Goal: Task Accomplishment & Management: Use online tool/utility

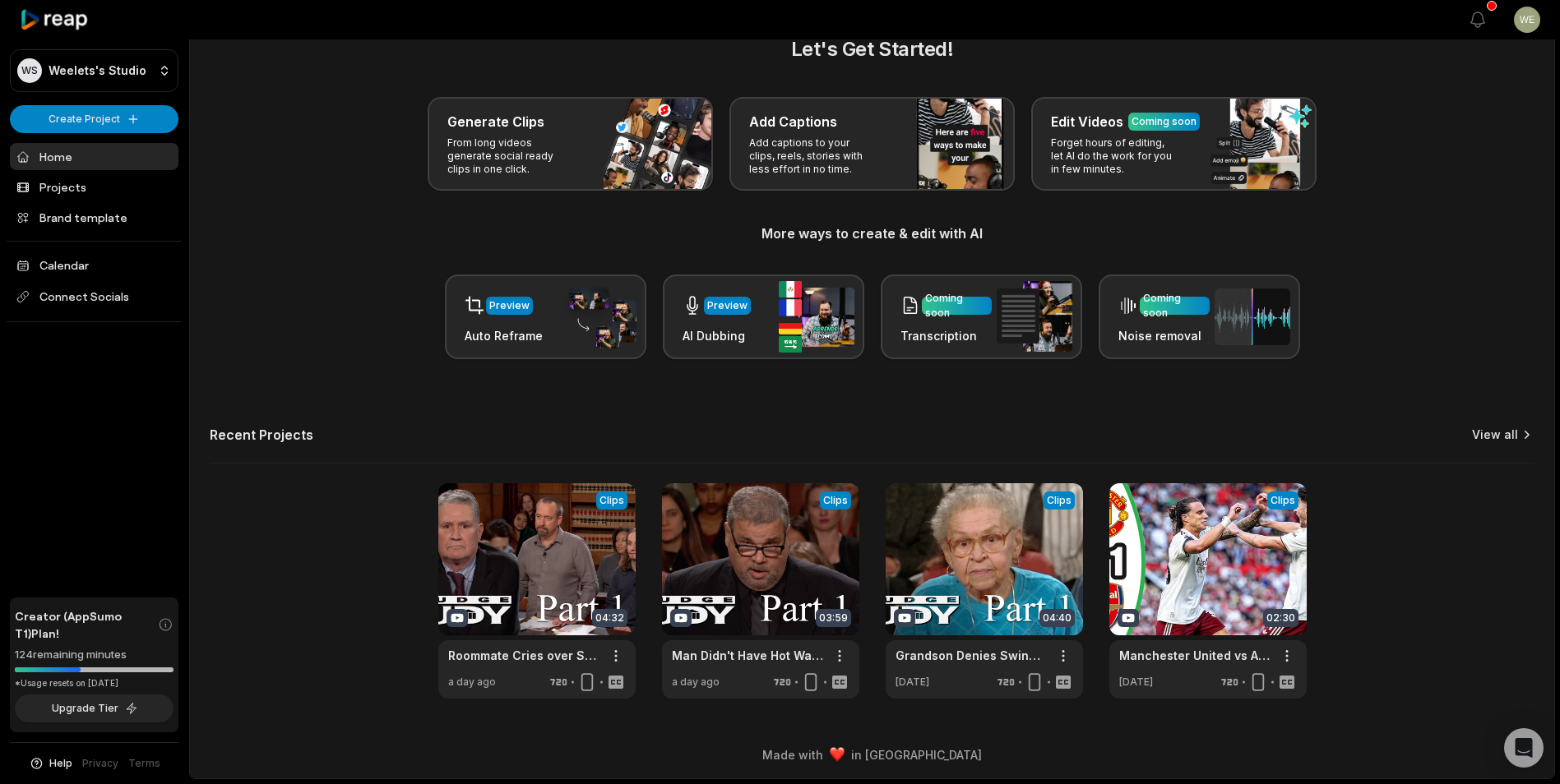
click at [1508, 435] on link "View all" at bounding box center [1495, 434] width 46 height 16
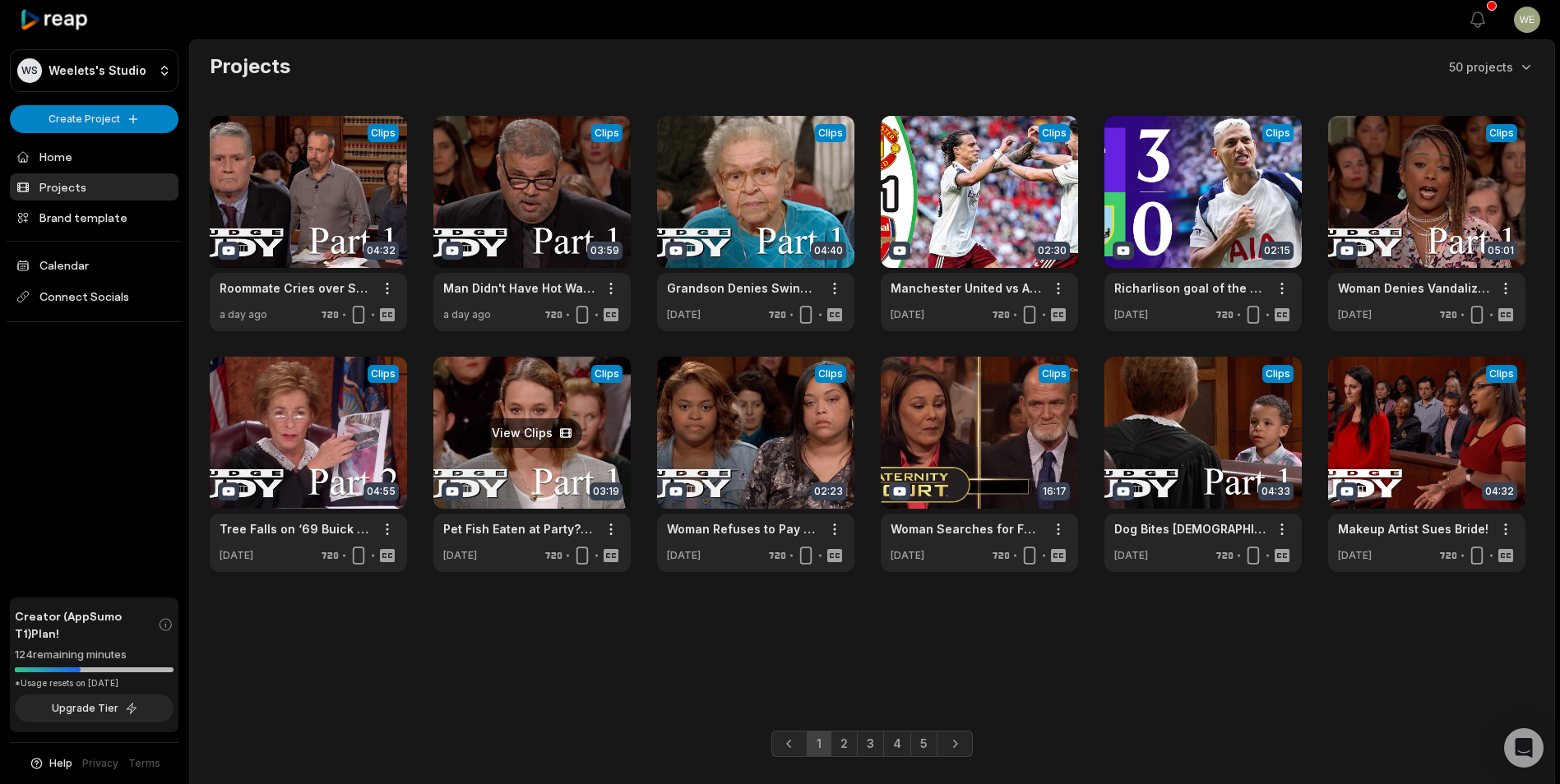
click at [528, 462] on link at bounding box center [532, 465] width 198 height 216
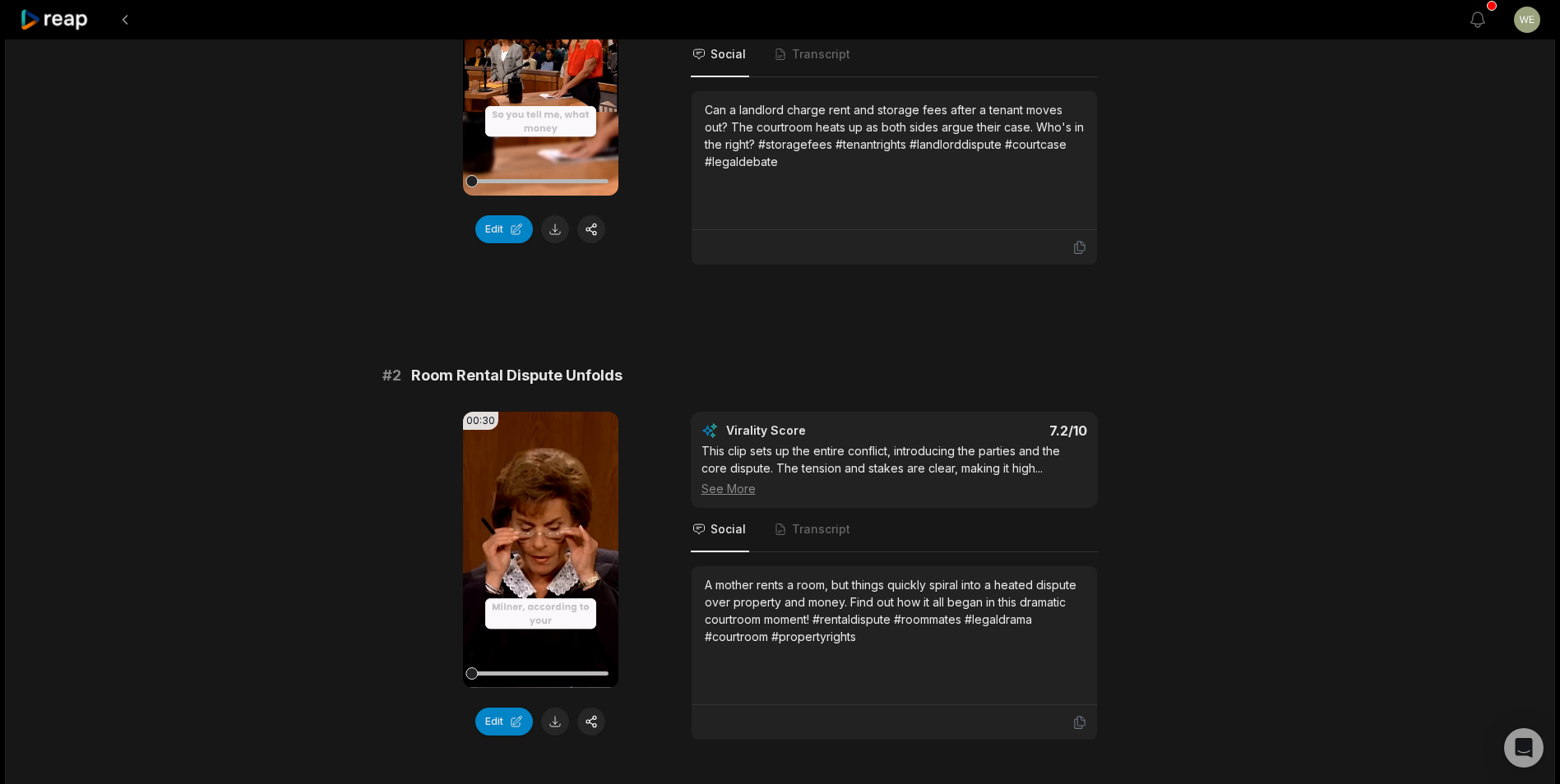
scroll to position [329, 0]
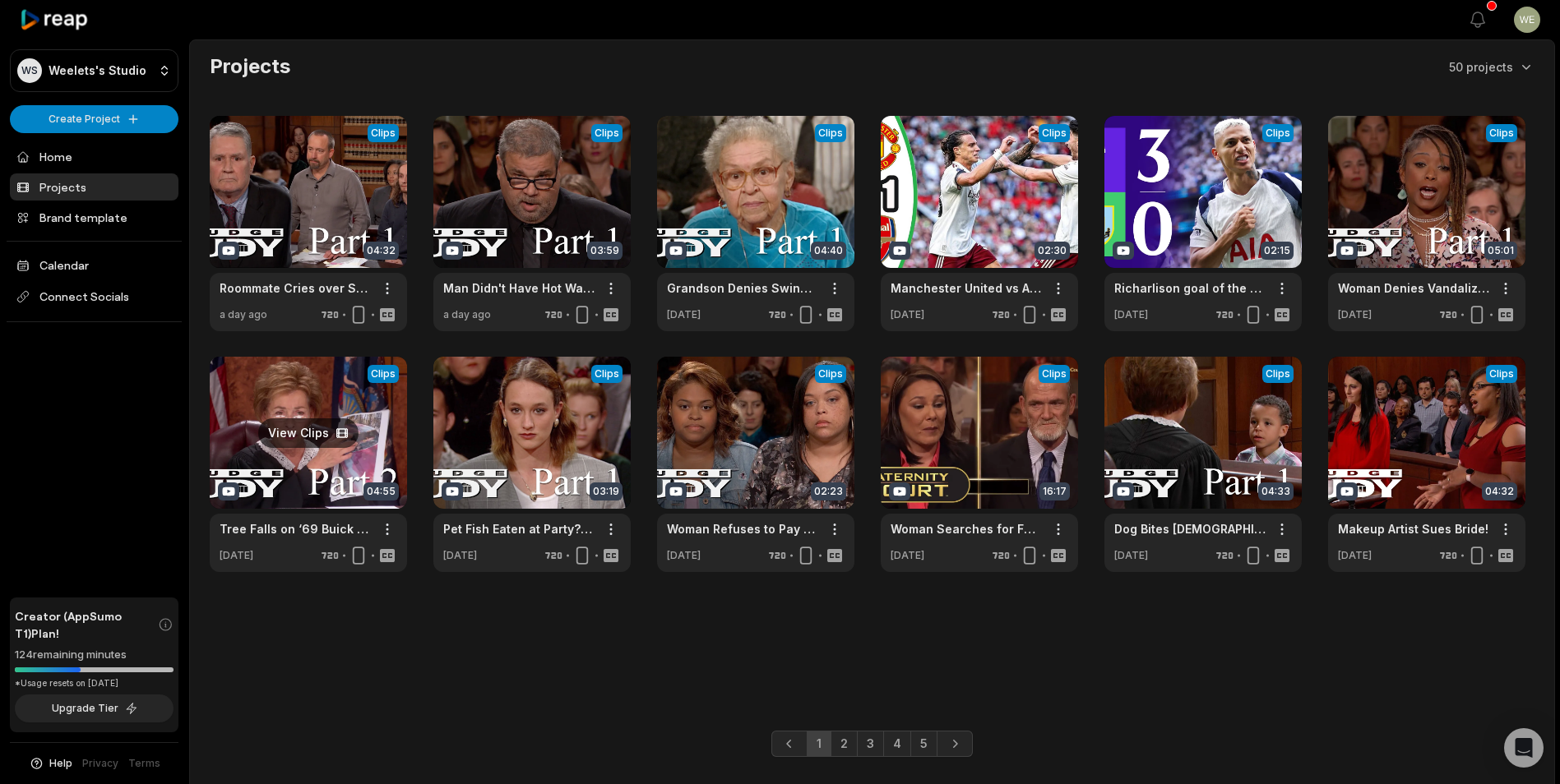
click at [326, 456] on link at bounding box center [308, 465] width 198 height 216
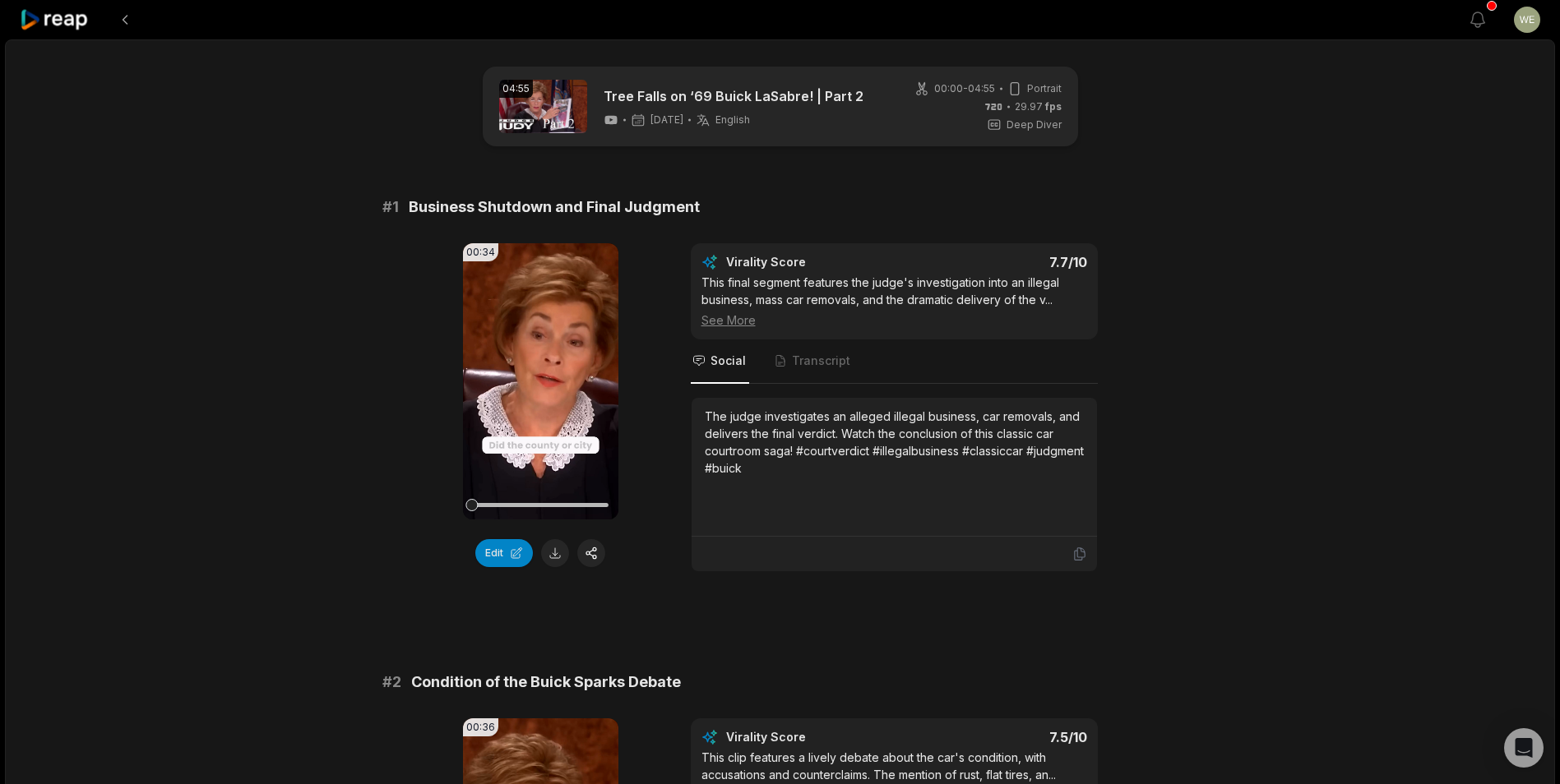
click at [554, 554] on button at bounding box center [555, 553] width 28 height 28
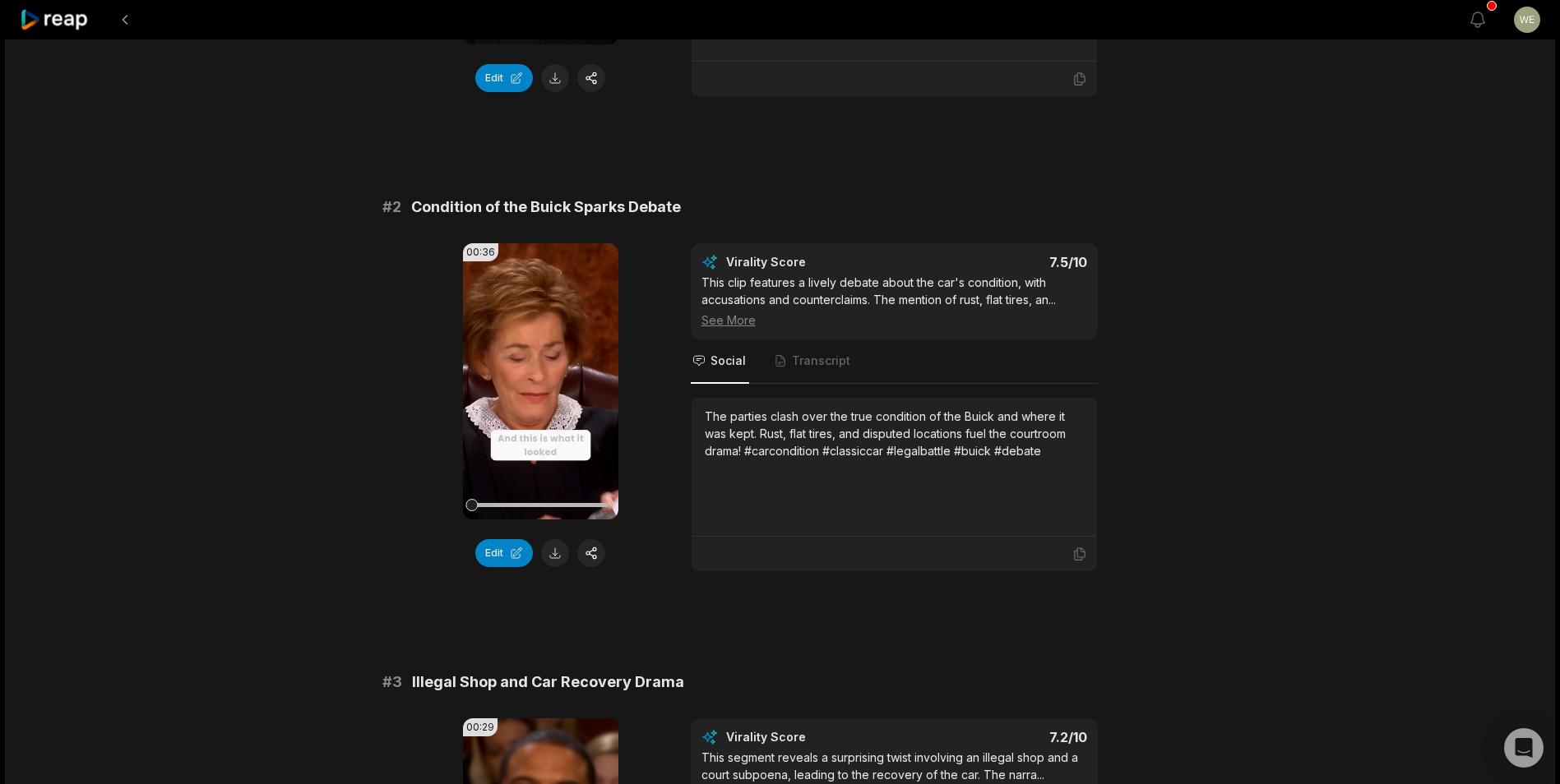
scroll to position [493, 0]
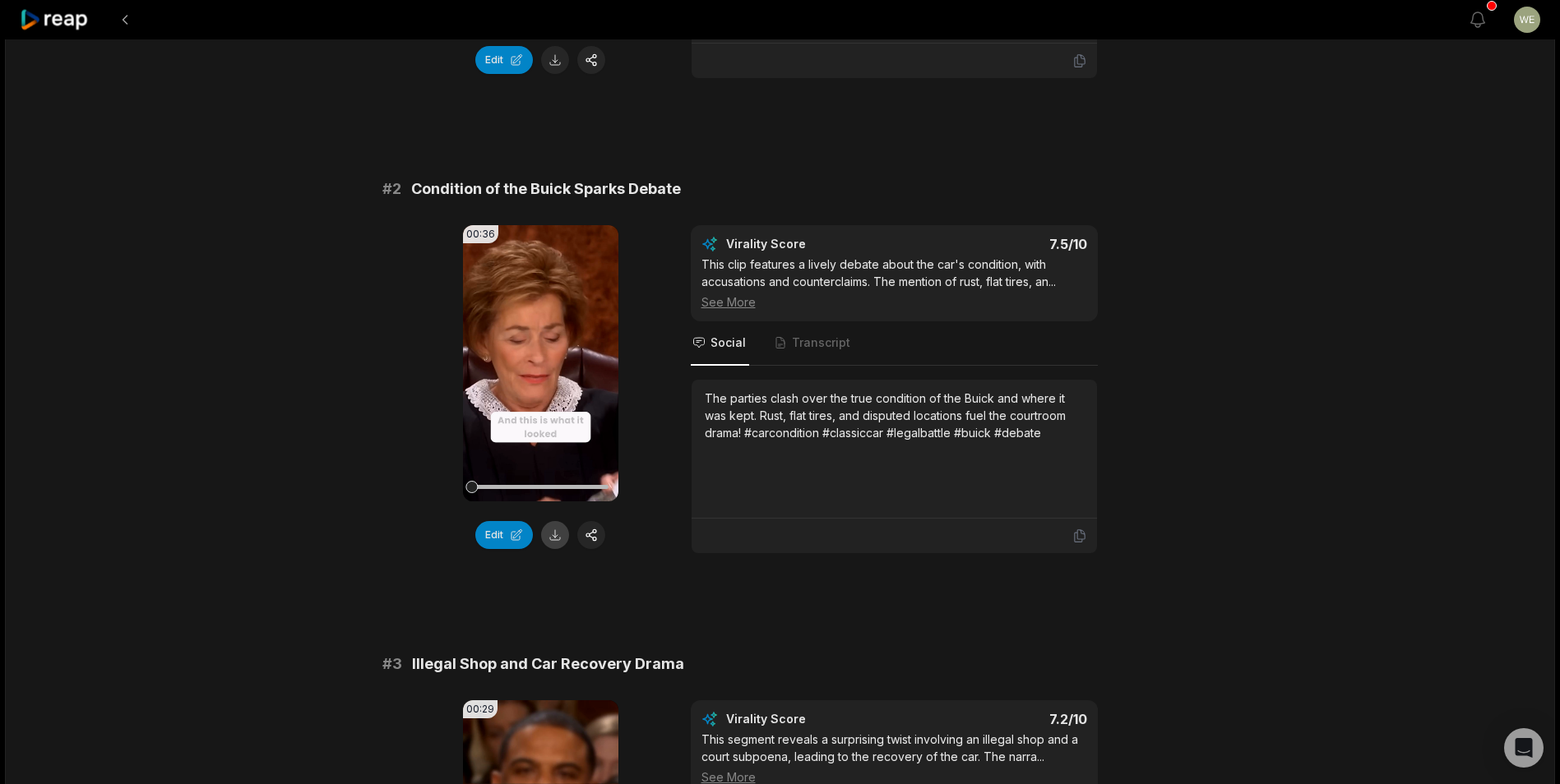
click at [555, 528] on button at bounding box center [555, 535] width 28 height 28
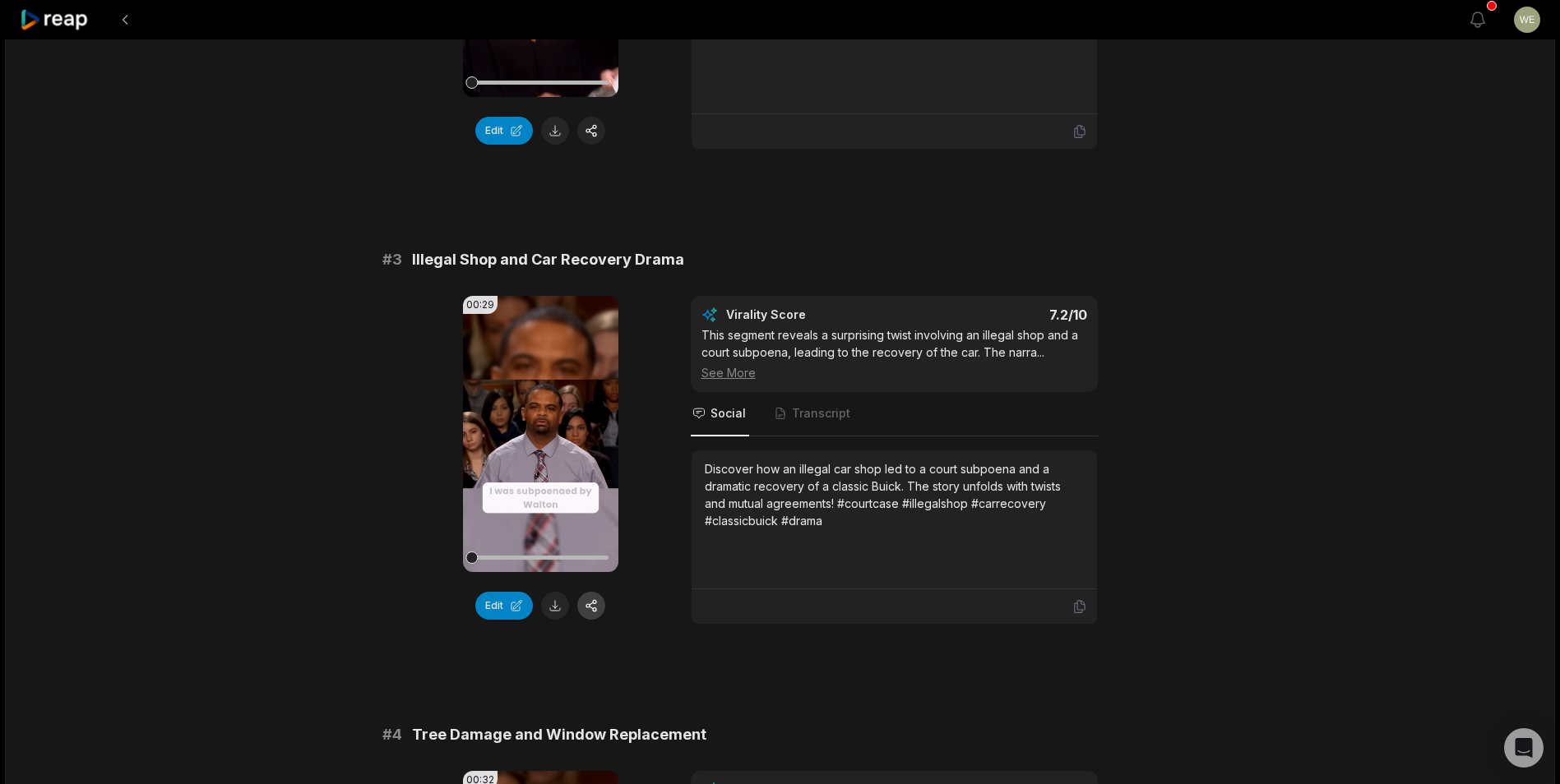
scroll to position [904, 0]
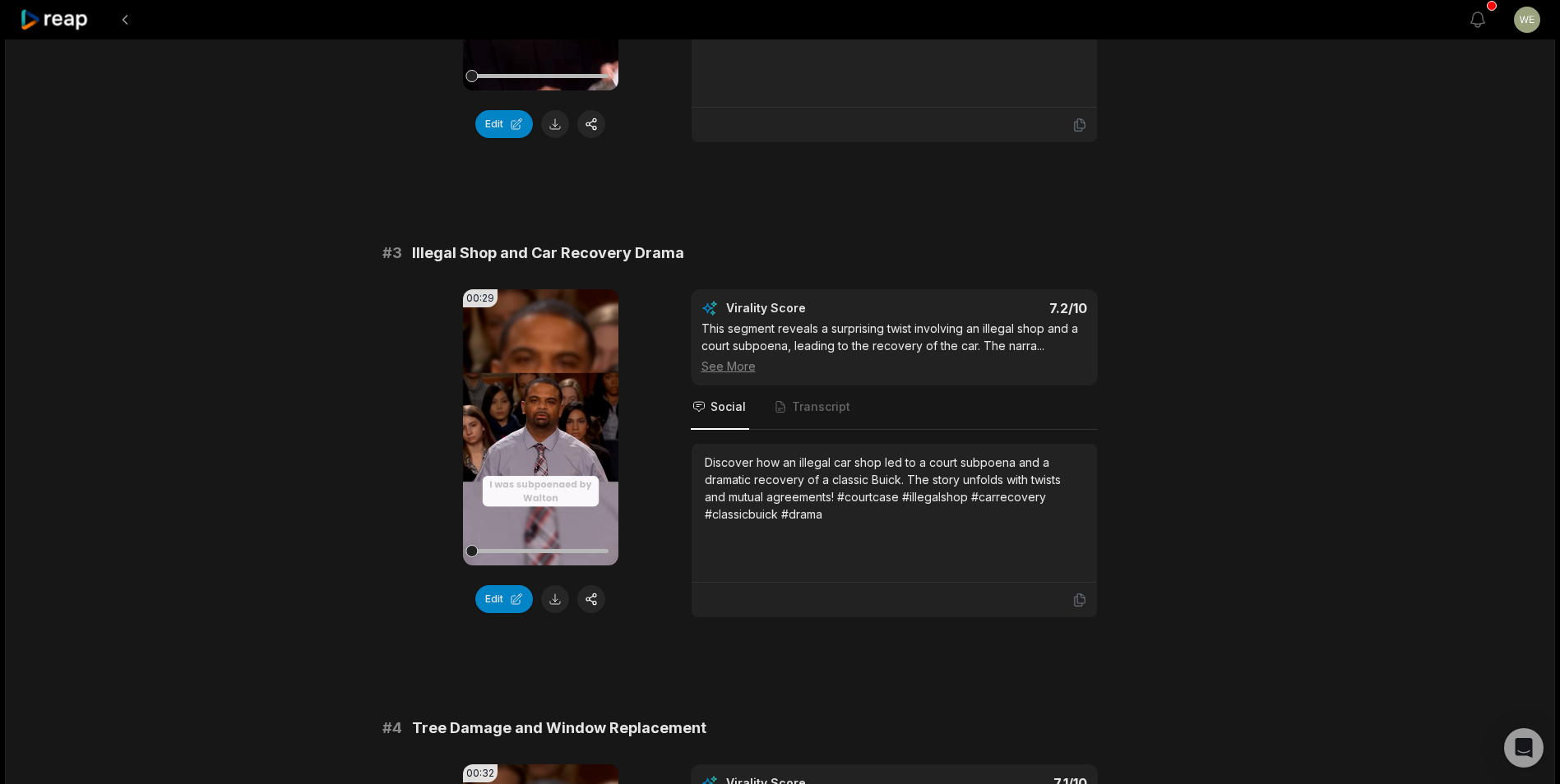
click at [551, 601] on button at bounding box center [555, 599] width 28 height 28
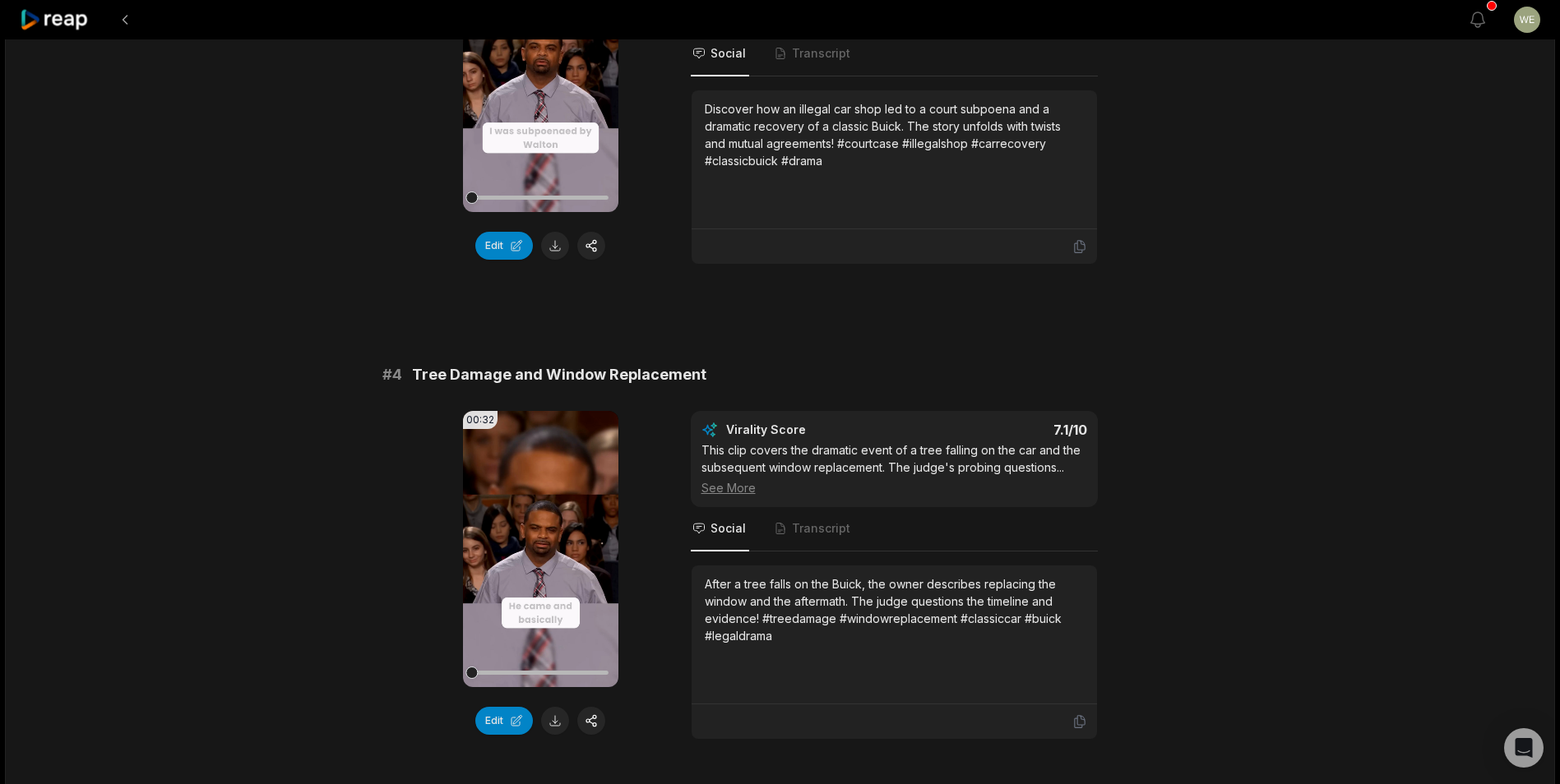
scroll to position [1397, 0]
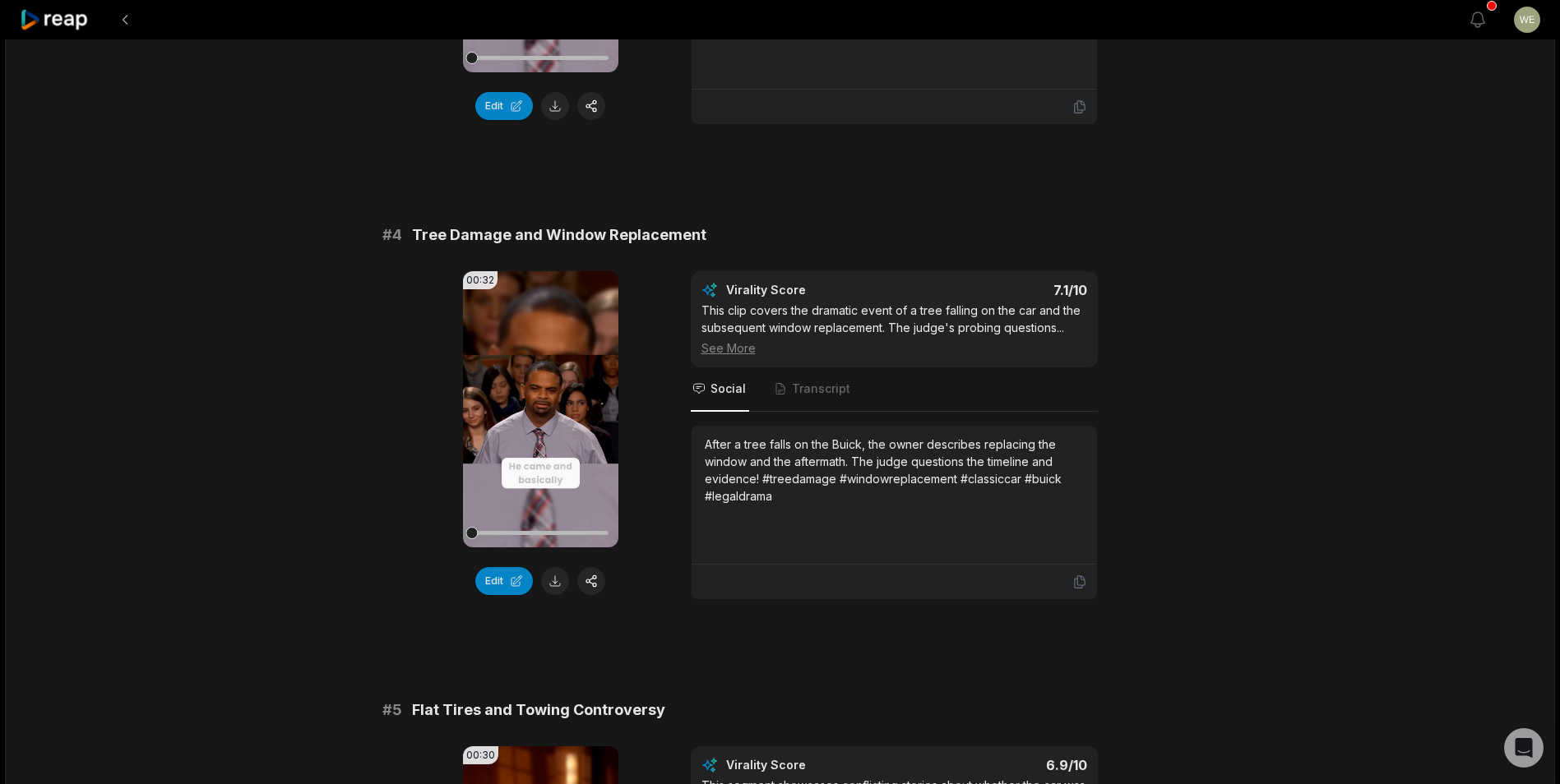
click at [563, 588] on button at bounding box center [555, 581] width 28 height 28
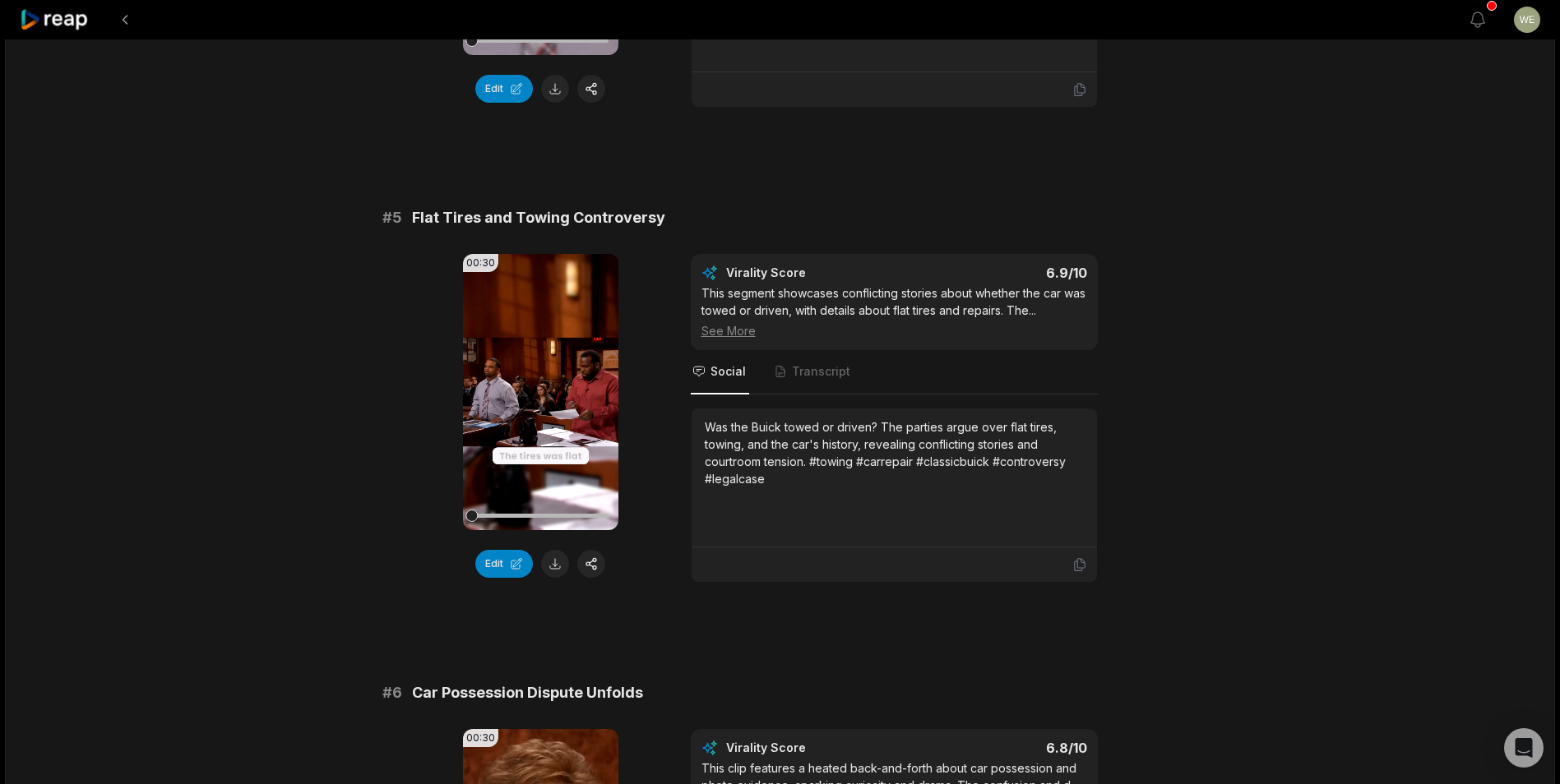
scroll to position [1891, 0]
click at [562, 572] on button at bounding box center [555, 563] width 28 height 28
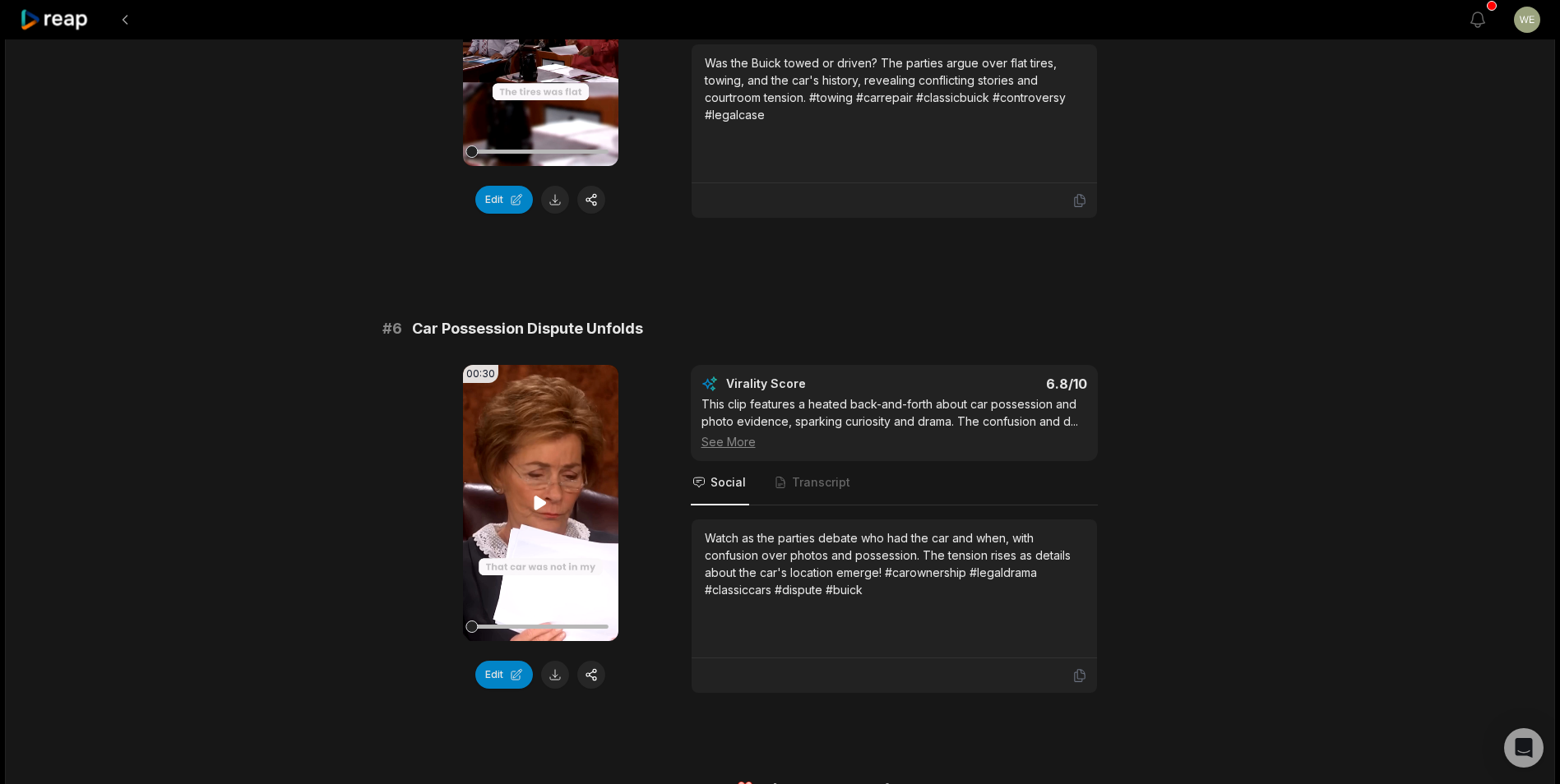
scroll to position [2288, 0]
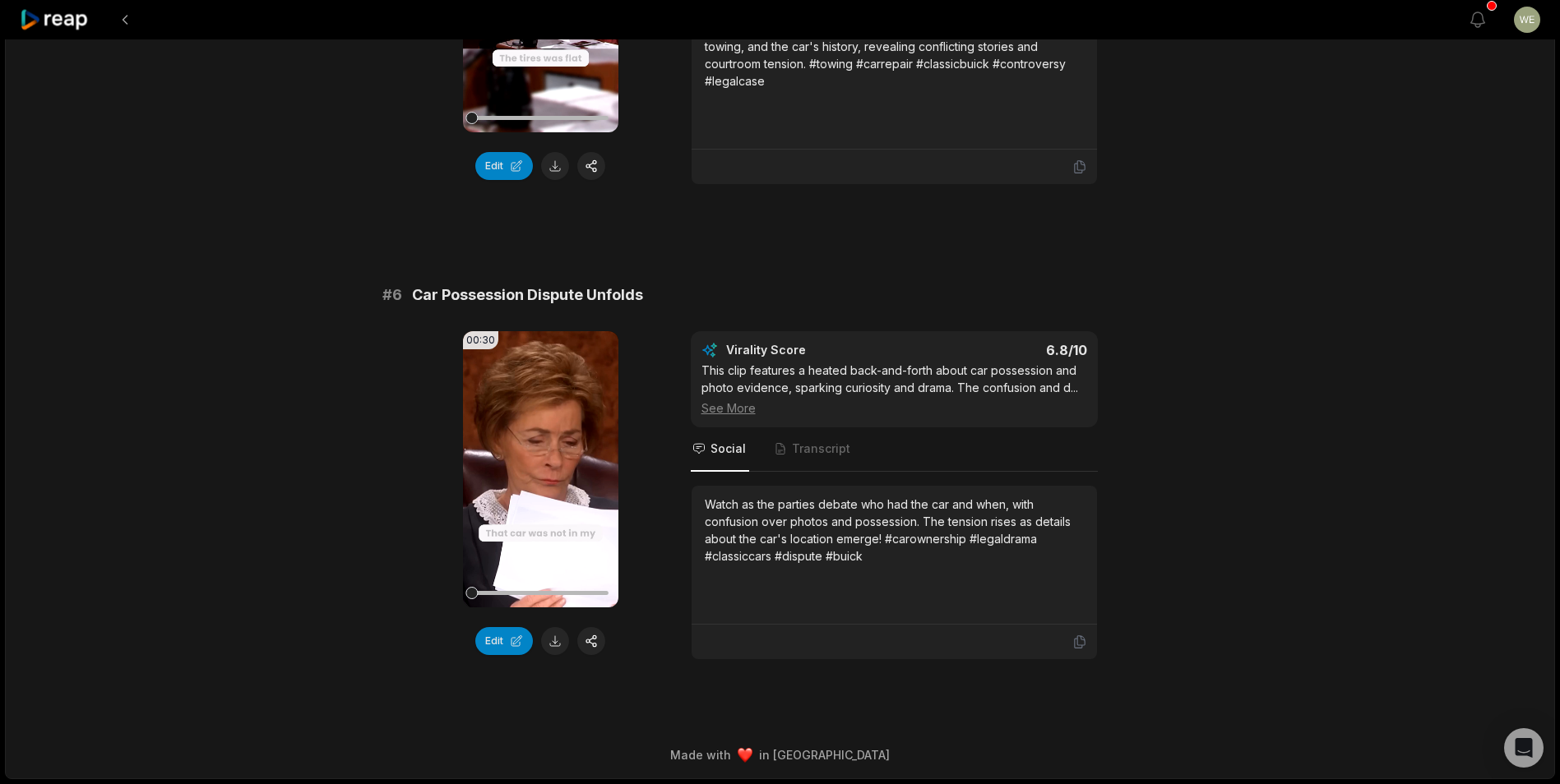
click at [558, 644] on button at bounding box center [555, 641] width 28 height 28
drag, startPoint x: 1153, startPoint y: 584, endPoint x: 1165, endPoint y: 585, distance: 12.0
click at [1153, 584] on div "00:30 Your browser does not support mp4 format. Edit Virality Score 6.8 /10 Thi…" at bounding box center [781, 496] width 796 height 329
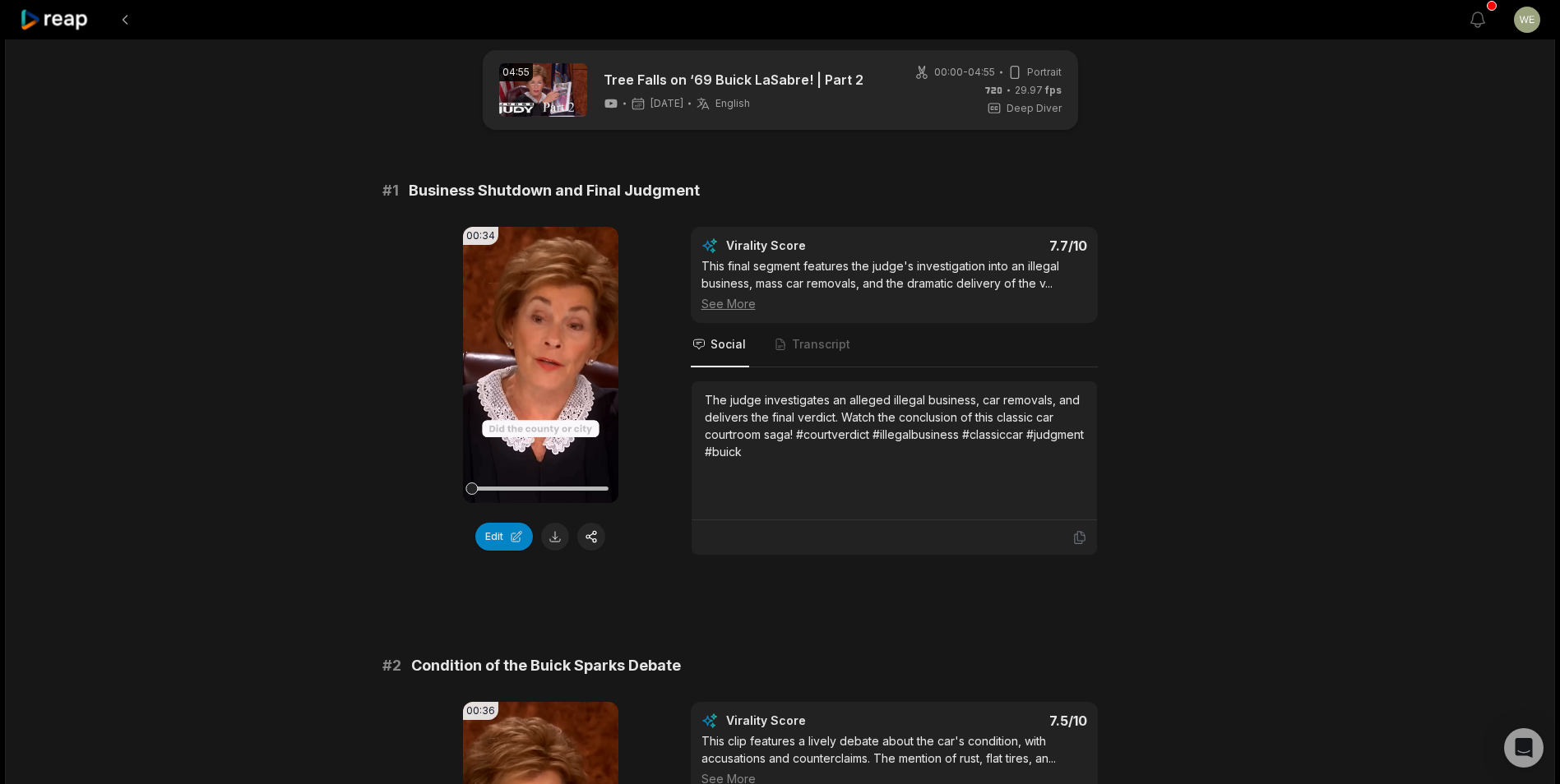
scroll to position [0, 0]
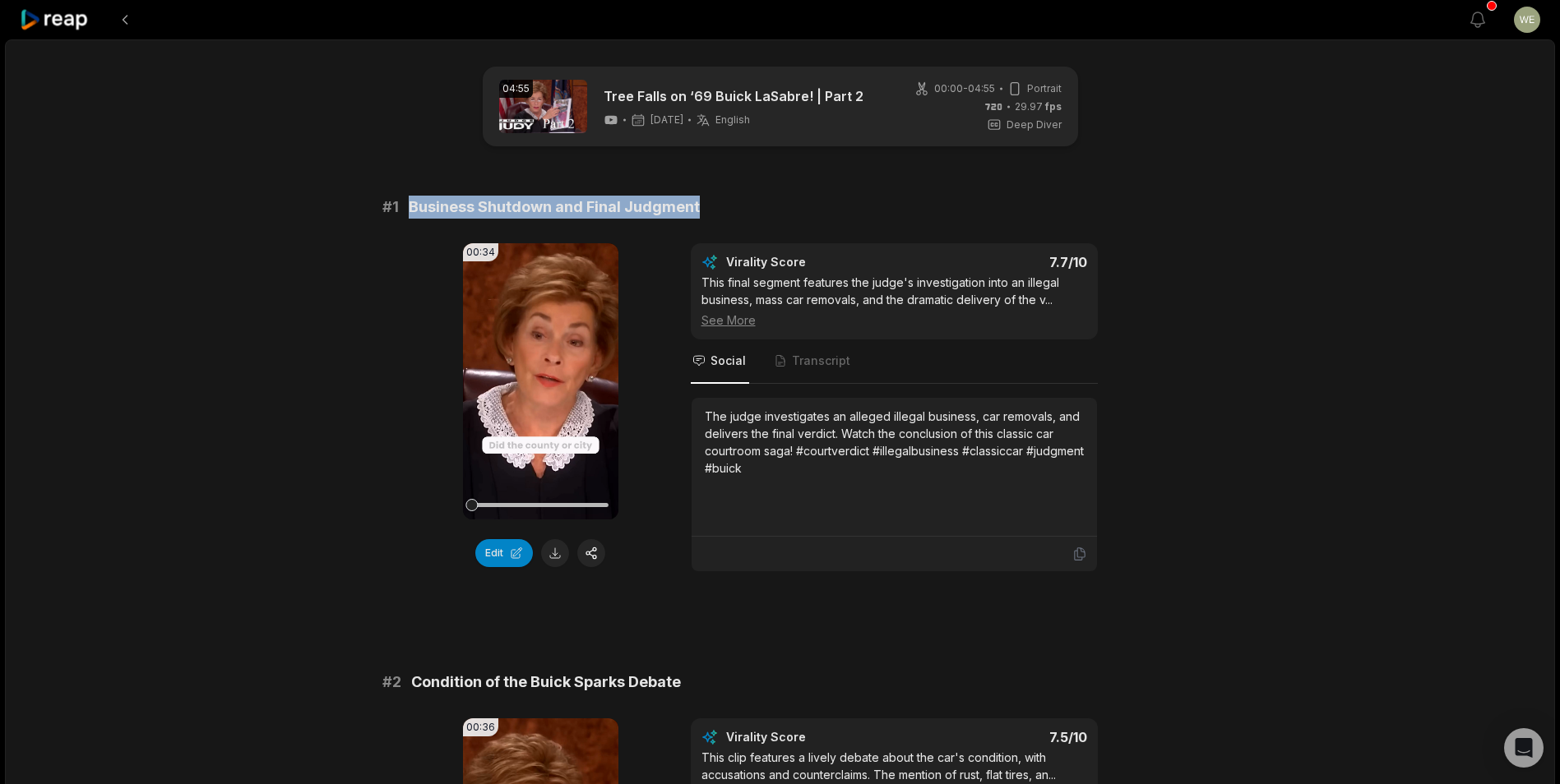
drag, startPoint x: 709, startPoint y: 212, endPoint x: 400, endPoint y: 190, distance: 309.8
drag, startPoint x: 400, startPoint y: 190, endPoint x: 415, endPoint y: 204, distance: 20.5
copy div "Business Shutdown and Final Judgment"
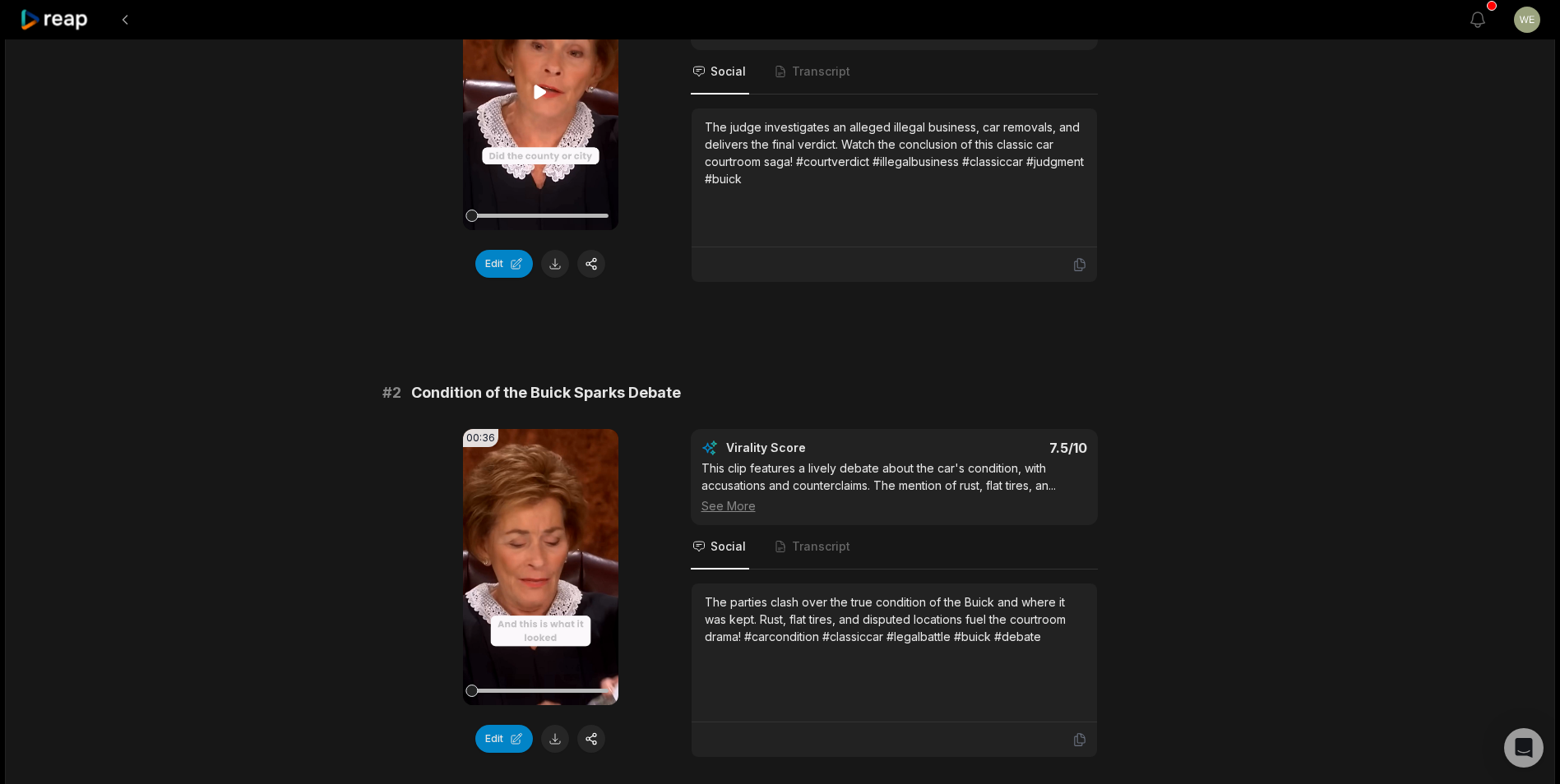
scroll to position [329, 0]
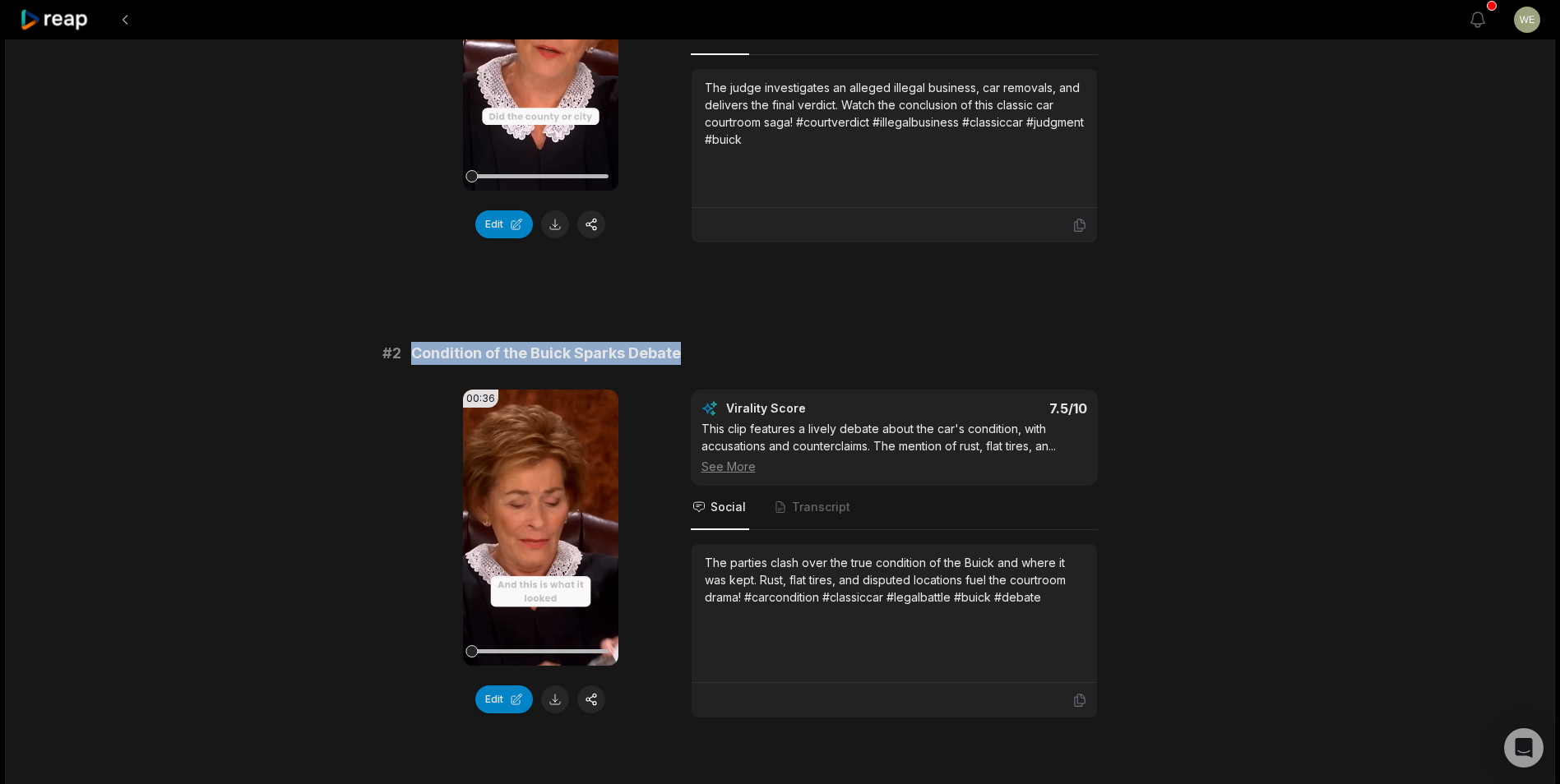
drag, startPoint x: 402, startPoint y: 352, endPoint x: 697, endPoint y: 356, distance: 295.0
click at [697, 356] on div "# 2 Condition of the Buick Sparks Debate" at bounding box center [781, 353] width 796 height 23
drag, startPoint x: 697, startPoint y: 356, endPoint x: 622, endPoint y: 344, distance: 76.0
copy div "Condition of the Buick Sparks Debate"
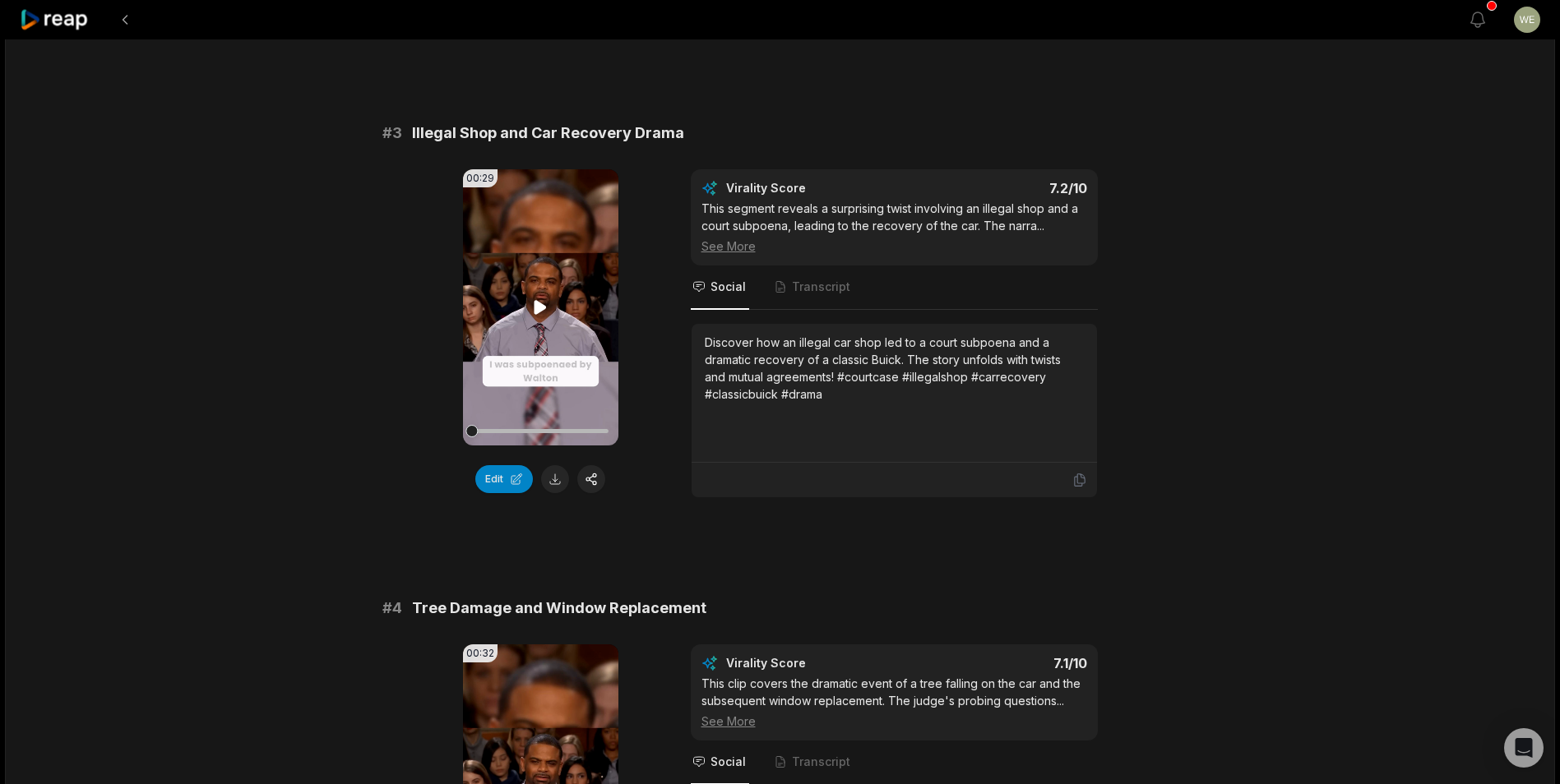
scroll to position [1151, 0]
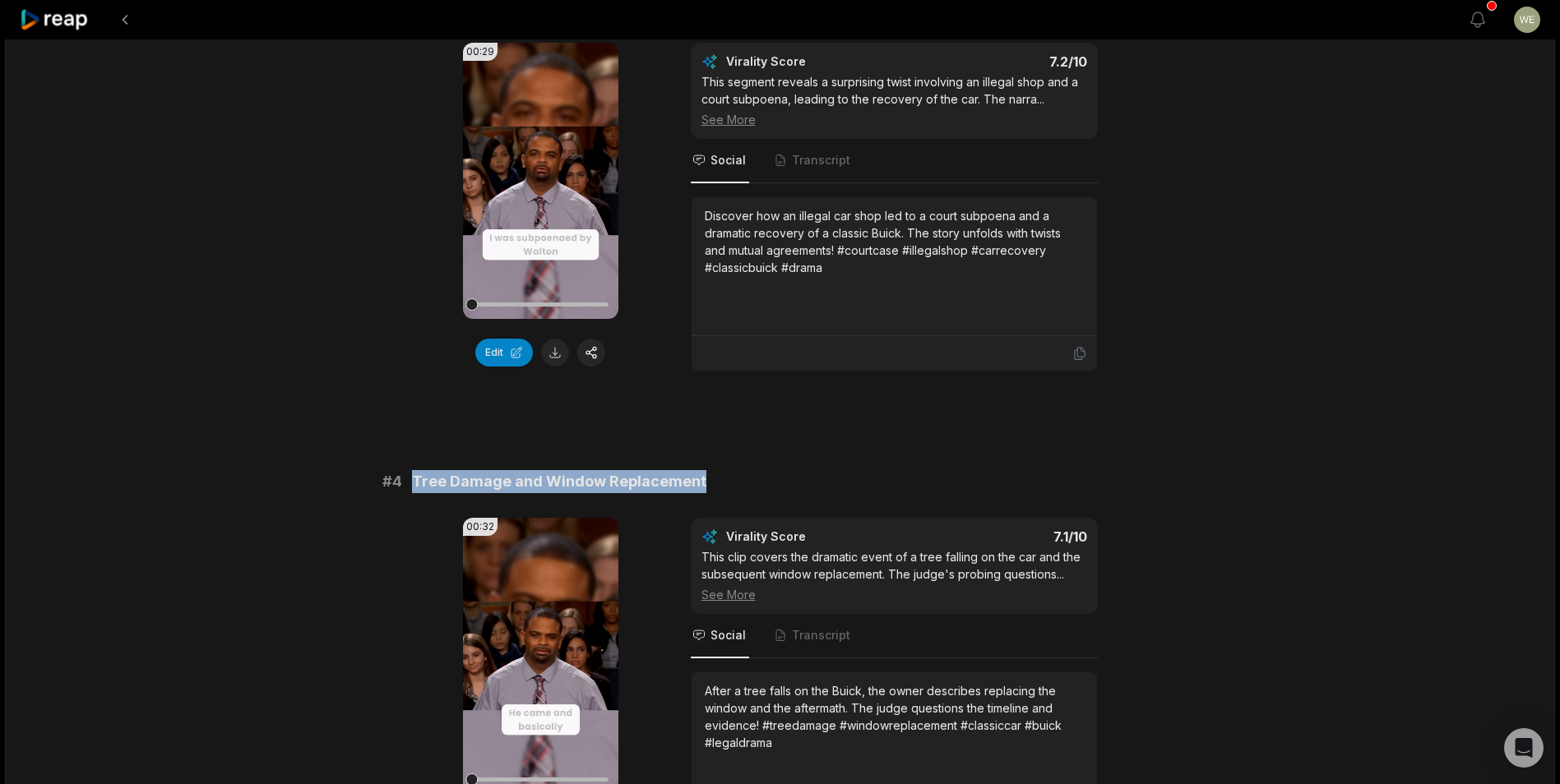
drag, startPoint x: 410, startPoint y: 479, endPoint x: 709, endPoint y: 489, distance: 299.2
click at [709, 489] on div "# 4 Tree Damage and Window Replacement" at bounding box center [781, 481] width 796 height 23
drag, startPoint x: 709, startPoint y: 489, endPoint x: 665, endPoint y: 482, distance: 44.6
copy span "Tree Damage and Window Replacement"
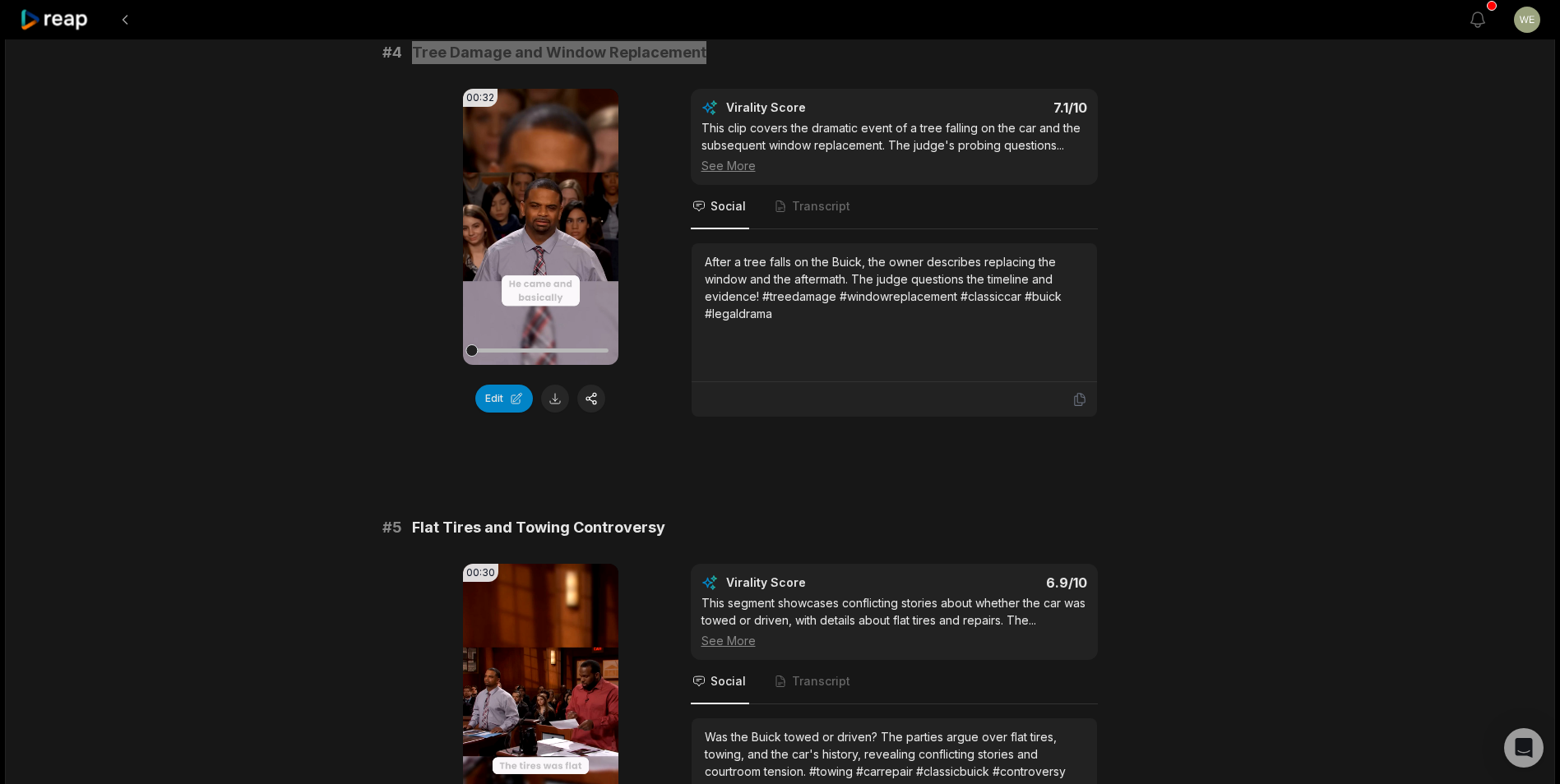
scroll to position [1727, 0]
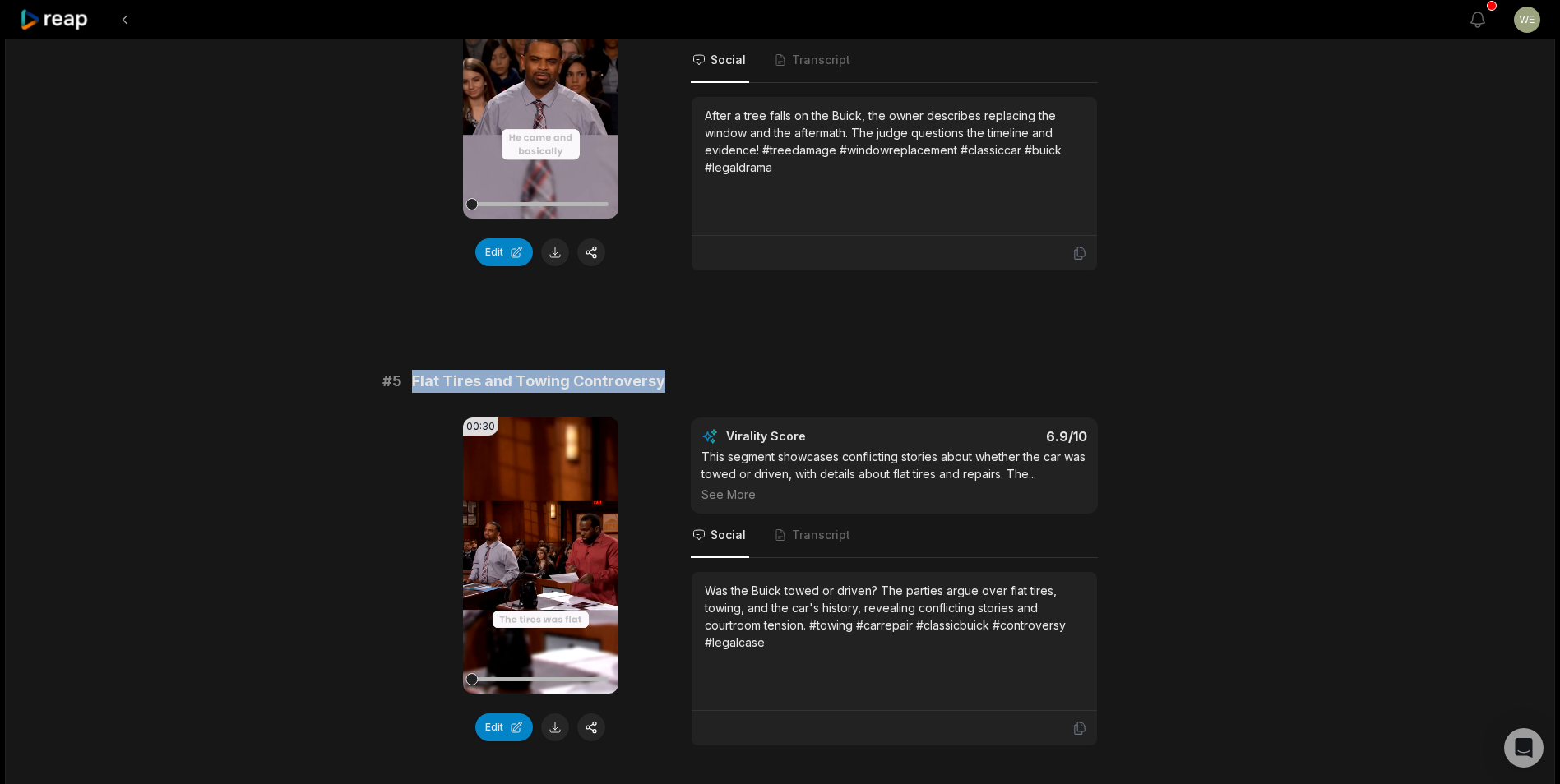
drag, startPoint x: 410, startPoint y: 385, endPoint x: 819, endPoint y: 378, distance: 409.1
click at [819, 378] on div "# 5 Flat Tires and Towing Controversy" at bounding box center [781, 381] width 796 height 23
copy span "Flat Tires and Towing Controversy"
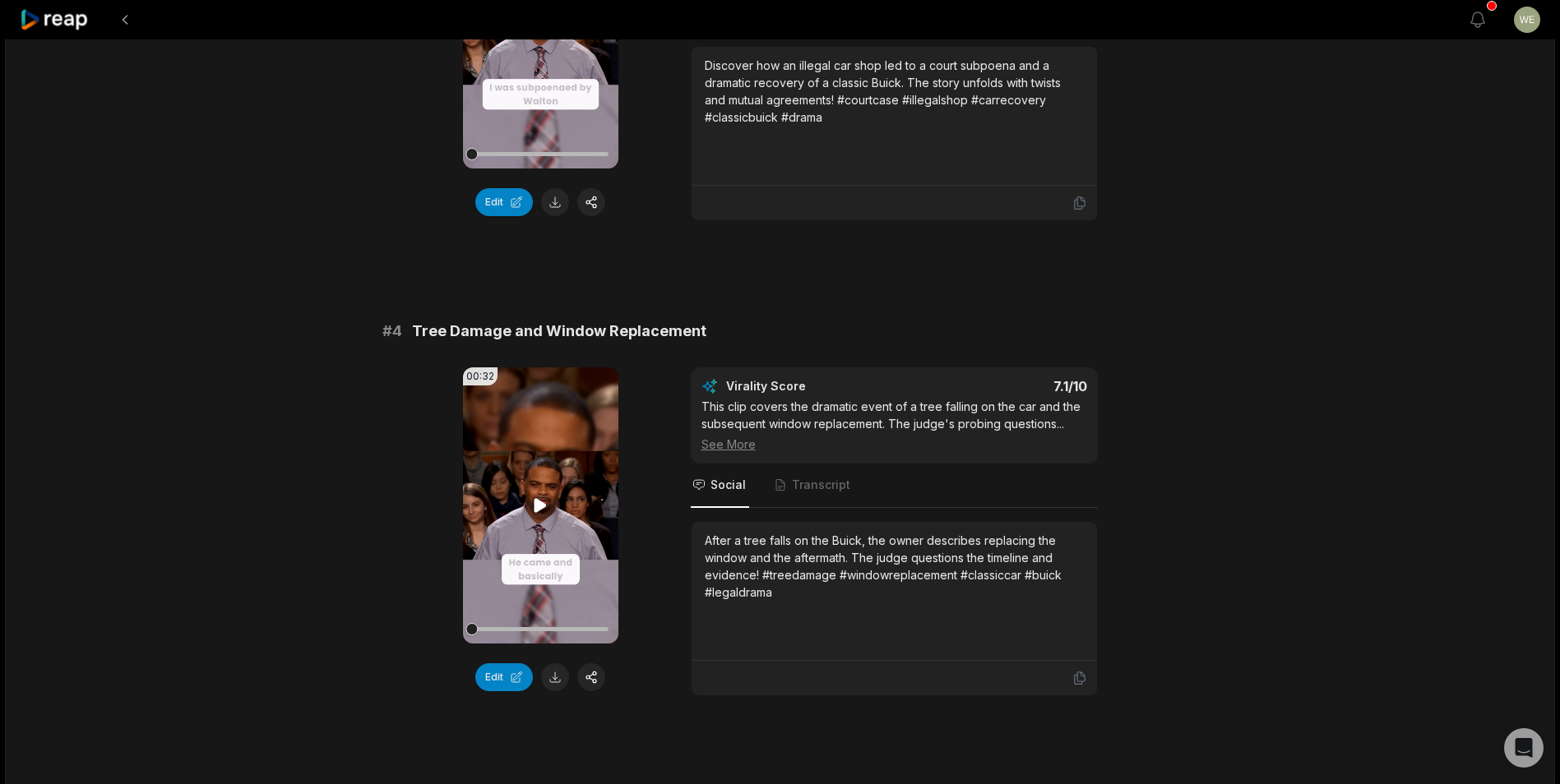
scroll to position [1055, 0]
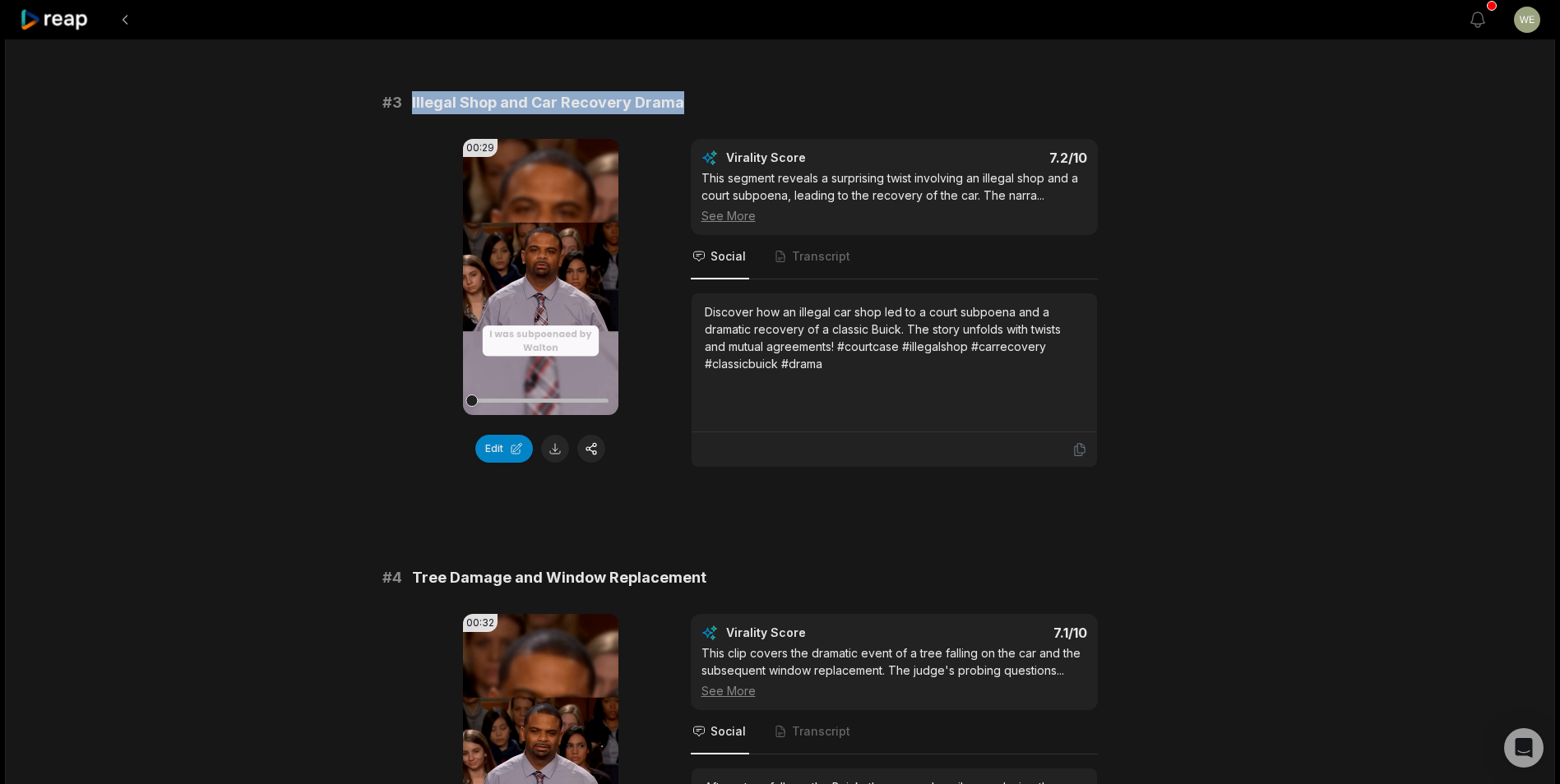
drag, startPoint x: 400, startPoint y: 97, endPoint x: 808, endPoint y: 99, distance: 408.0
click at [808, 99] on div "# 3 Illegal Shop and Car Recovery Drama" at bounding box center [781, 103] width 796 height 23
copy div "Illegal Shop and Car Recovery Drama"
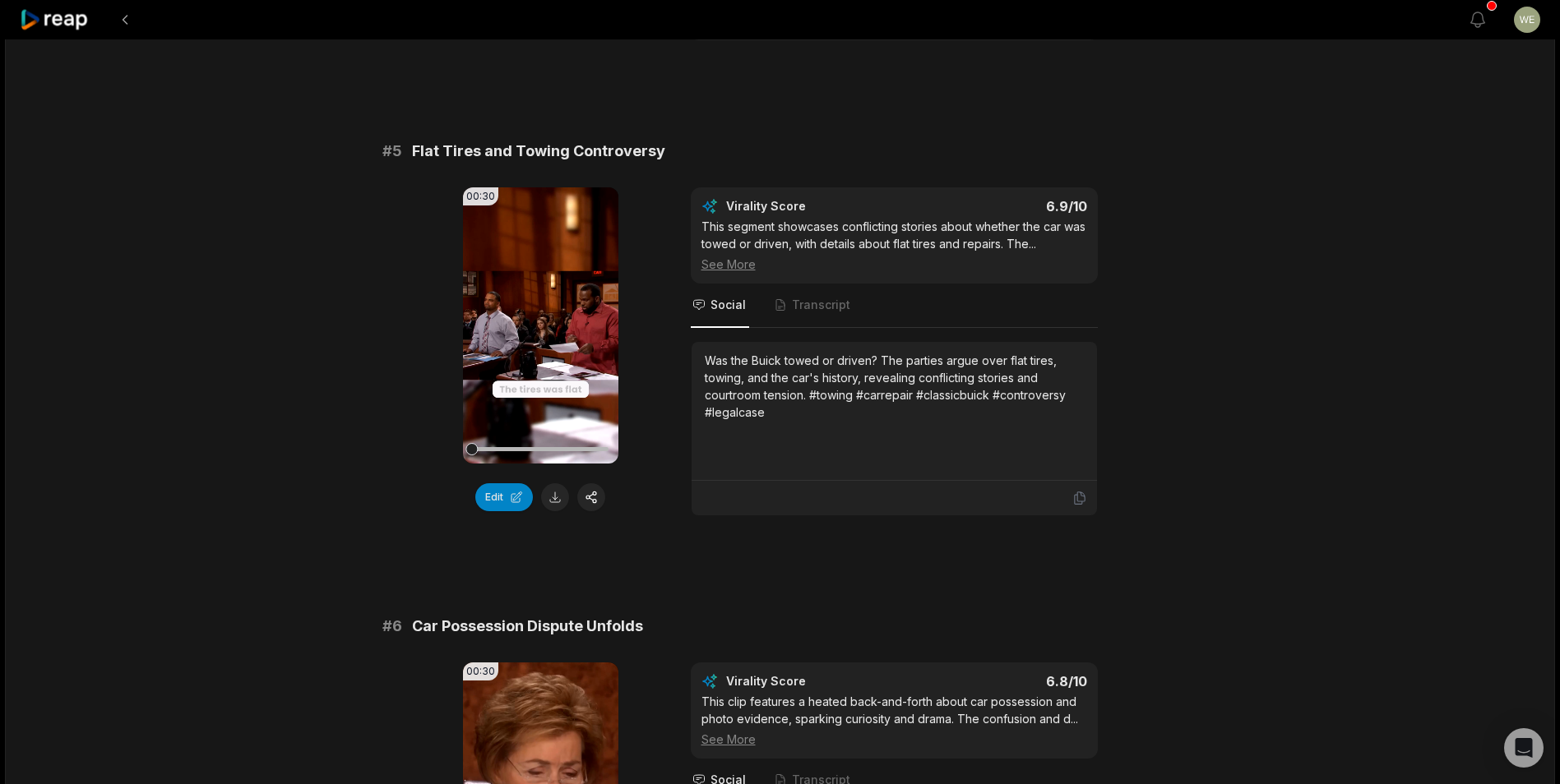
scroll to position [2041, 0]
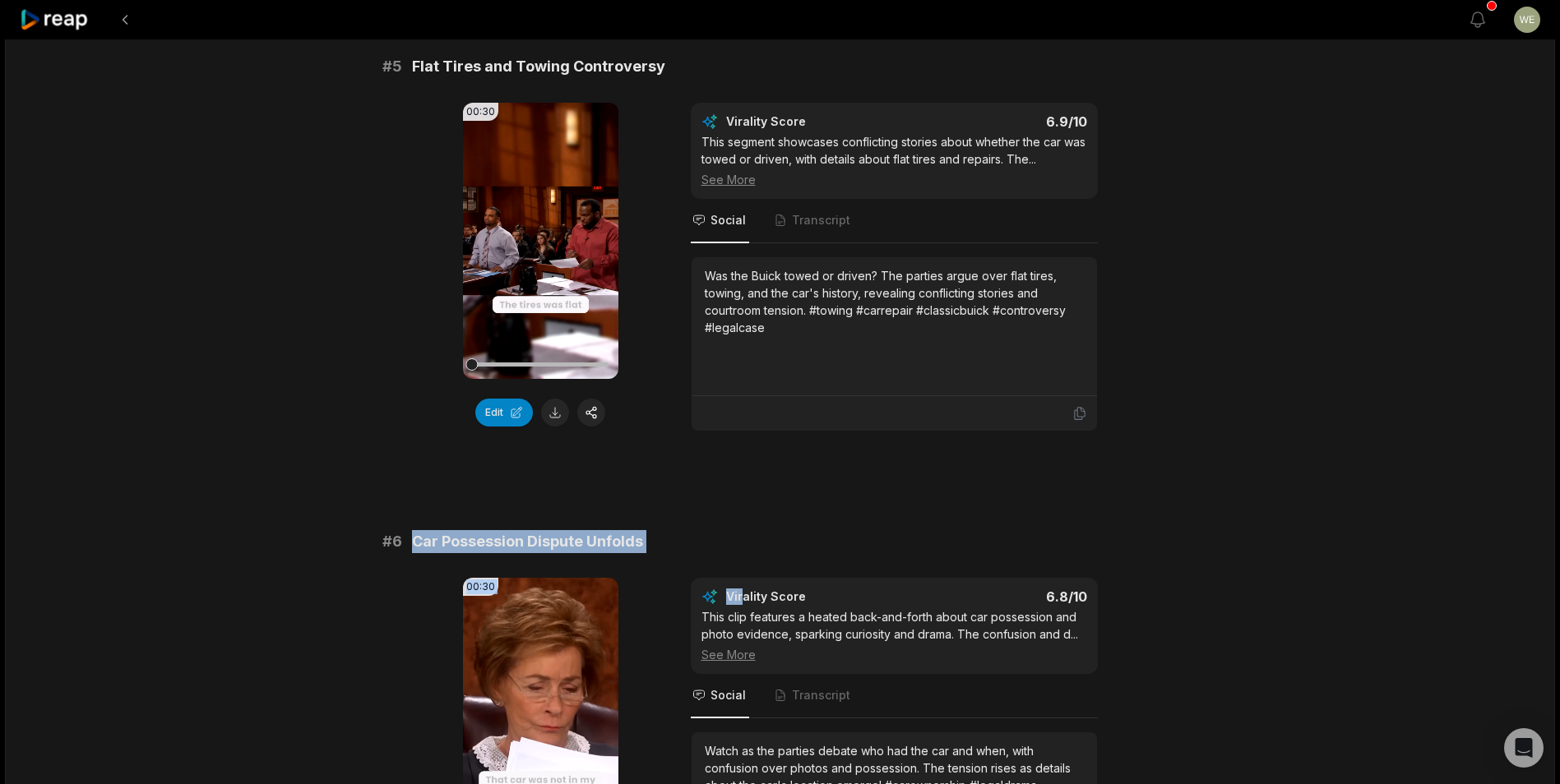
drag, startPoint x: 412, startPoint y: 538, endPoint x: 742, endPoint y: 555, distance: 330.4
click at [742, 555] on div "# 6 Car Possession Dispute Unfolds 00:30 Your browser does not support mp4 form…" at bounding box center [781, 719] width 796 height 377
copy div "Car Possession Dispute Unfolds 00:30 Your browser does not support mp4 format. …"
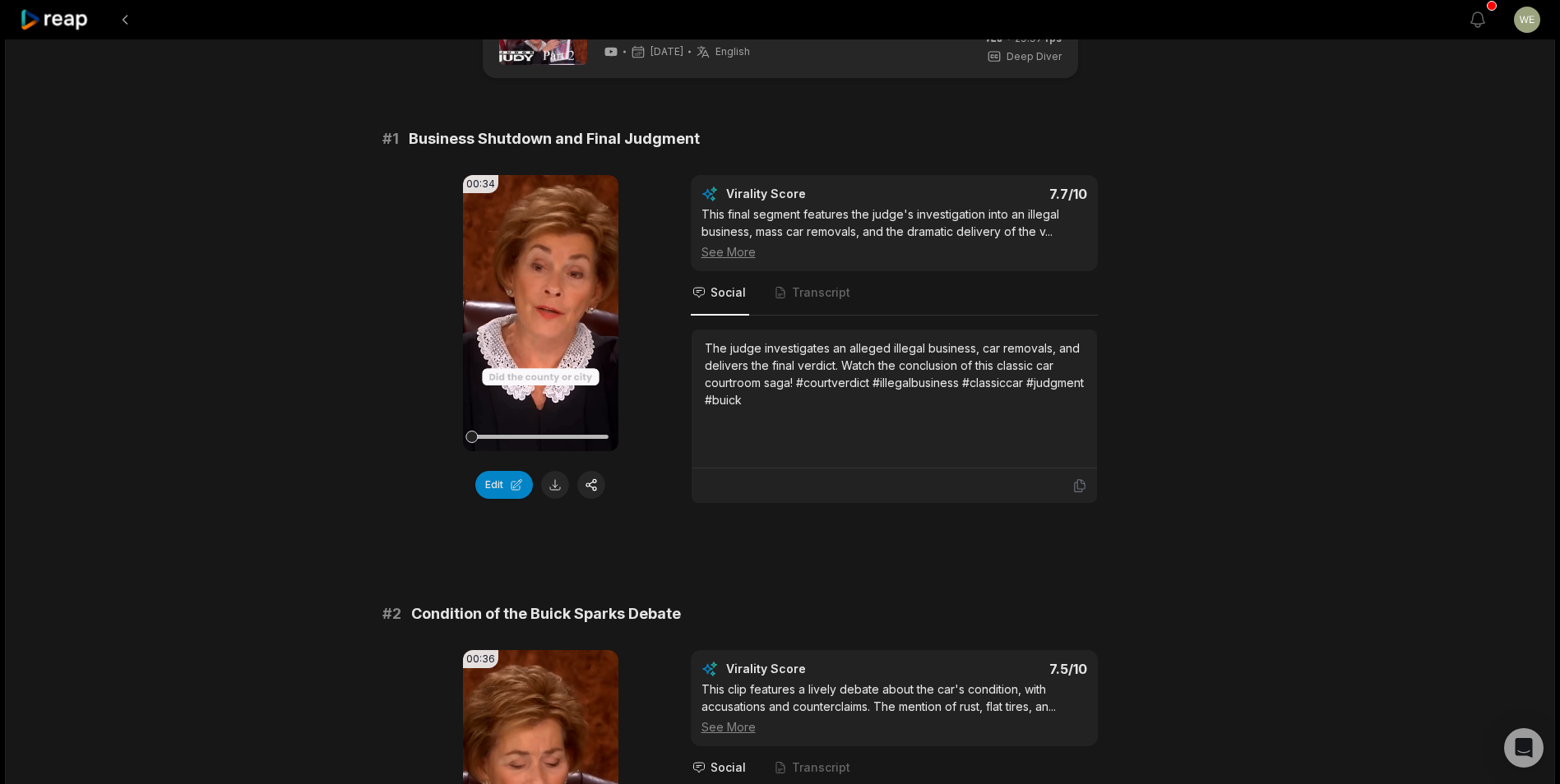
scroll to position [0, 0]
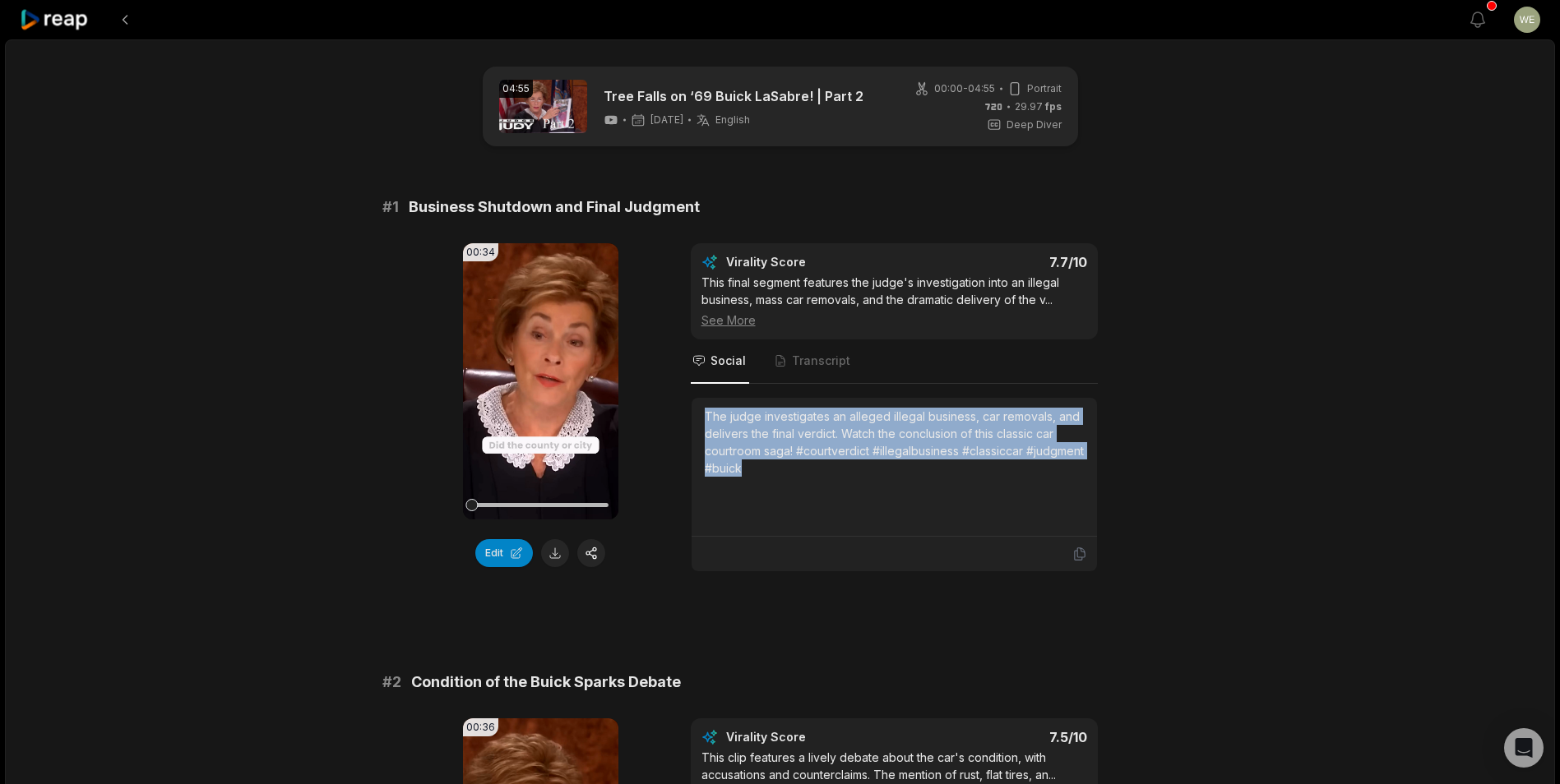
drag, startPoint x: 703, startPoint y: 408, endPoint x: 856, endPoint y: 471, distance: 165.5
click at [856, 471] on div "The judge investigates an alleged illegal business, car removals, and delivers …" at bounding box center [895, 468] width 406 height 139
drag, startPoint x: 856, startPoint y: 471, endPoint x: 781, endPoint y: 460, distance: 75.8
copy div "The judge investigates an alleged illegal business, car removals, and delivers …"
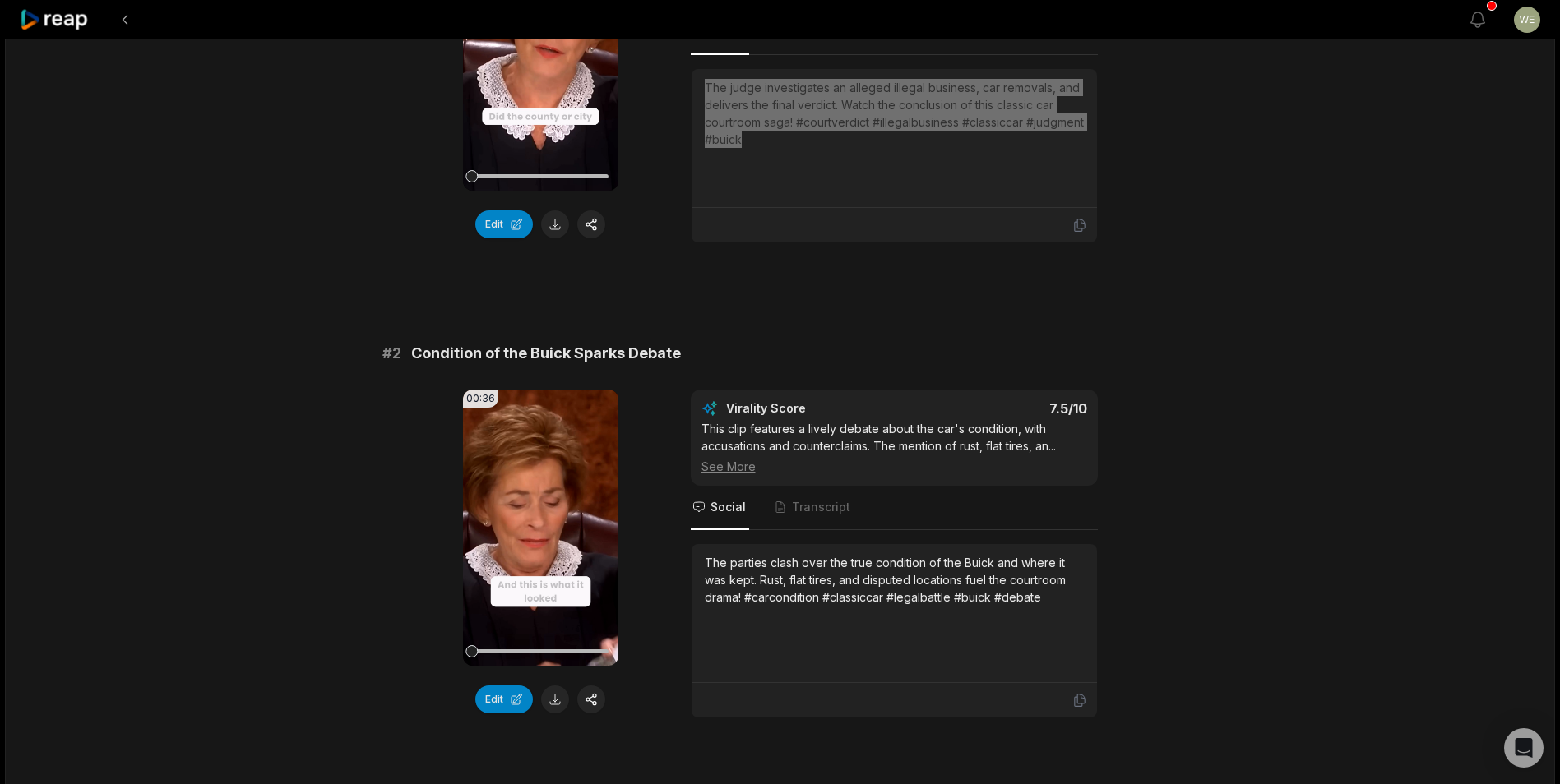
scroll to position [493, 0]
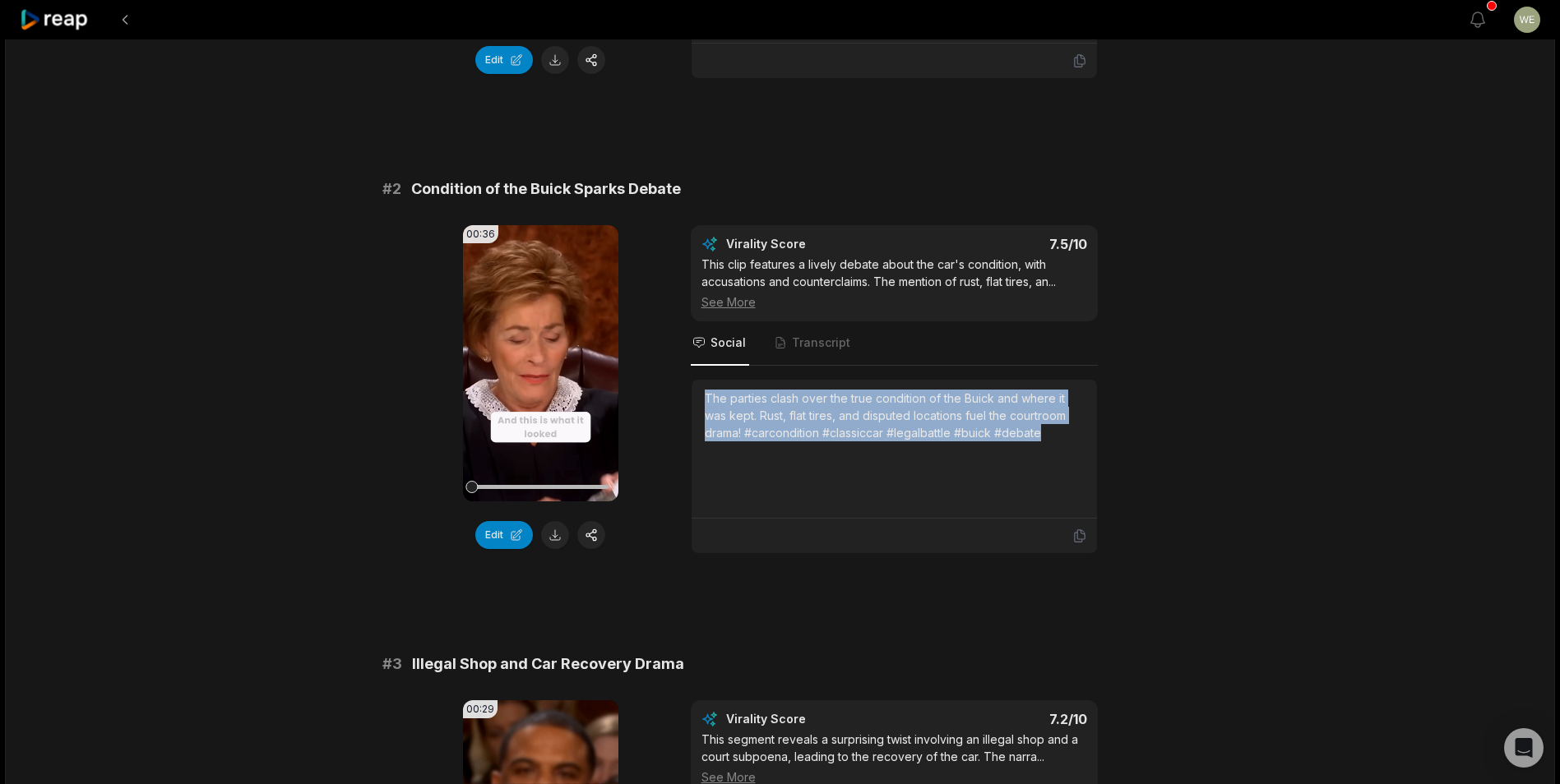
drag, startPoint x: 701, startPoint y: 400, endPoint x: 1080, endPoint y: 441, distance: 381.2
click at [1080, 441] on div "The parties clash over the true condition of the Buick and where it was kept. R…" at bounding box center [895, 450] width 406 height 139
drag, startPoint x: 1080, startPoint y: 441, endPoint x: 933, endPoint y: 417, distance: 148.9
copy div "The parties clash over the true condition of the Buick and where it was kept. R…"
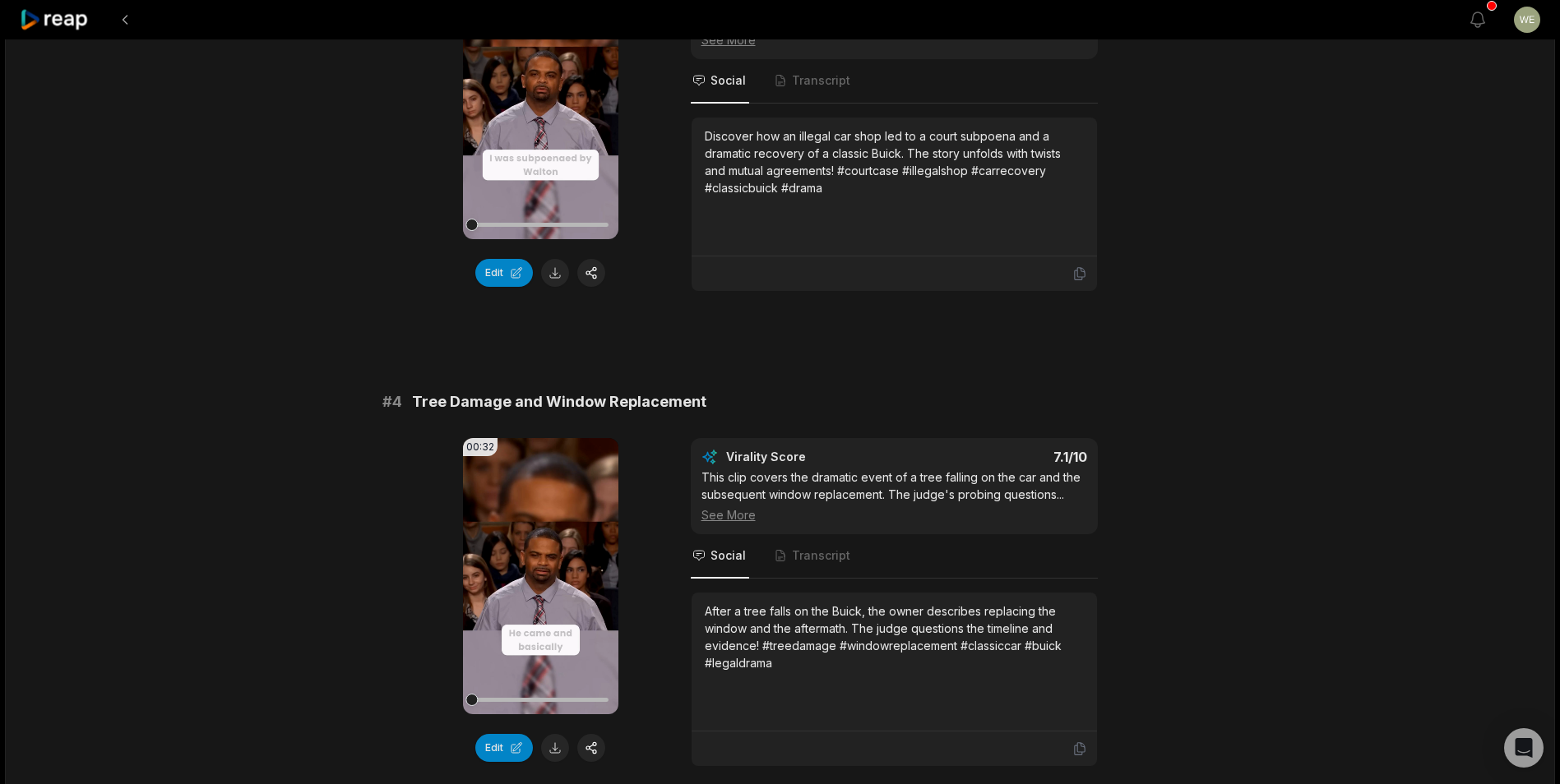
scroll to position [1397, 0]
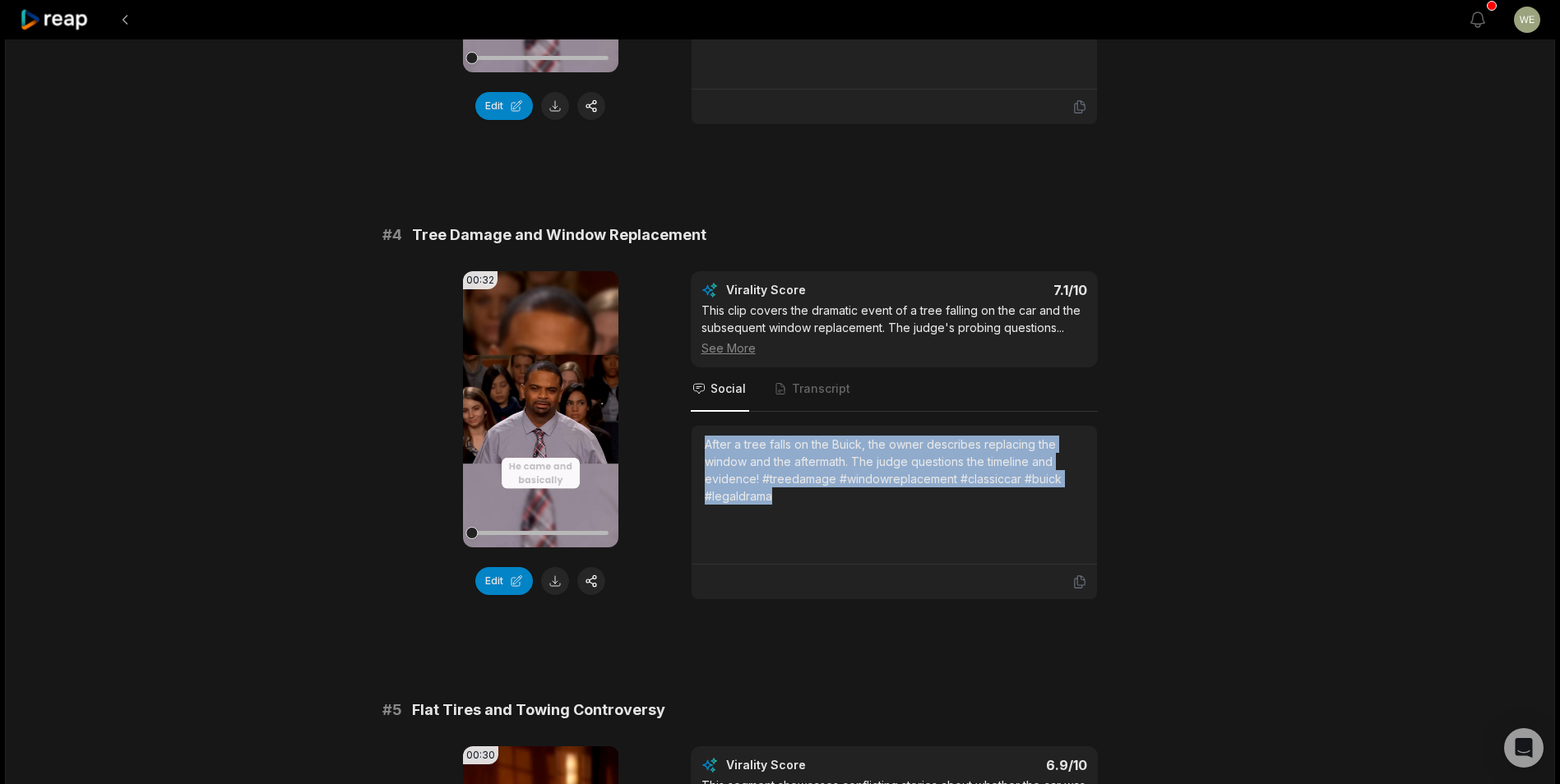
drag, startPoint x: 698, startPoint y: 441, endPoint x: 786, endPoint y: 501, distance: 106.5
click at [786, 501] on div "After a tree falls on the Buick, the owner describes replacing the window and t…" at bounding box center [895, 496] width 406 height 139
drag, startPoint x: 786, startPoint y: 501, endPoint x: 764, endPoint y: 490, distance: 24.6
copy div "After a tree falls on the Buick, the owner describes replacing the window and t…"
click at [790, 731] on div "# 1 Business Shutdown and Final Judgment 00:34 Your browser does not support mp…" at bounding box center [781, 174] width 796 height 2752
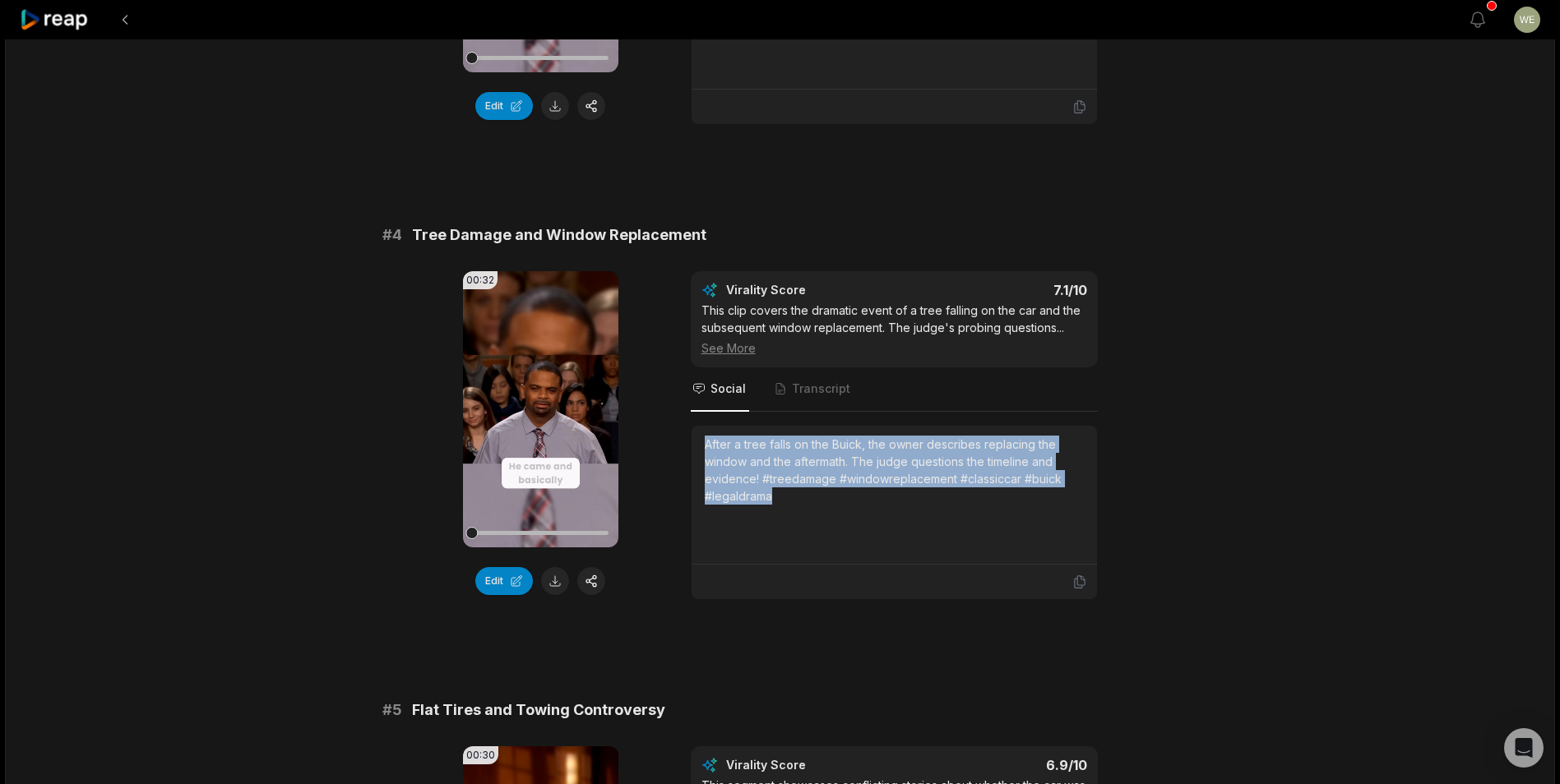
scroll to position [1644, 0]
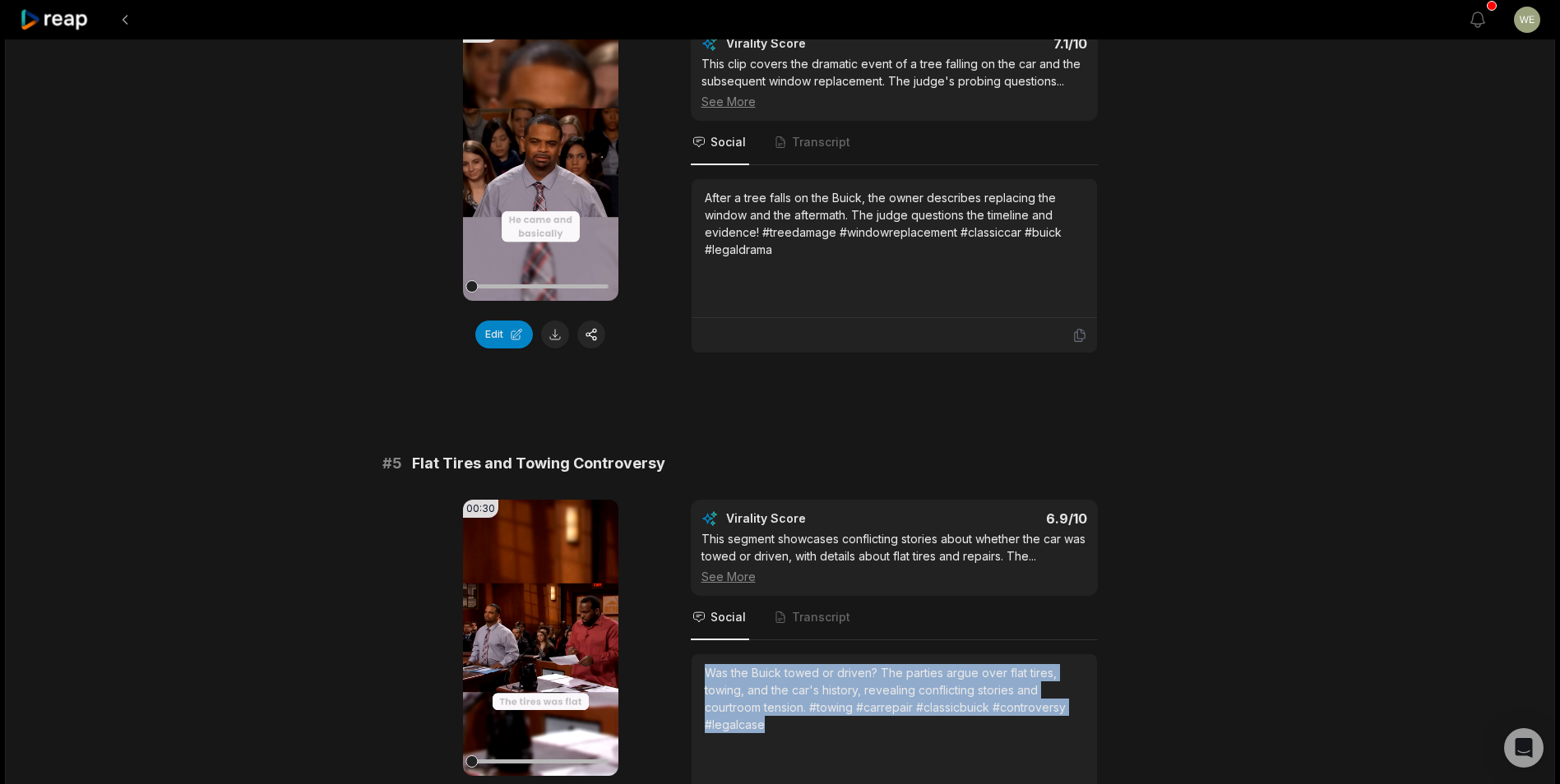
drag, startPoint x: 779, startPoint y: 731, endPoint x: 683, endPoint y: 670, distance: 113.7
click at [683, 670] on div "00:30 Your browser does not support mp4 format. Edit Virality Score 6.9 /10 Thi…" at bounding box center [781, 664] width 796 height 329
drag, startPoint x: 683, startPoint y: 670, endPoint x: 715, endPoint y: 686, distance: 35.8
copy div "Was the Buick towed or driven? The parties argue over flat tires, towing, and t…"
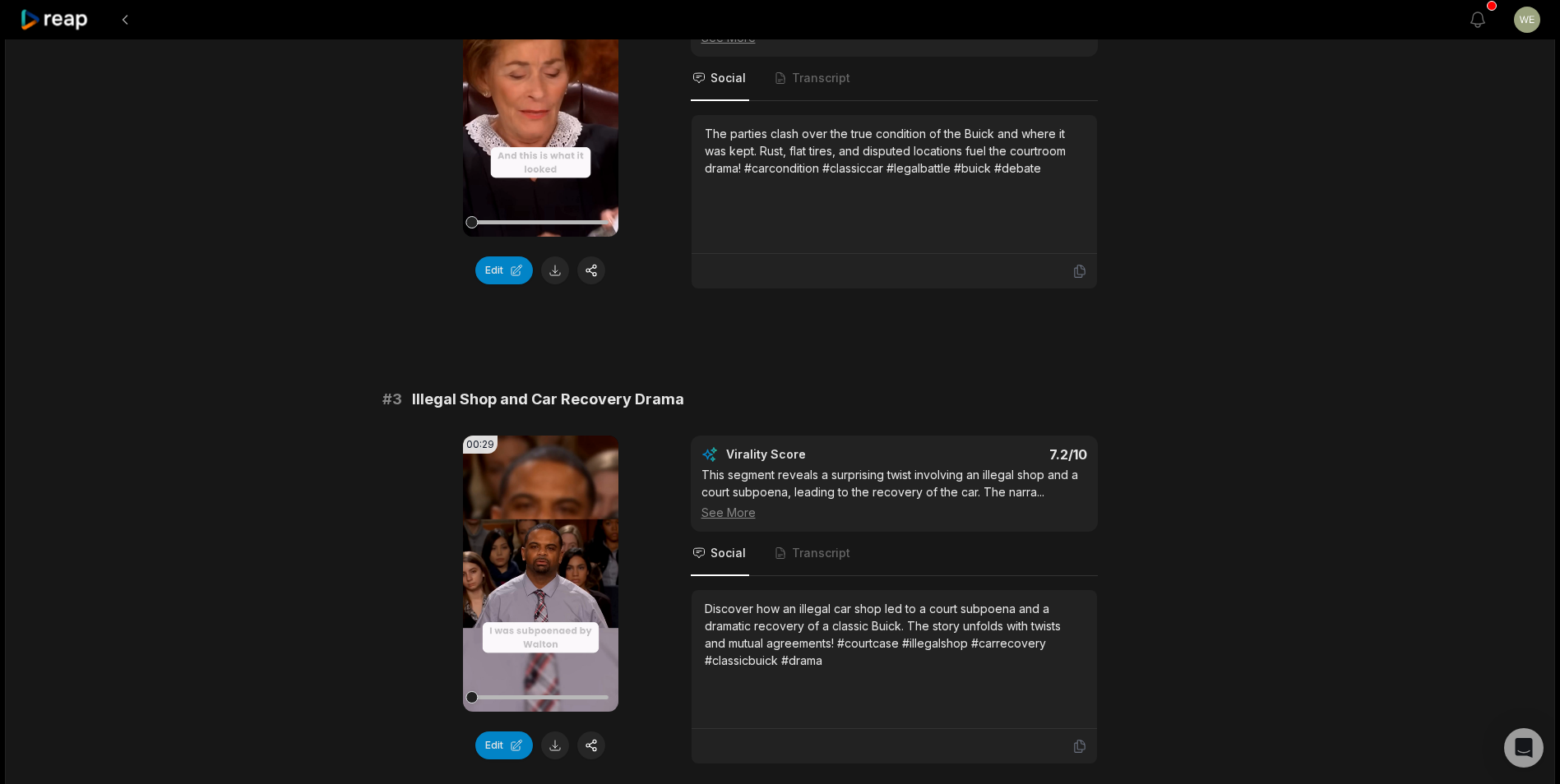
scroll to position [890, 0]
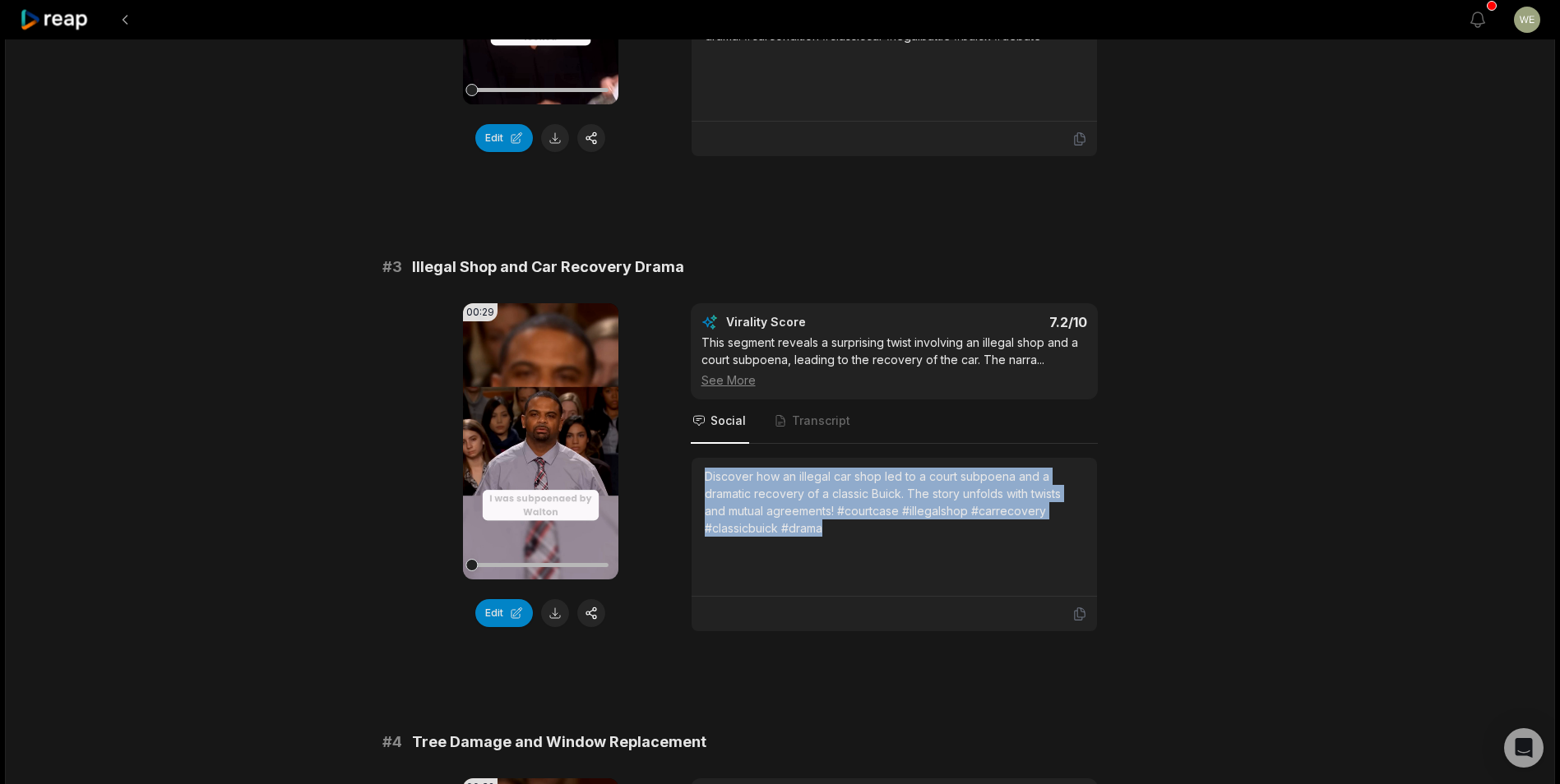
drag, startPoint x: 703, startPoint y: 480, endPoint x: 856, endPoint y: 554, distance: 170.0
click at [856, 554] on div "Discover how an illegal car shop led to a court subpoena and a dramatic recover…" at bounding box center [895, 528] width 406 height 139
drag, startPoint x: 856, startPoint y: 554, endPoint x: 801, endPoint y: 522, distance: 63.6
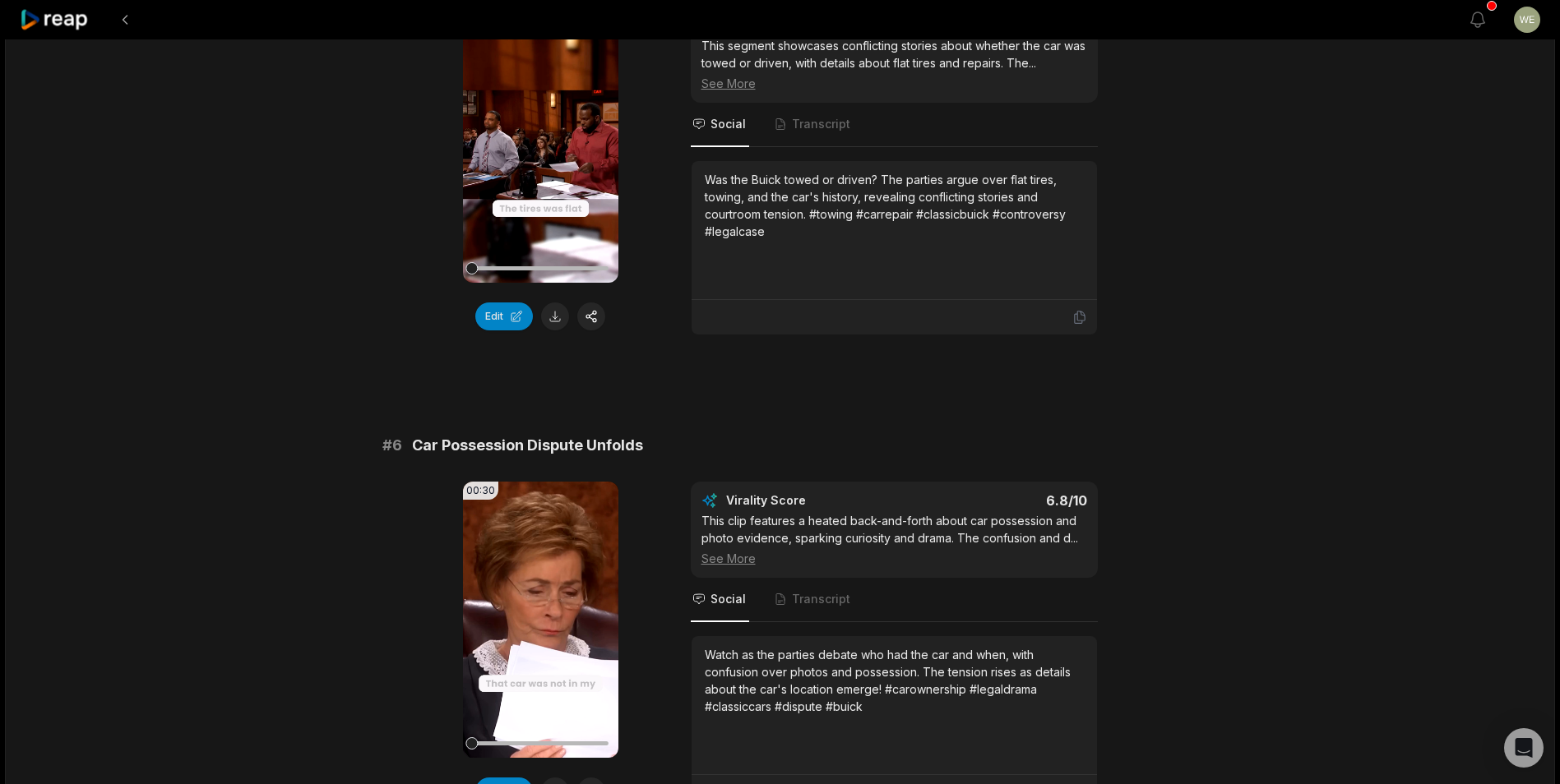
scroll to position [2220, 0]
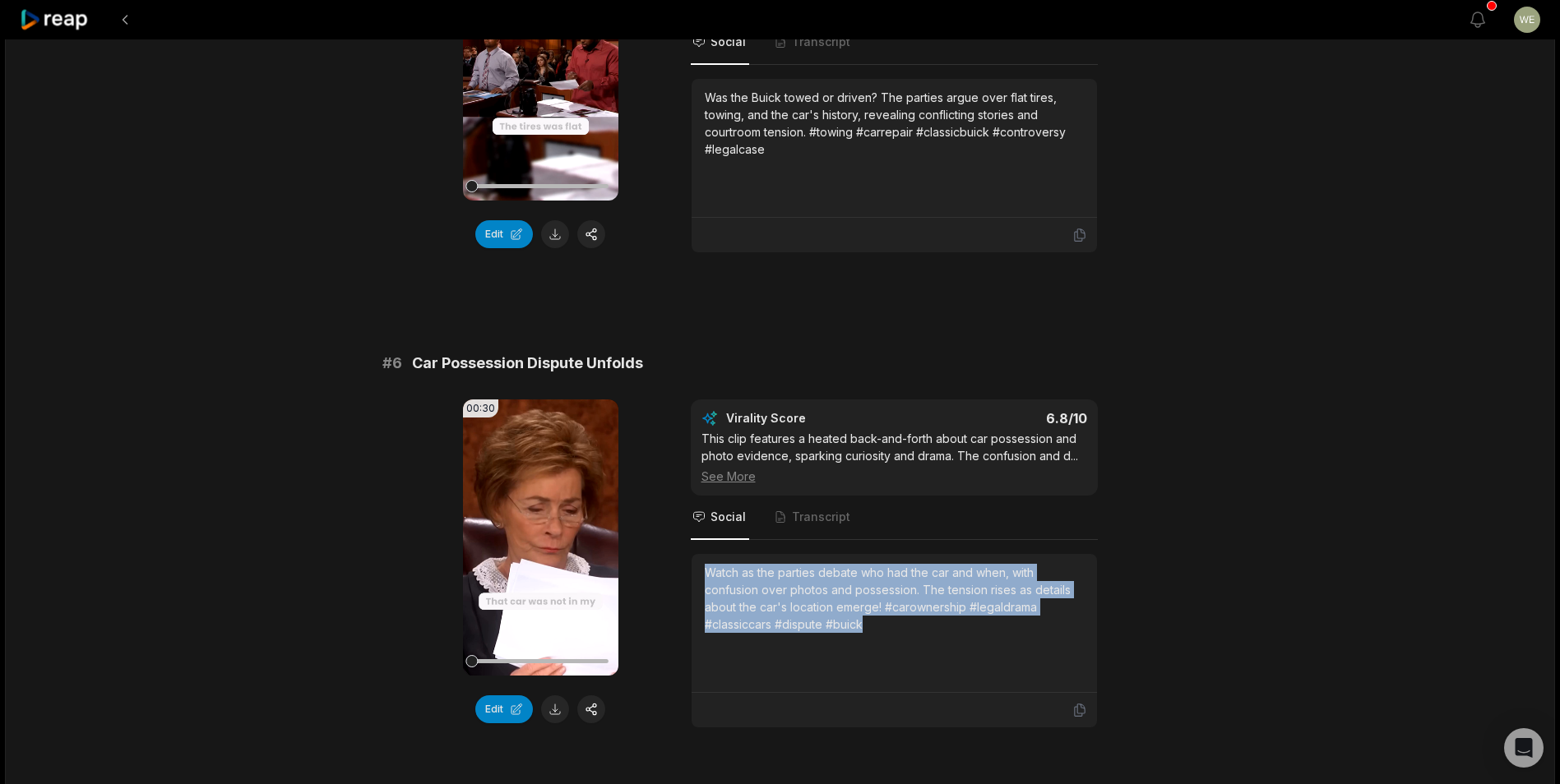
drag, startPoint x: 701, startPoint y: 570, endPoint x: 901, endPoint y: 620, distance: 206.2
click at [901, 620] on div "Watch as the parties debate who had the car and when, with confusion over photo…" at bounding box center [895, 624] width 406 height 139
drag, startPoint x: 901, startPoint y: 620, endPoint x: 843, endPoint y: 605, distance: 59.9
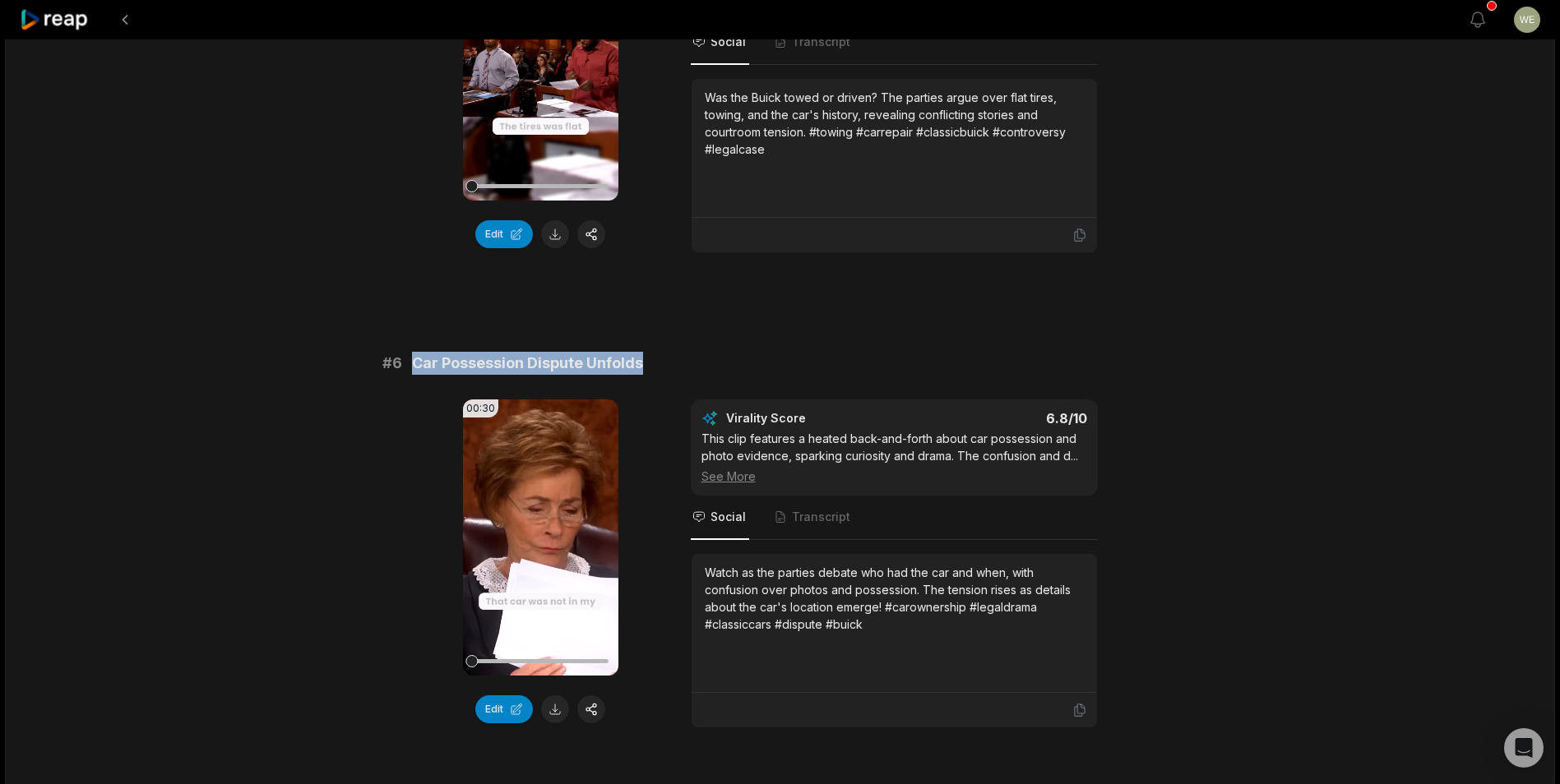
drag, startPoint x: 530, startPoint y: 342, endPoint x: 673, endPoint y: 339, distance: 143.0
drag, startPoint x: 673, startPoint y: 339, endPoint x: 582, endPoint y: 362, distance: 93.9
click at [58, 23] on icon at bounding box center [54, 20] width 70 height 22
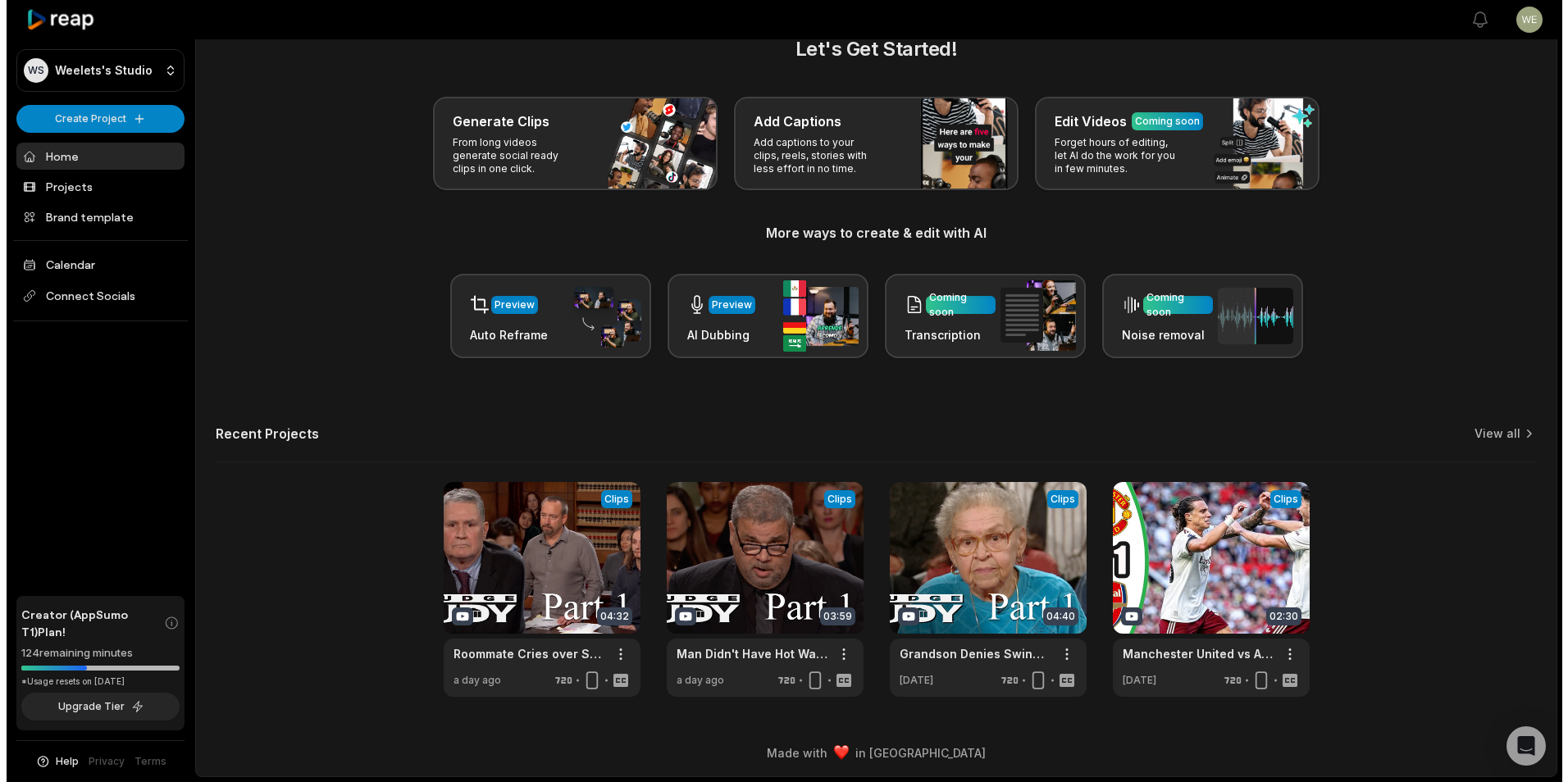
scroll to position [36, 0]
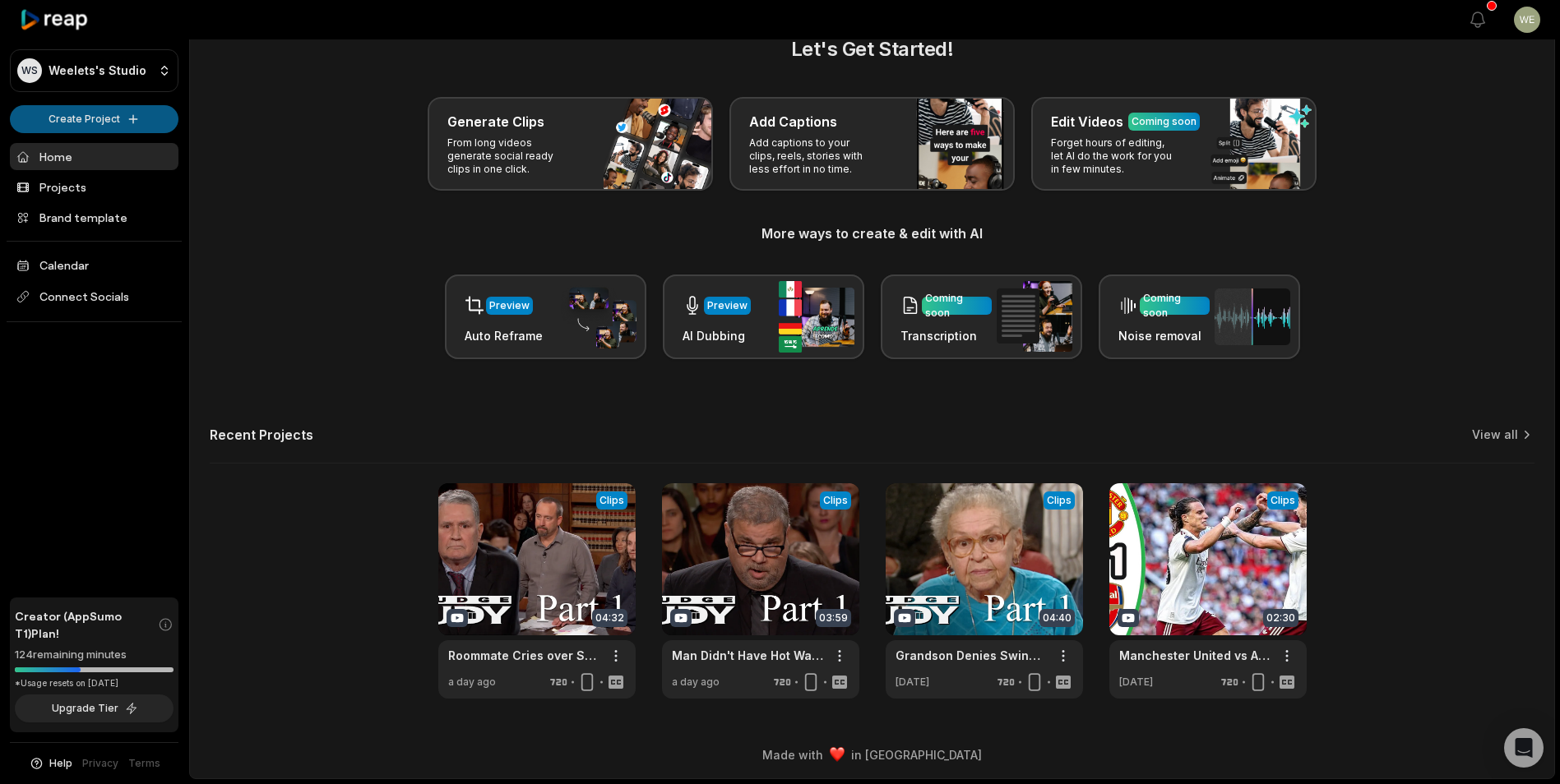
click at [103, 126] on html "WS Weelets's Studio Create Project Home Projects Brand template Calendar Connec…" at bounding box center [780, 356] width 1560 height 784
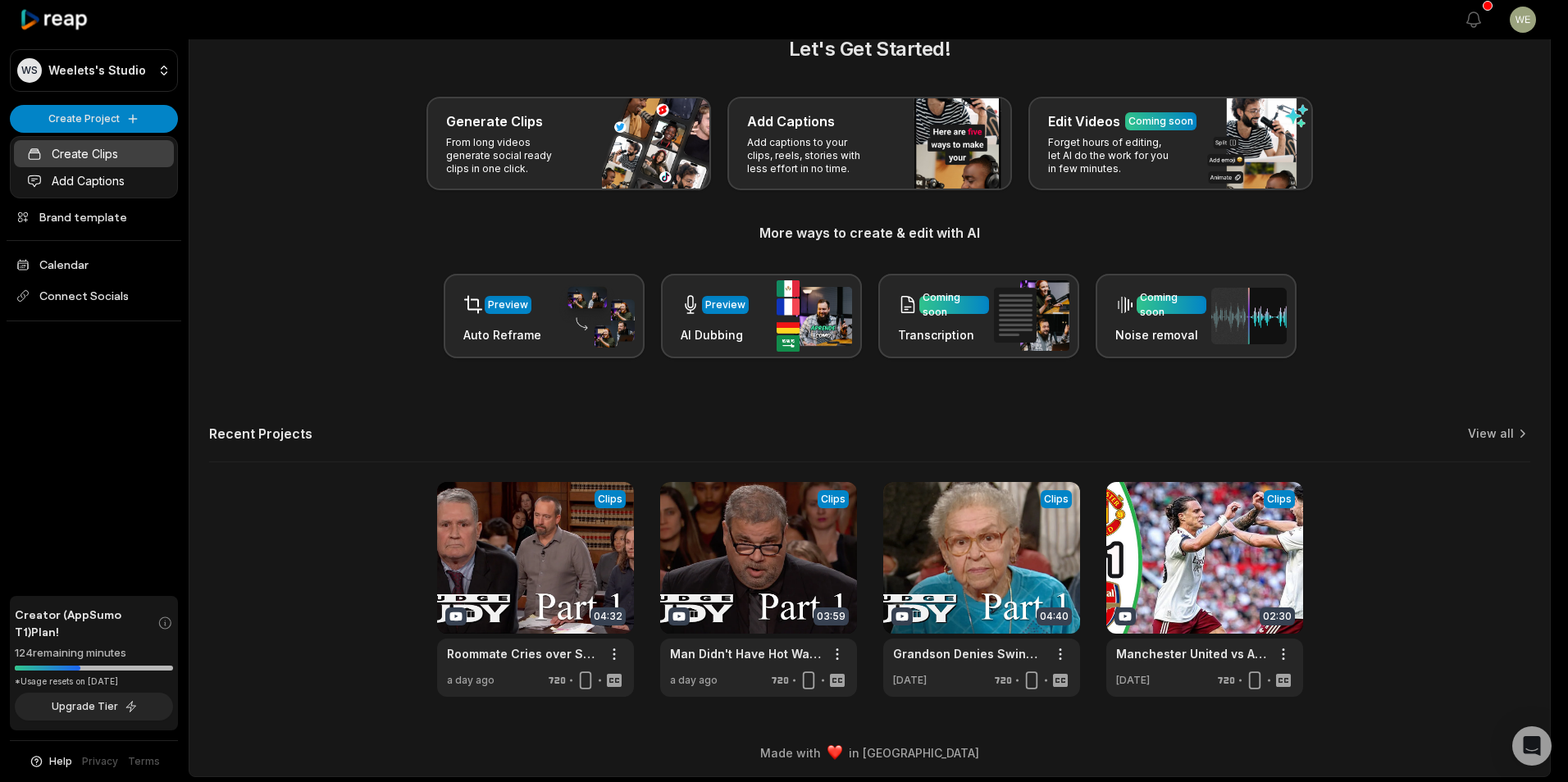
click at [111, 151] on link "Create Clips" at bounding box center [93, 154] width 160 height 27
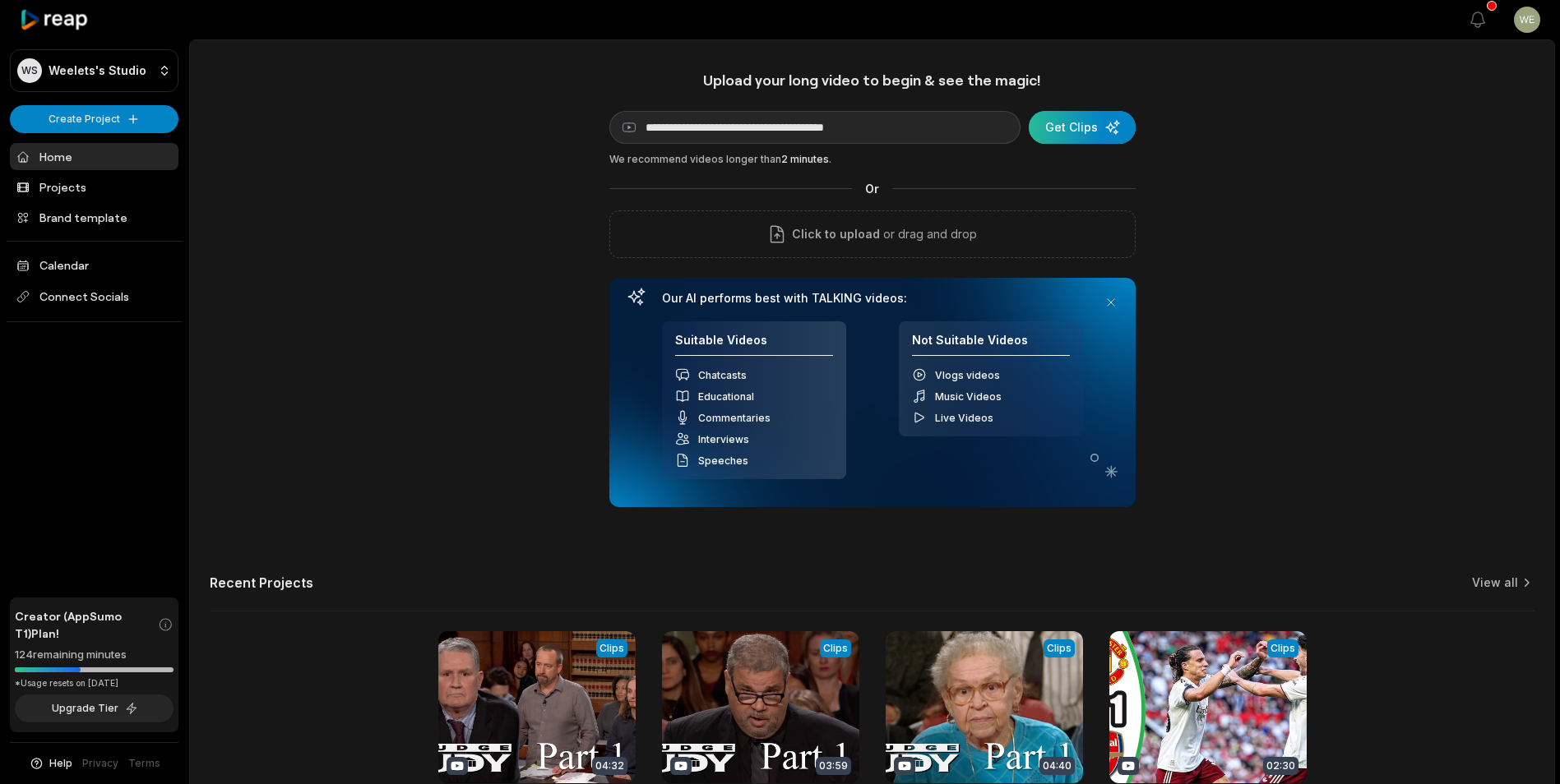
type input "**********"
click at [1075, 119] on div "submit" at bounding box center [1082, 127] width 107 height 33
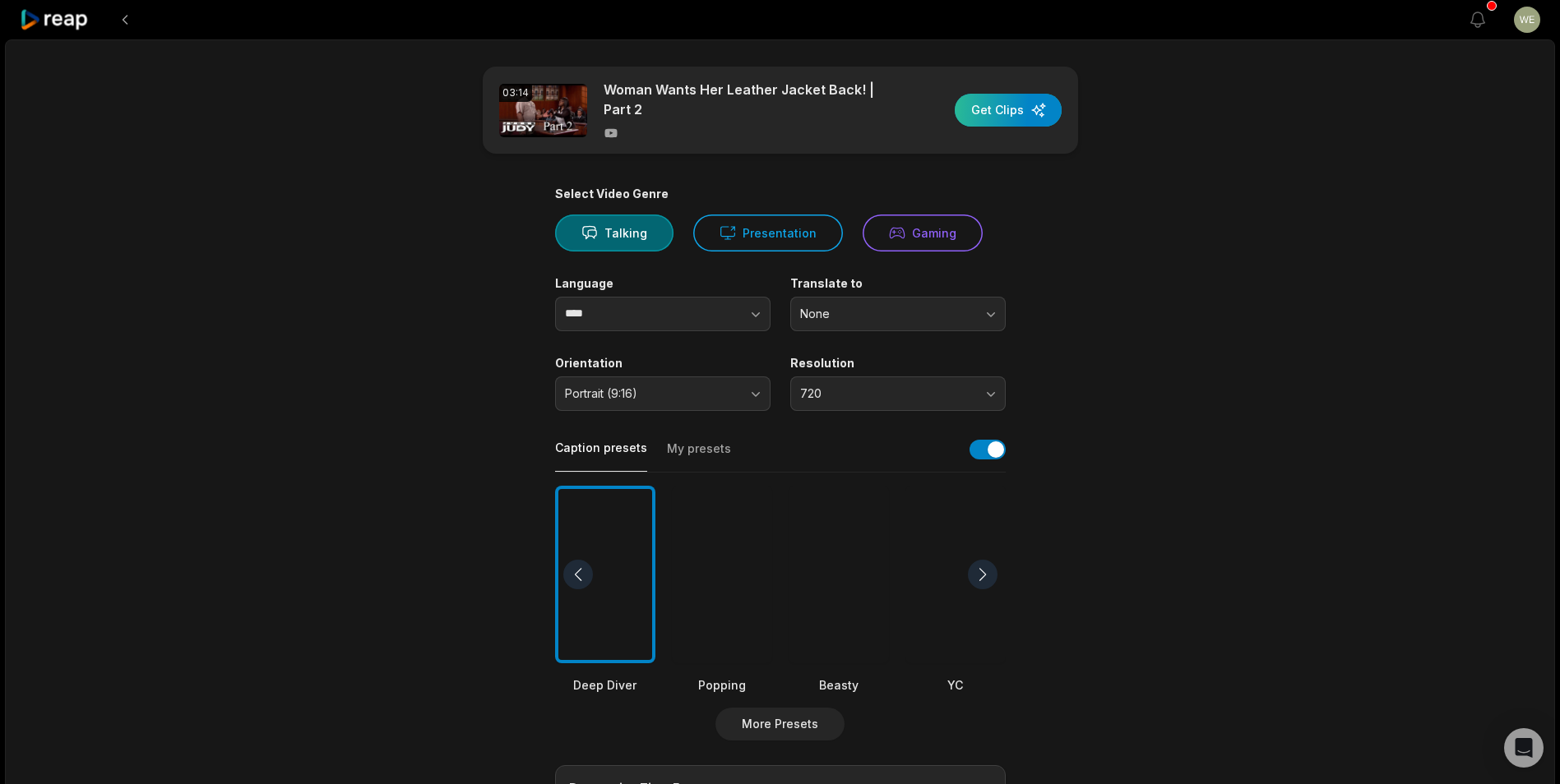
click at [1018, 116] on div "button" at bounding box center [1008, 109] width 107 height 33
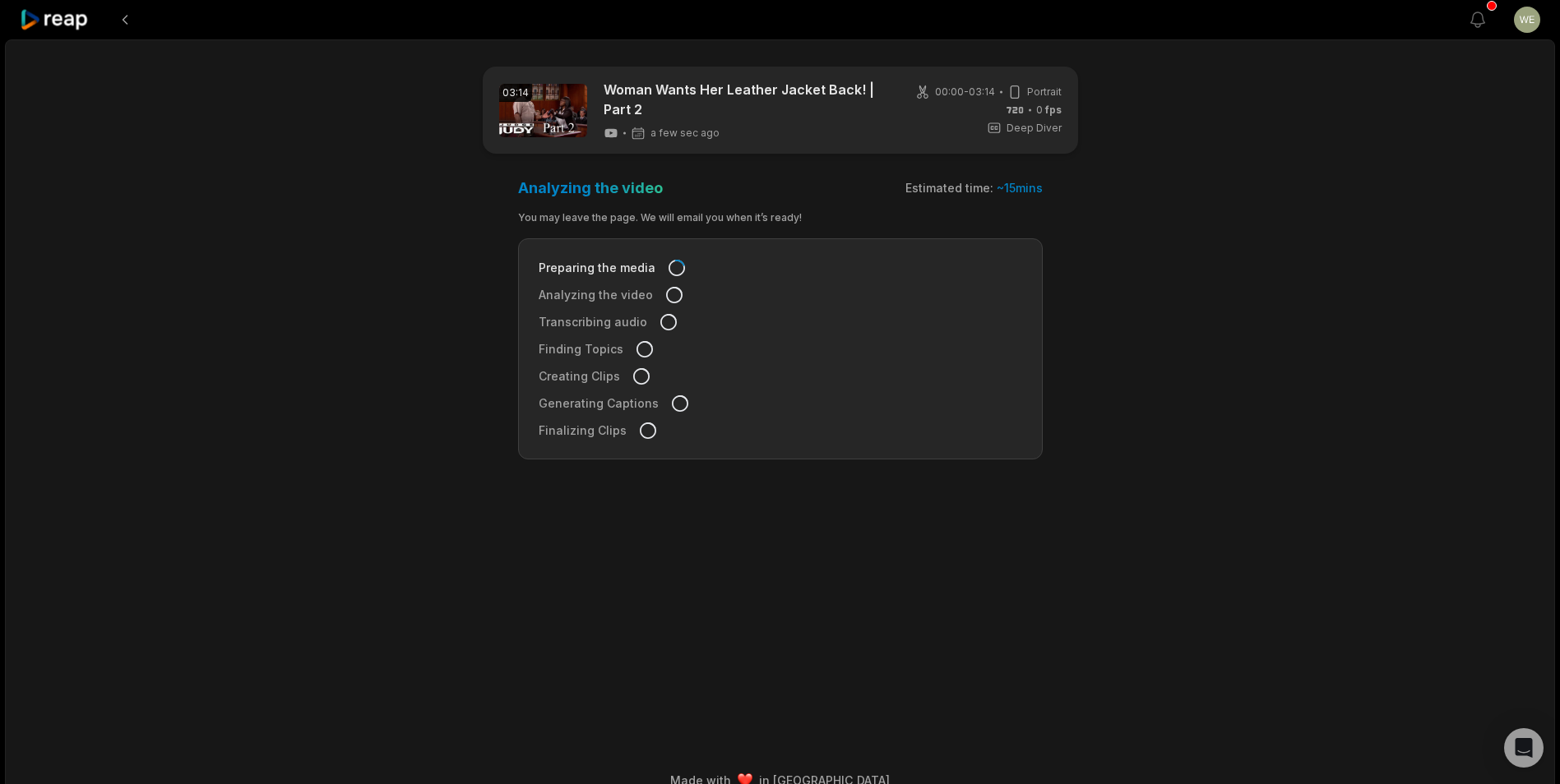
click at [59, 26] on icon at bounding box center [54, 20] width 70 height 22
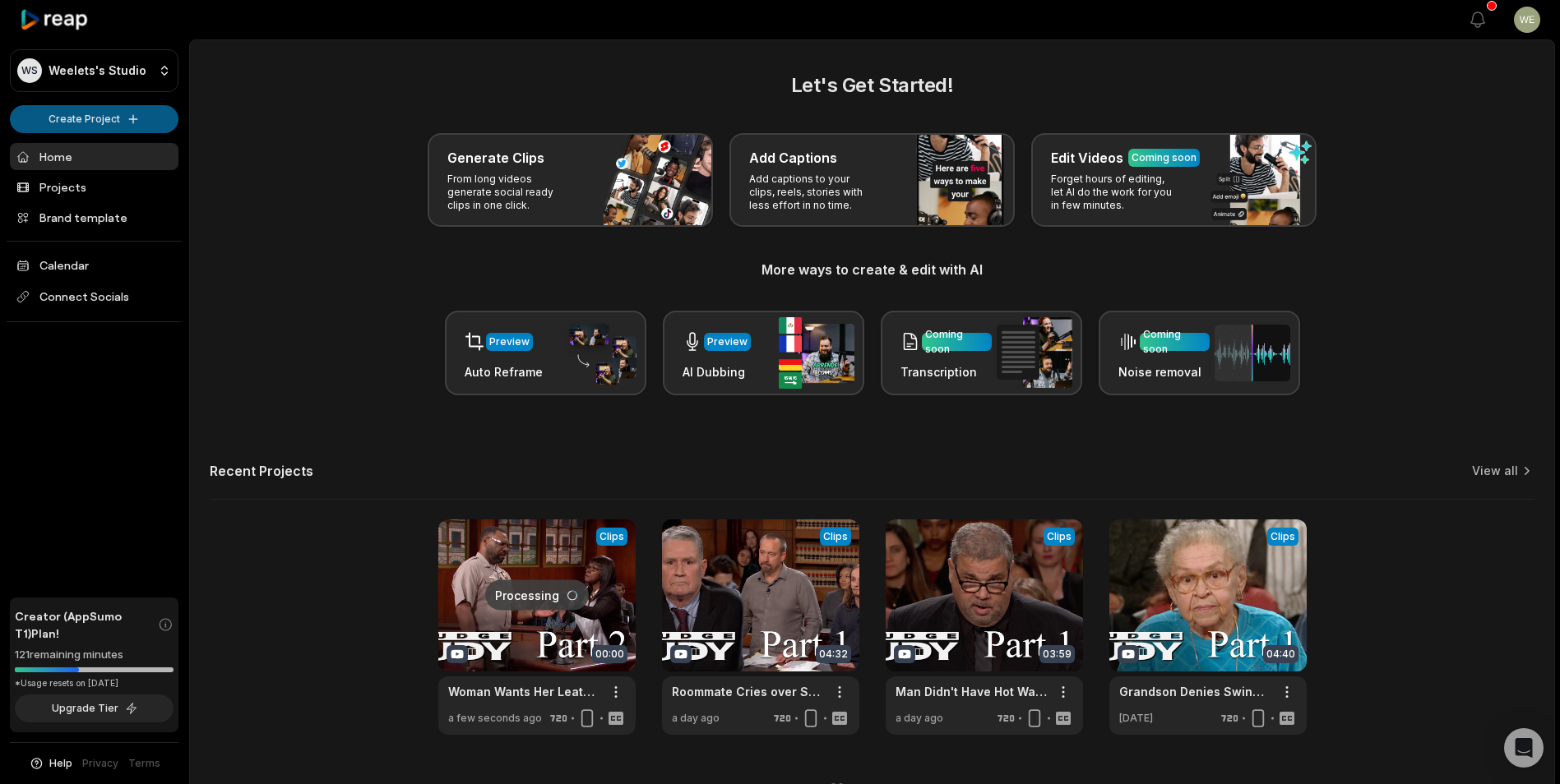
click at [122, 116] on html "WS Weelets's Studio Create Project Home Projects Brand template Calendar Connec…" at bounding box center [780, 392] width 1560 height 784
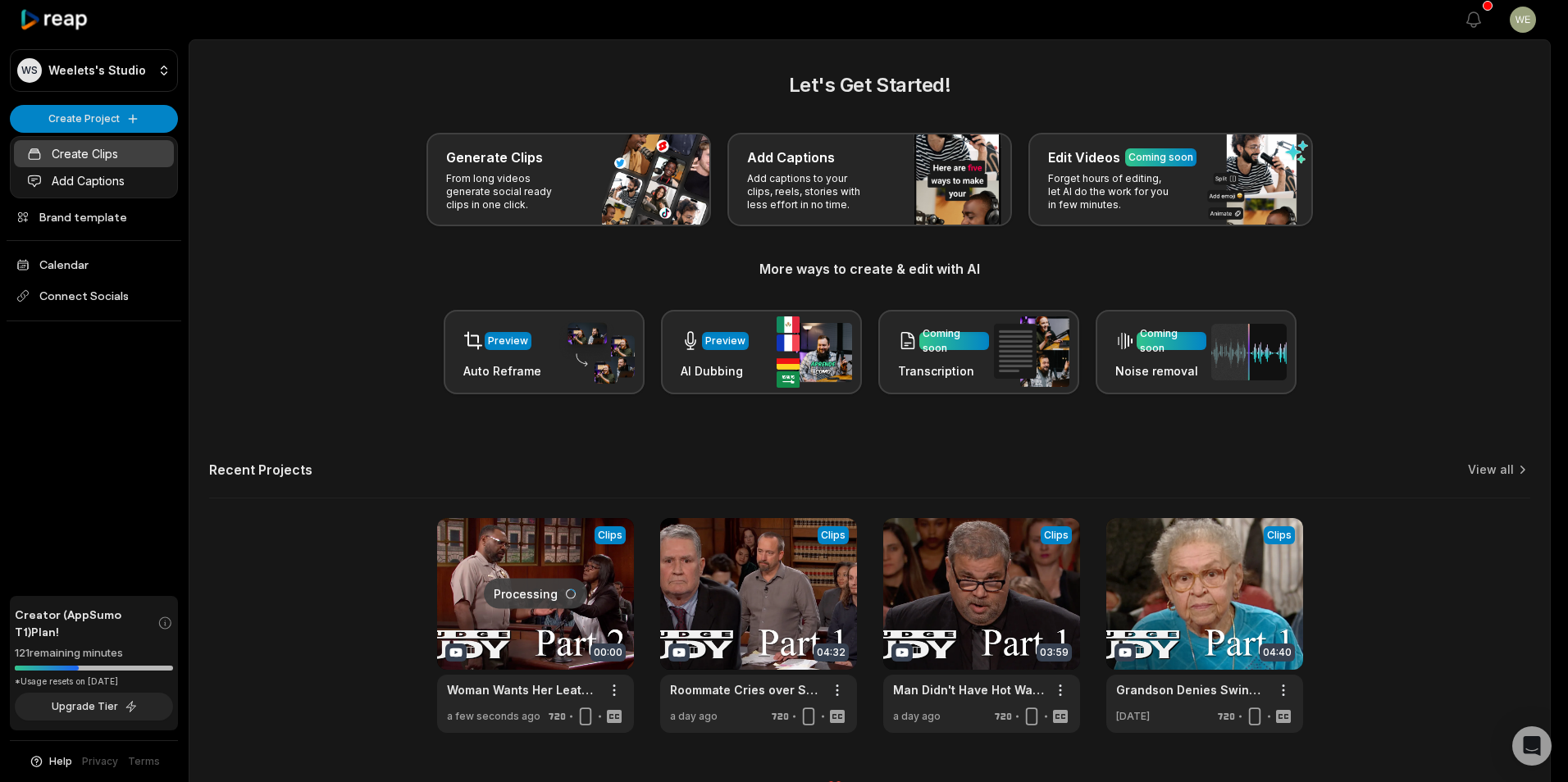
click at [114, 154] on link "Create Clips" at bounding box center [93, 154] width 160 height 27
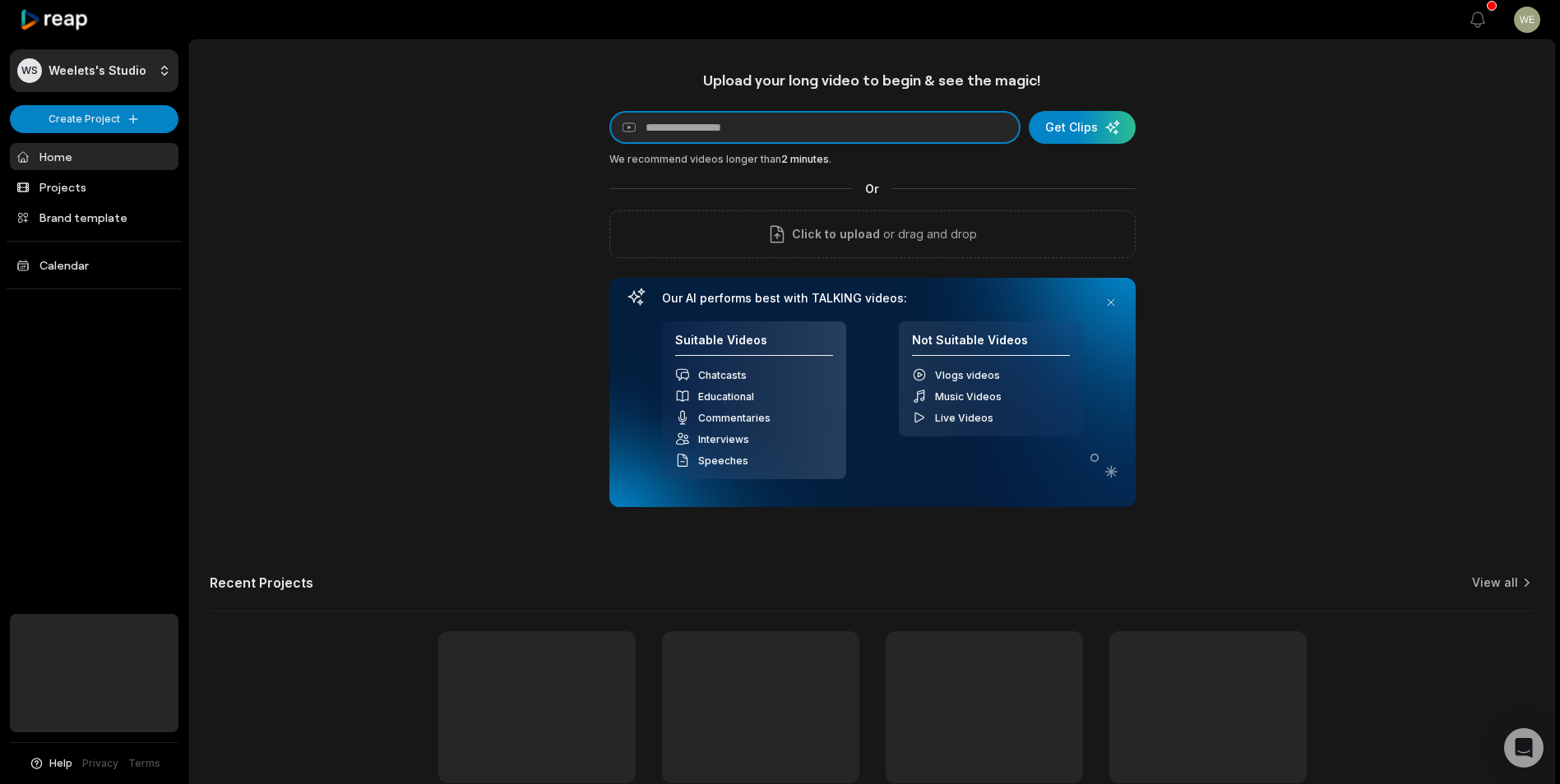
click at [833, 128] on input at bounding box center [815, 127] width 411 height 33
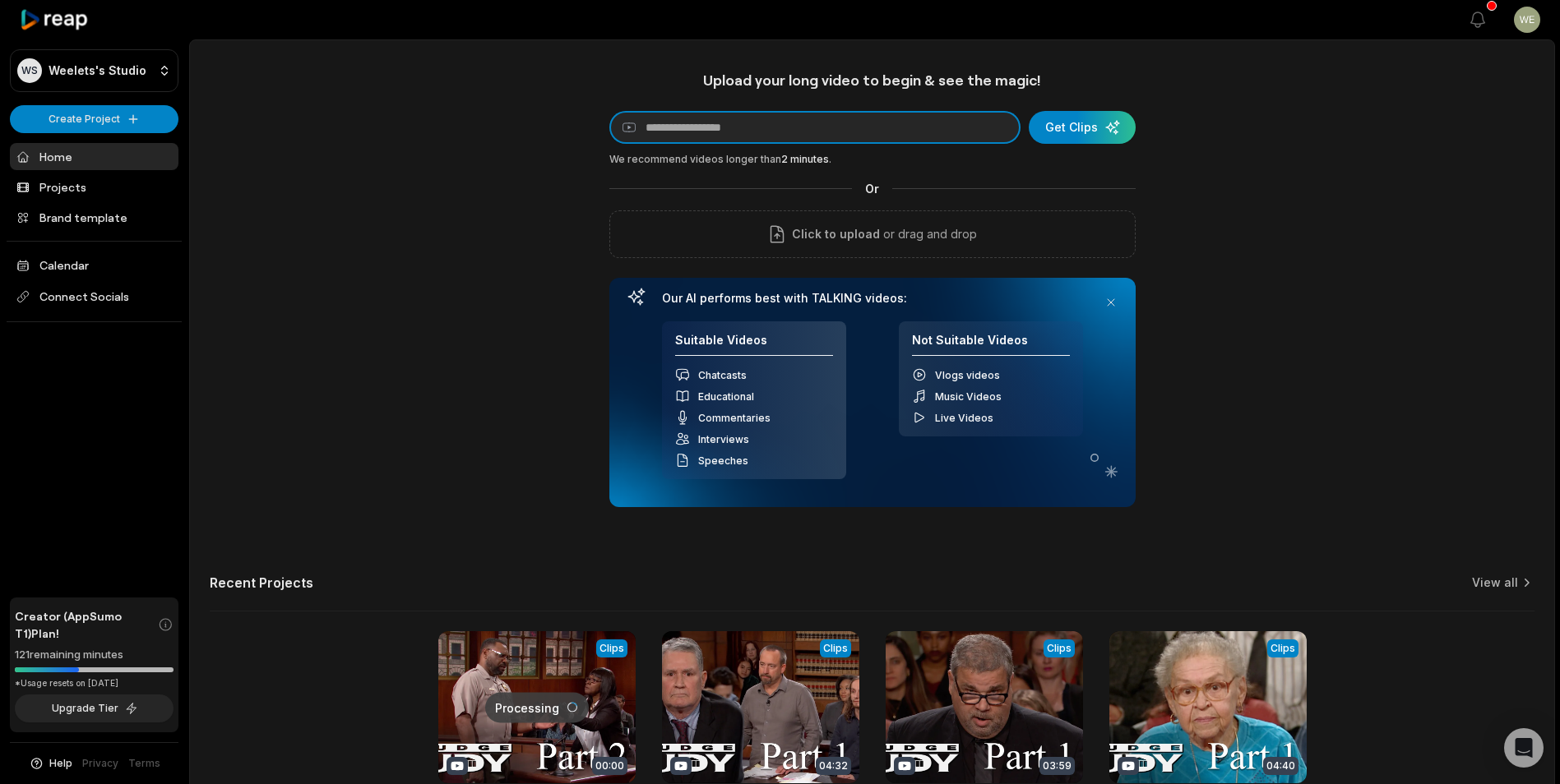
paste input "**********"
type input "**********"
click at [1067, 126] on div "submit" at bounding box center [1082, 127] width 107 height 33
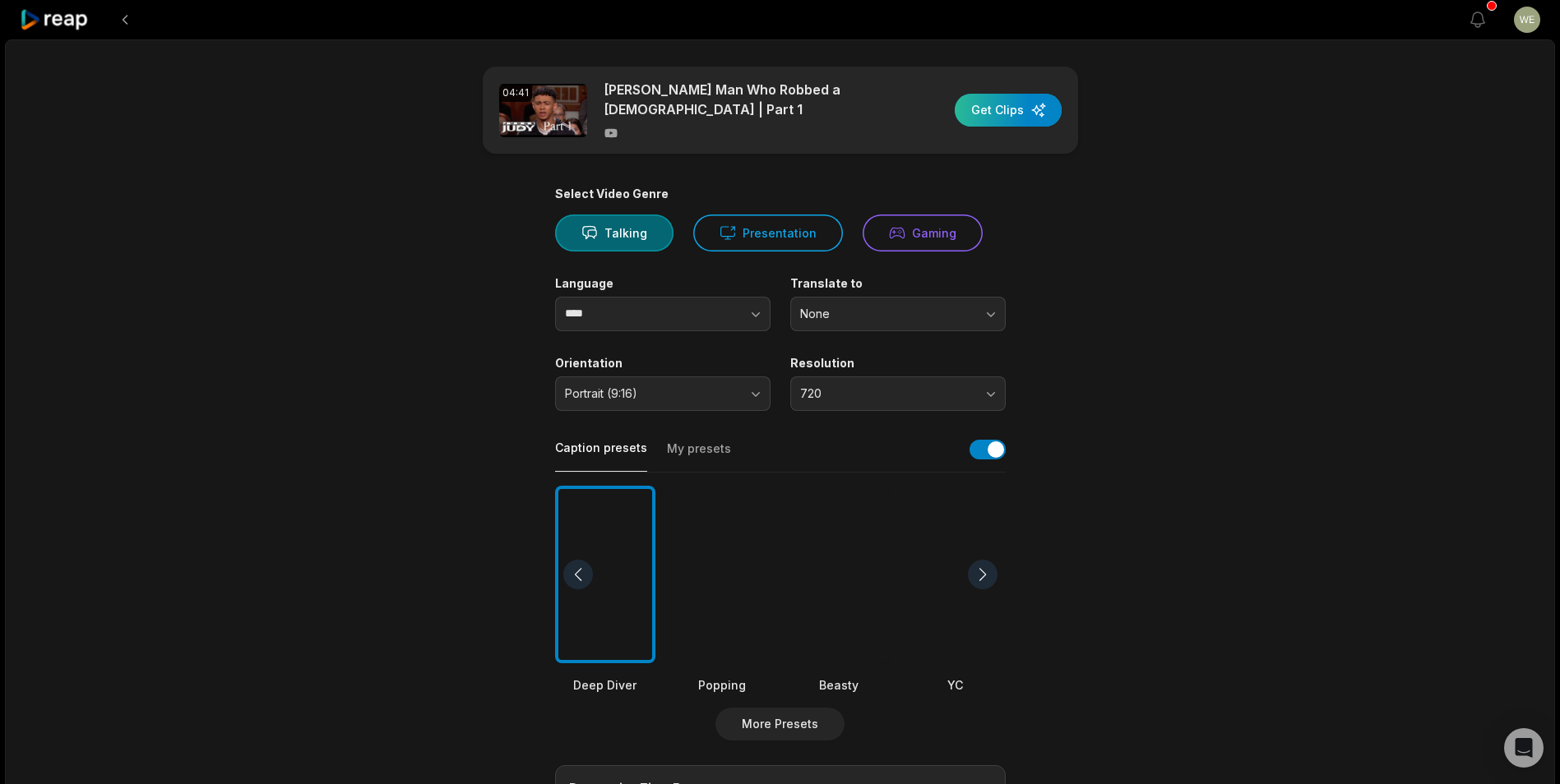
click at [1007, 110] on div "button" at bounding box center [1008, 109] width 107 height 33
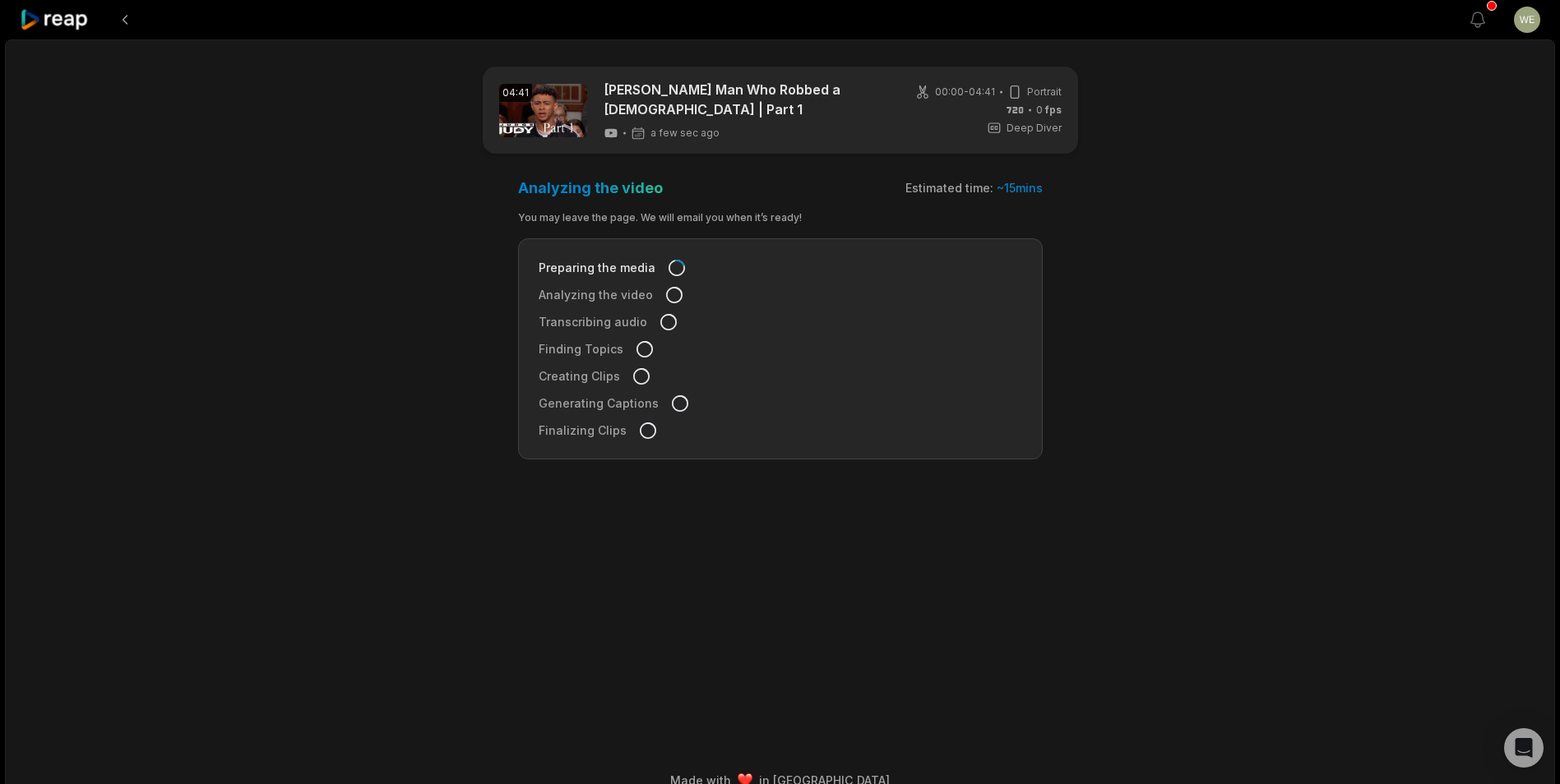
click at [65, 12] on icon at bounding box center [54, 20] width 70 height 22
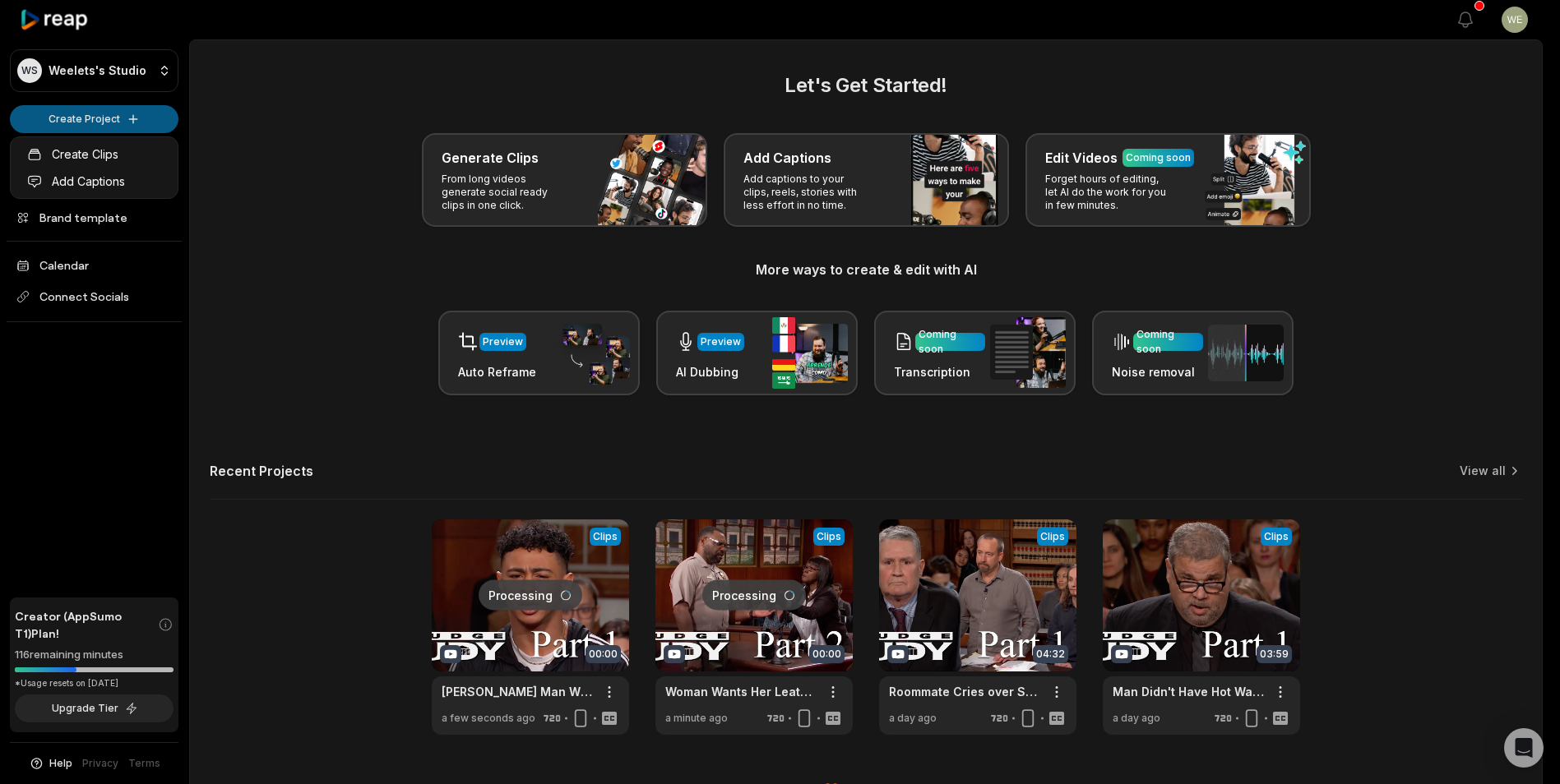
click at [112, 120] on html "WS Weelets's Studio Create Project Home Projects Brand template Calendar Connec…" at bounding box center [780, 392] width 1560 height 784
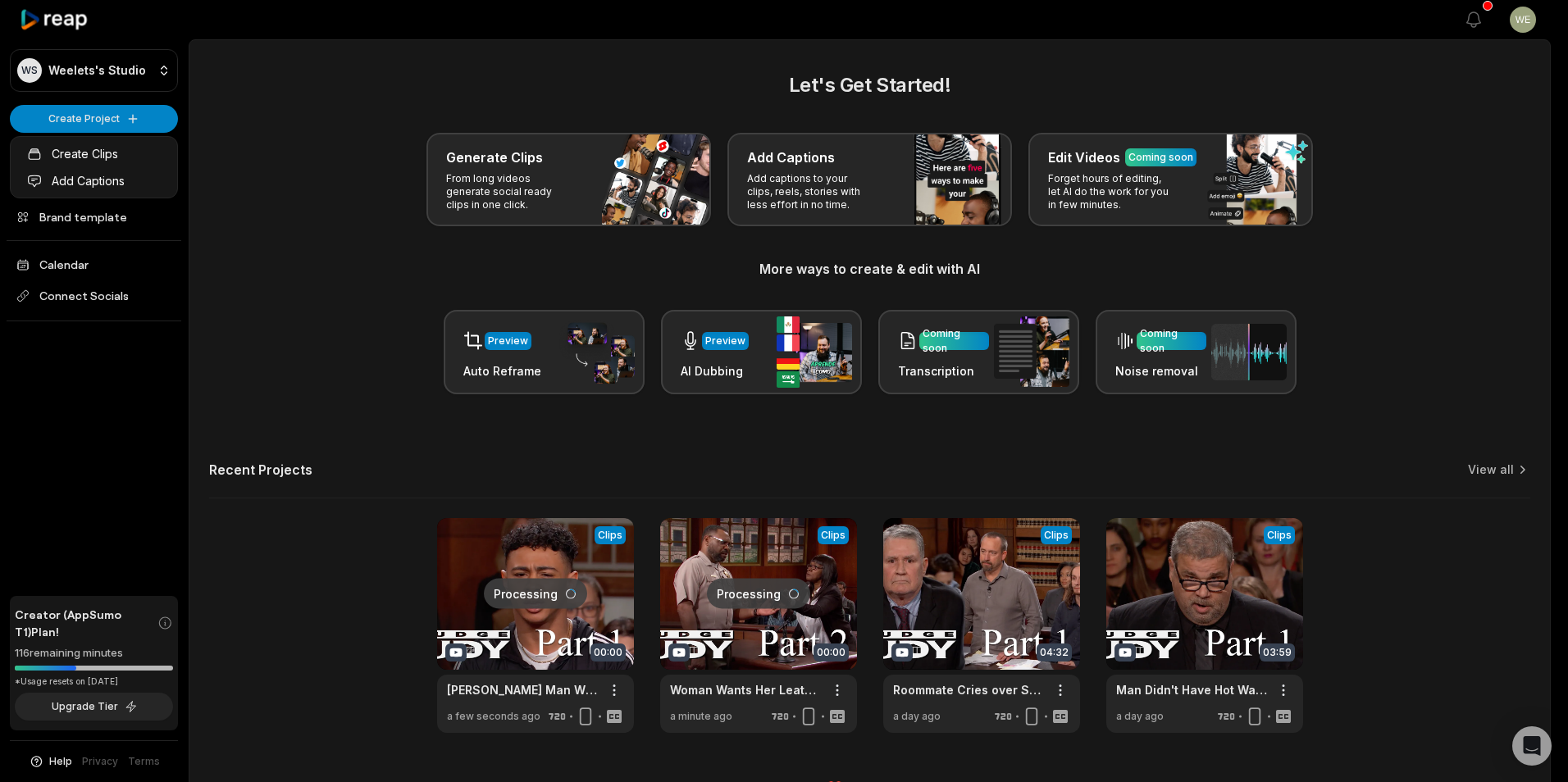
click at [114, 119] on html "WS Weelets's Studio Create Project Home Projects Brand template Calendar Connec…" at bounding box center [784, 391] width 1568 height 782
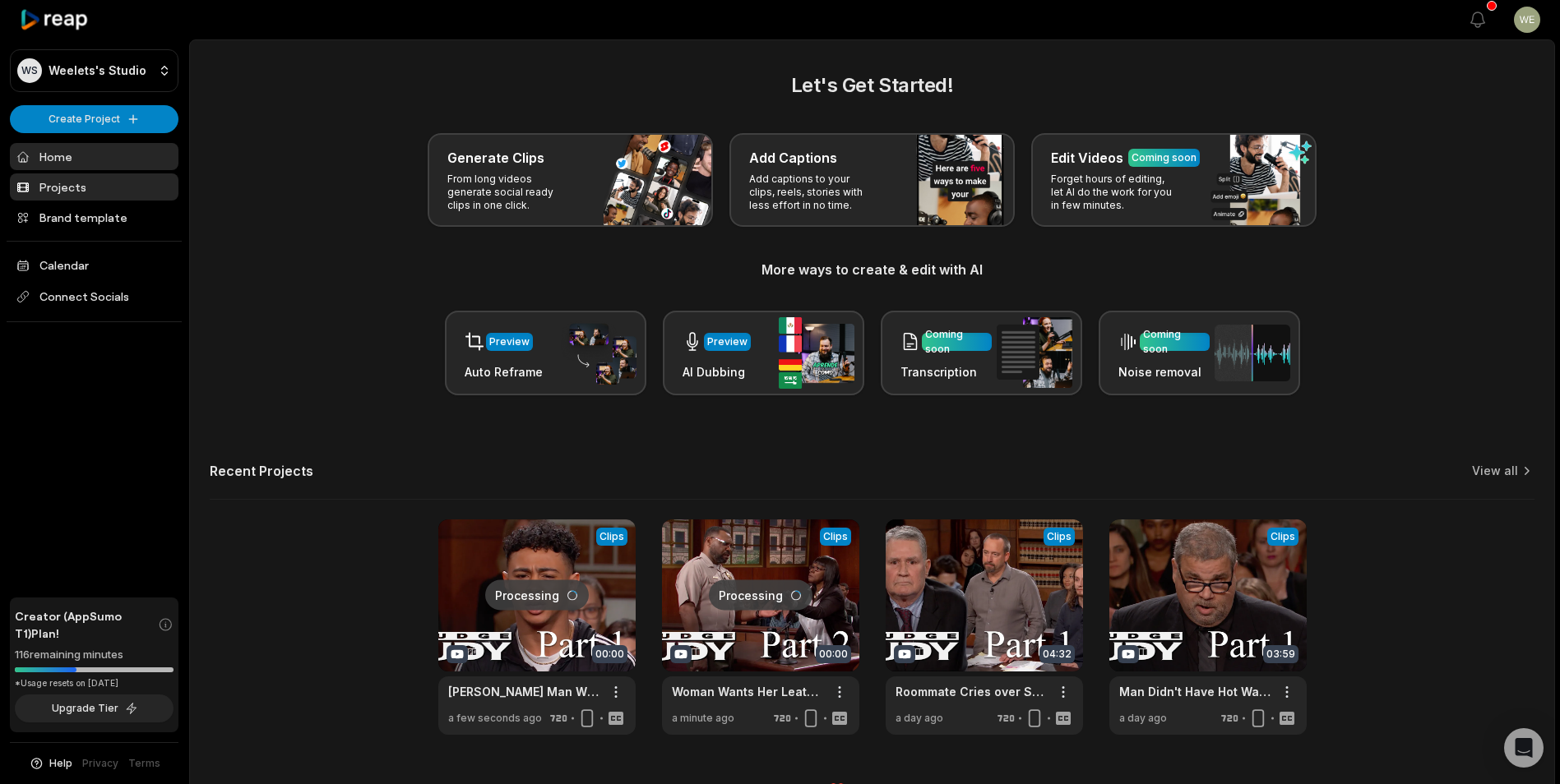
click at [75, 190] on link "Projects" at bounding box center [94, 187] width 169 height 27
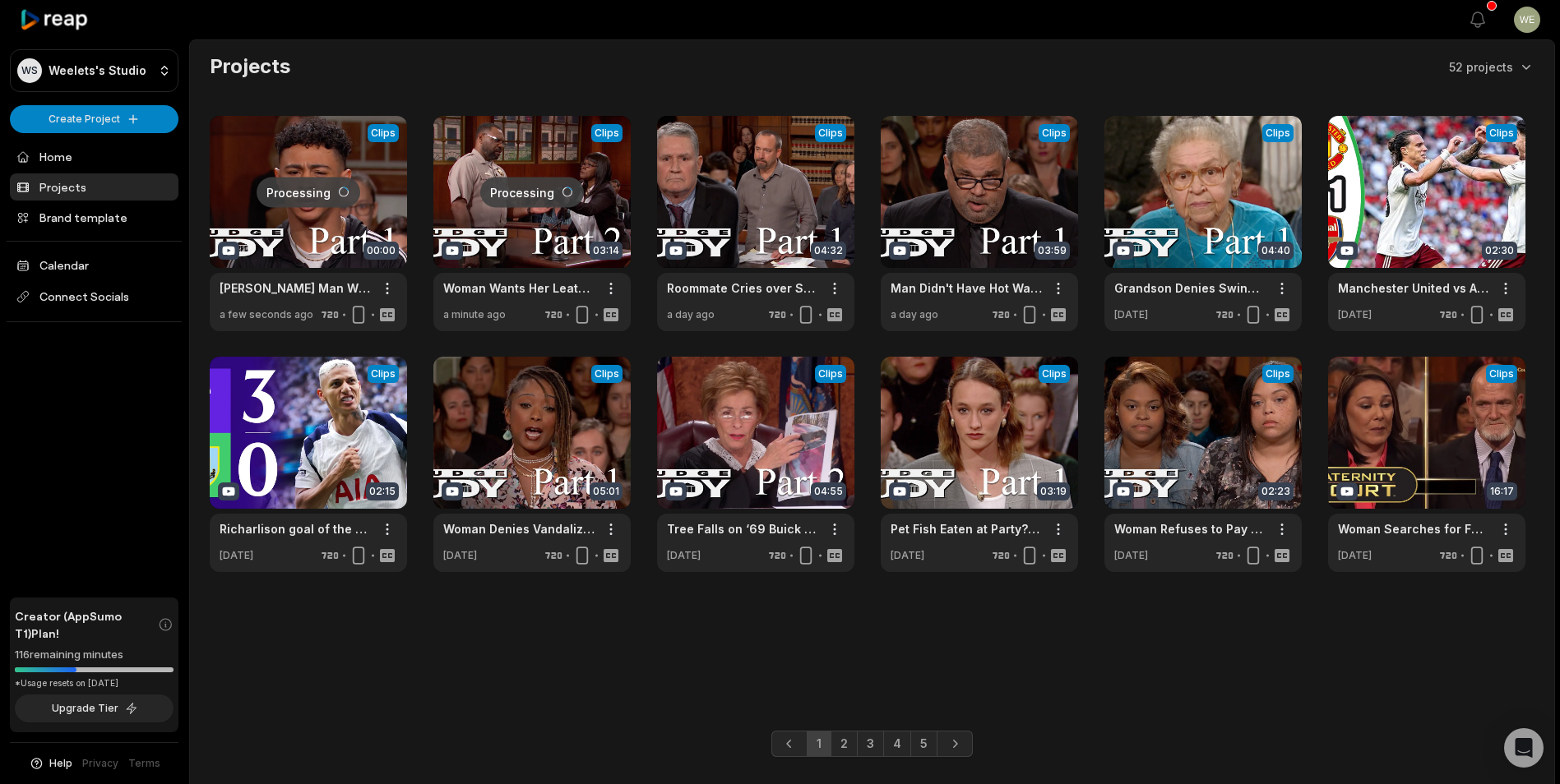
click at [90, 118] on html "WS Weelets's Studio Create Project Home Projects Brand template Calendar Connec…" at bounding box center [780, 392] width 1560 height 784
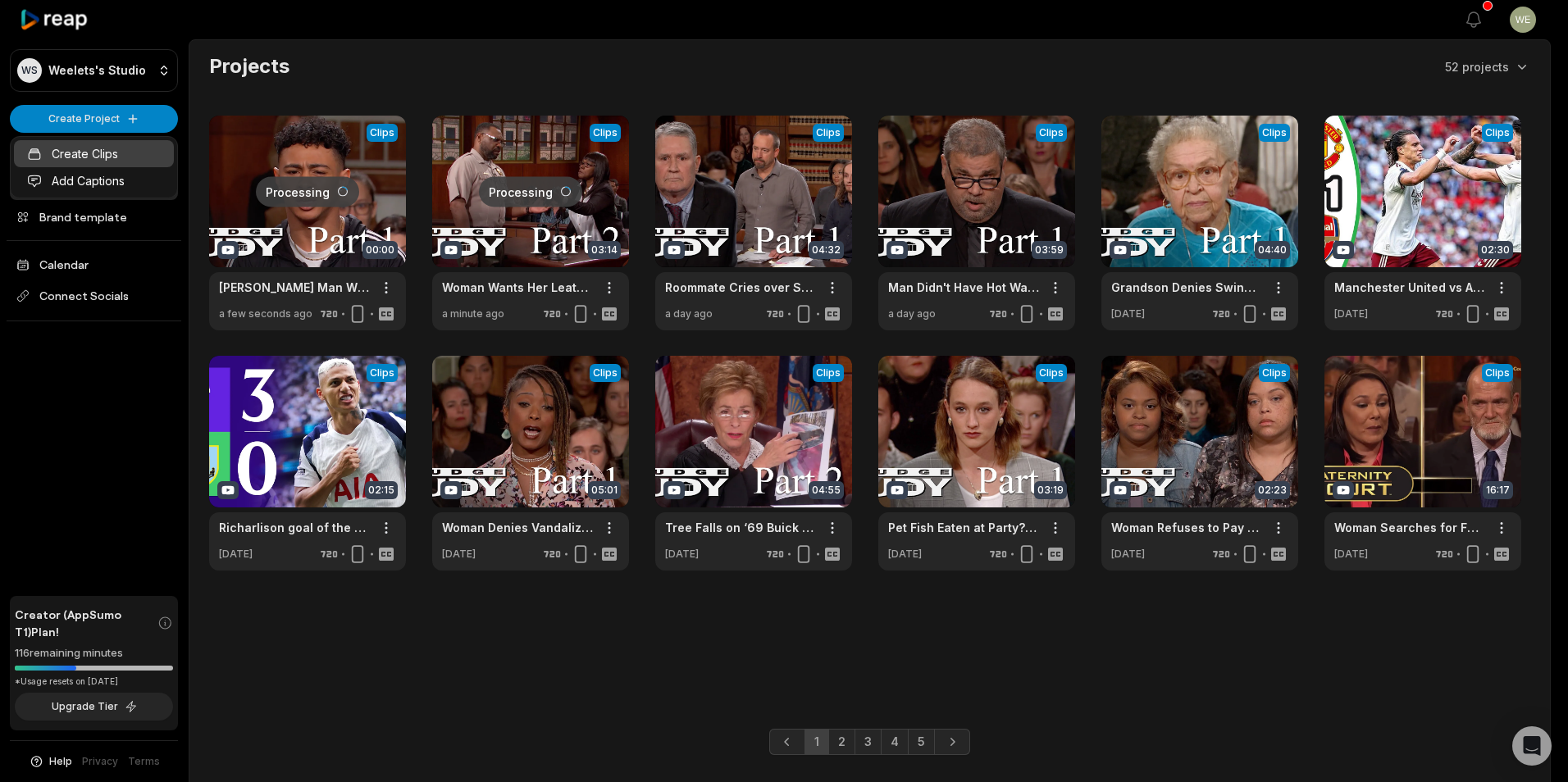
click at [96, 158] on link "Create Clips" at bounding box center [93, 154] width 160 height 27
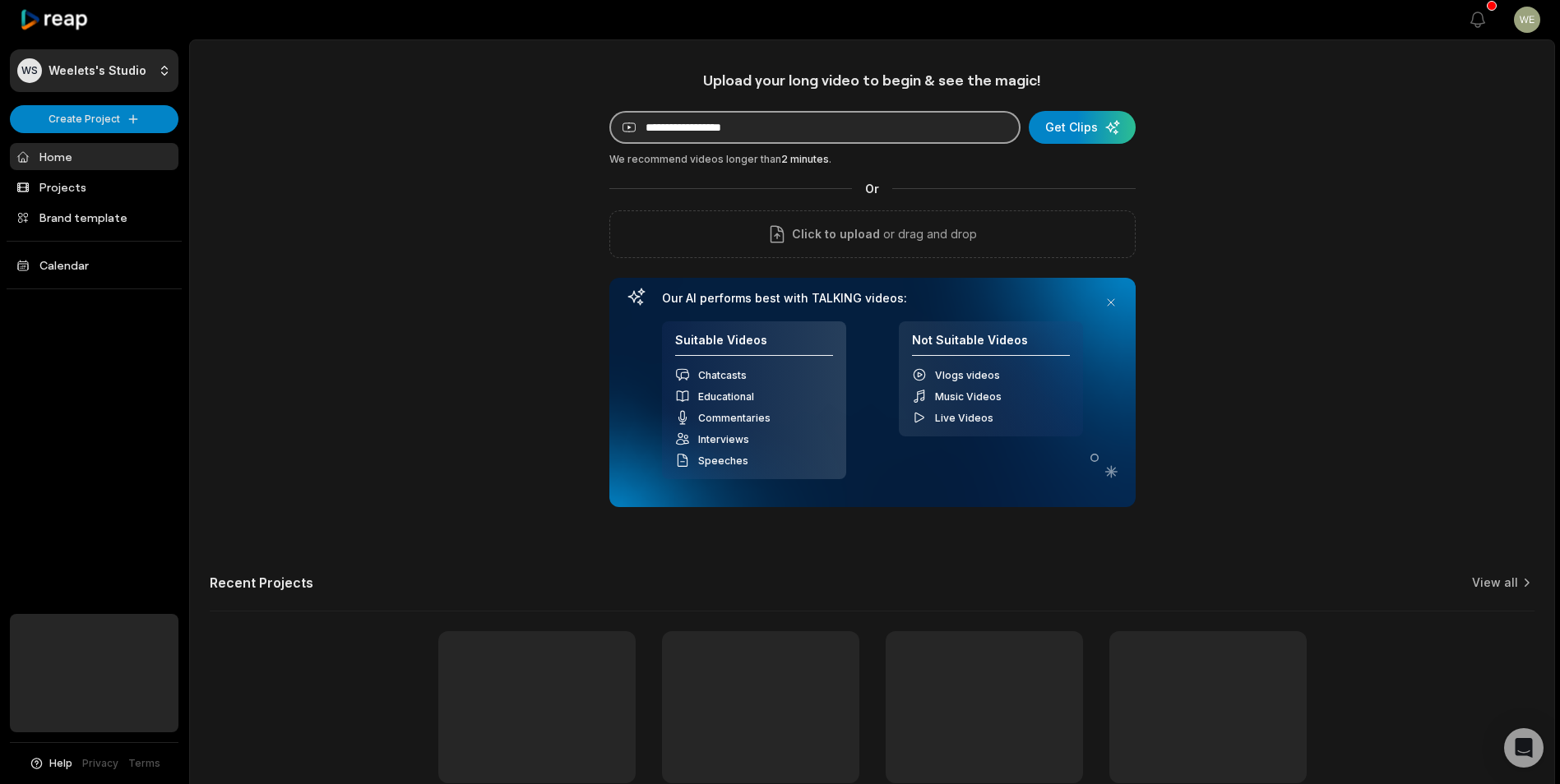
click at [845, 128] on input at bounding box center [815, 127] width 411 height 33
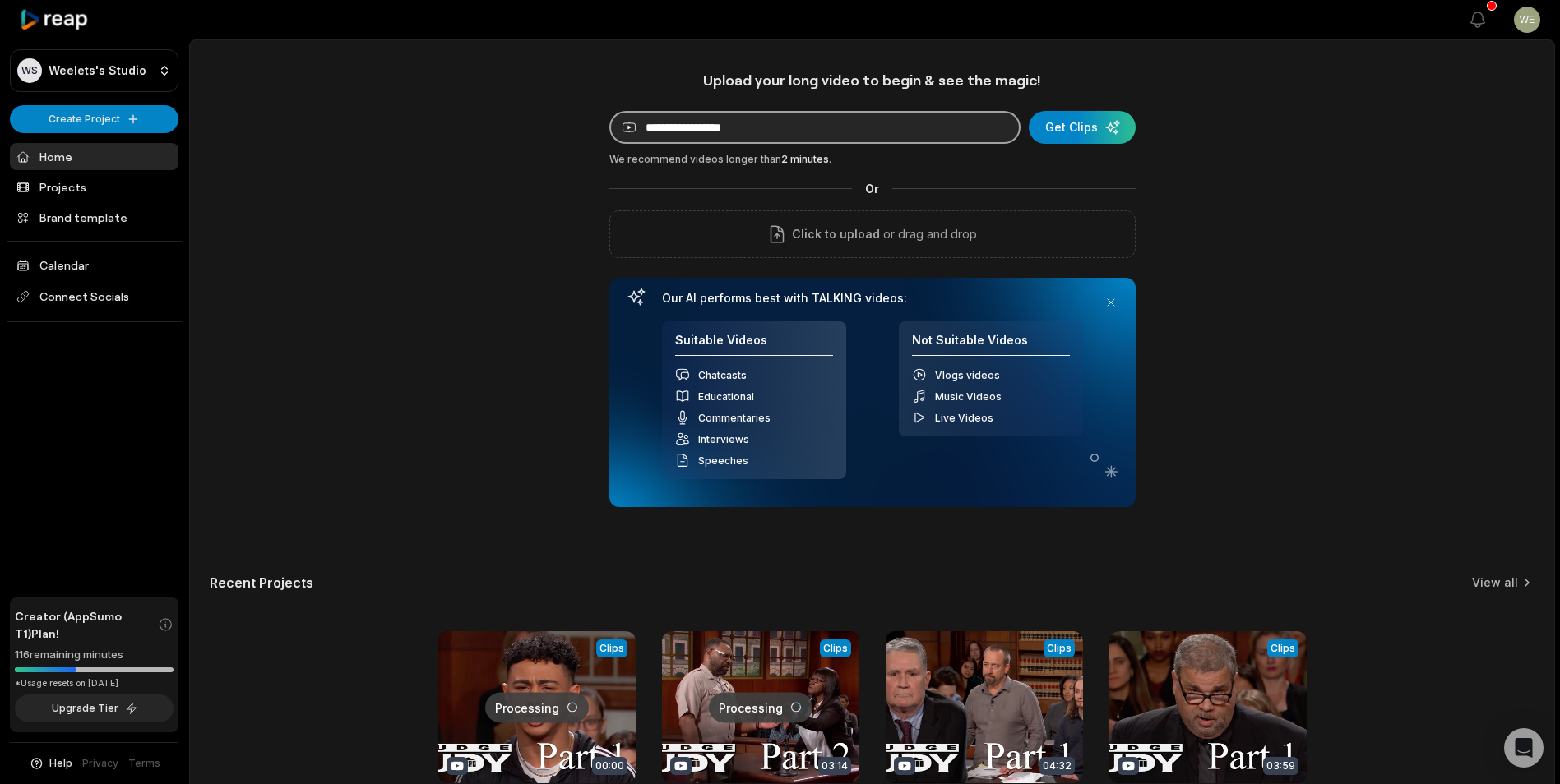
paste input "**********"
type input "**********"
click at [1075, 127] on div "submit" at bounding box center [1082, 127] width 107 height 33
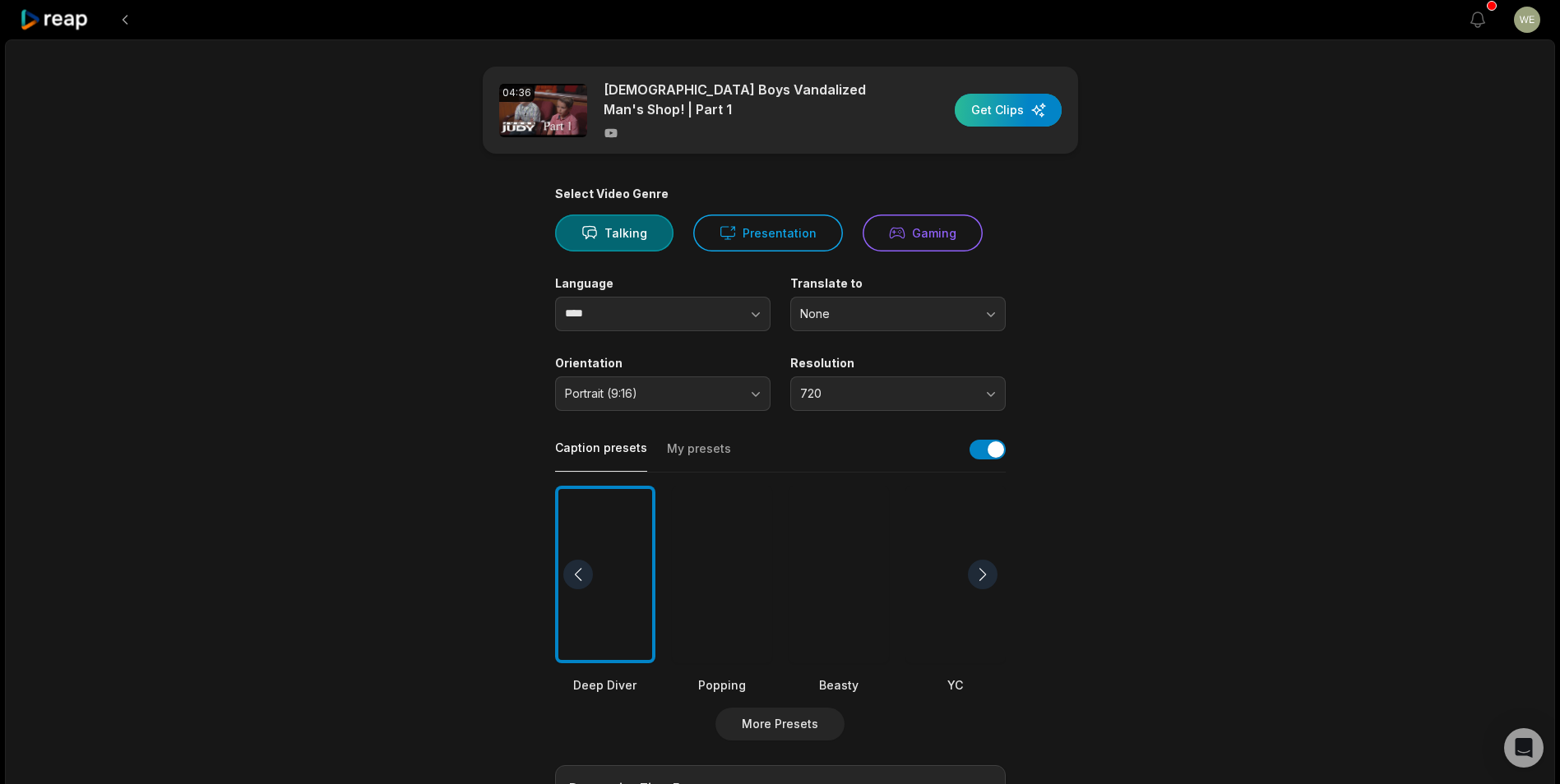
click at [1013, 112] on div "button" at bounding box center [1008, 109] width 107 height 33
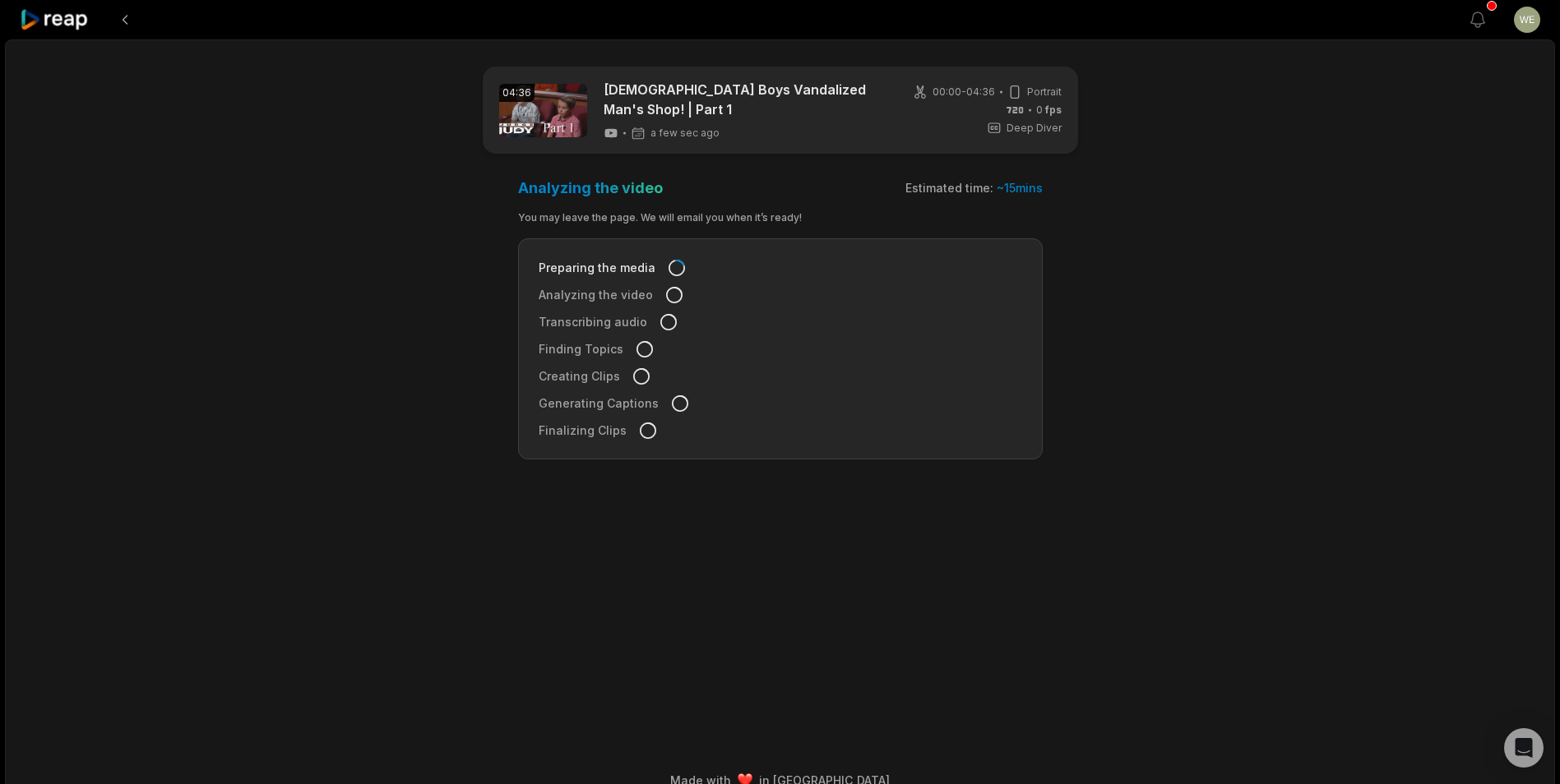
click at [68, 23] on icon at bounding box center [54, 20] width 70 height 22
